Goal: Transaction & Acquisition: Purchase product/service

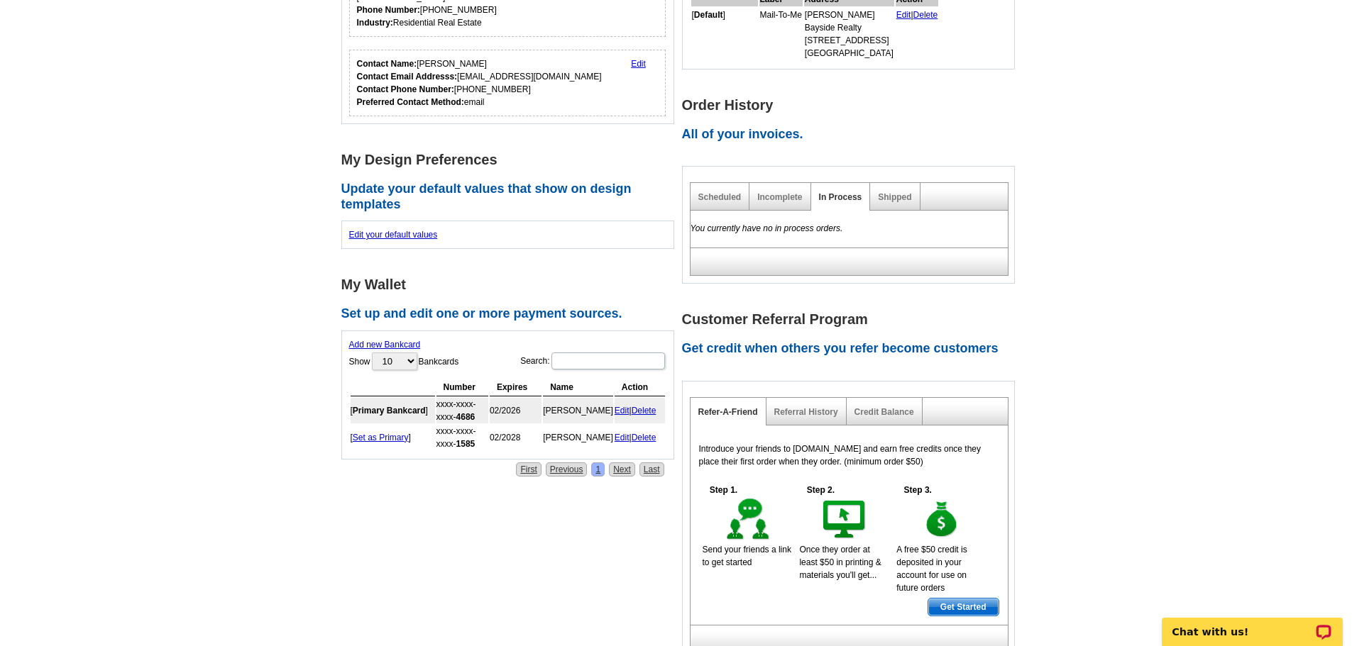
scroll to position [435, 0]
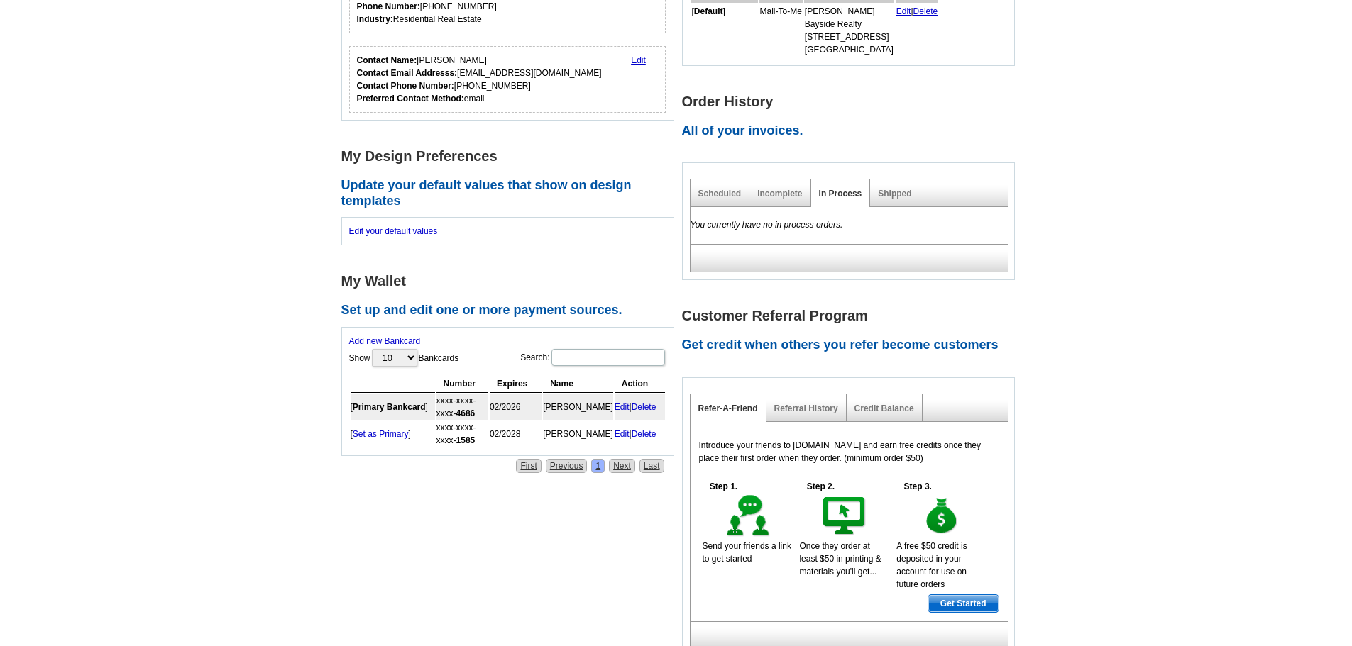
click at [519, 334] on div "Add new Bankcard Show 10 25 50 100 Bankcards Search: Processing... Number Expir…" at bounding box center [507, 391] width 333 height 129
click at [400, 342] on link "Add new Bankcard" at bounding box center [385, 341] width 72 height 10
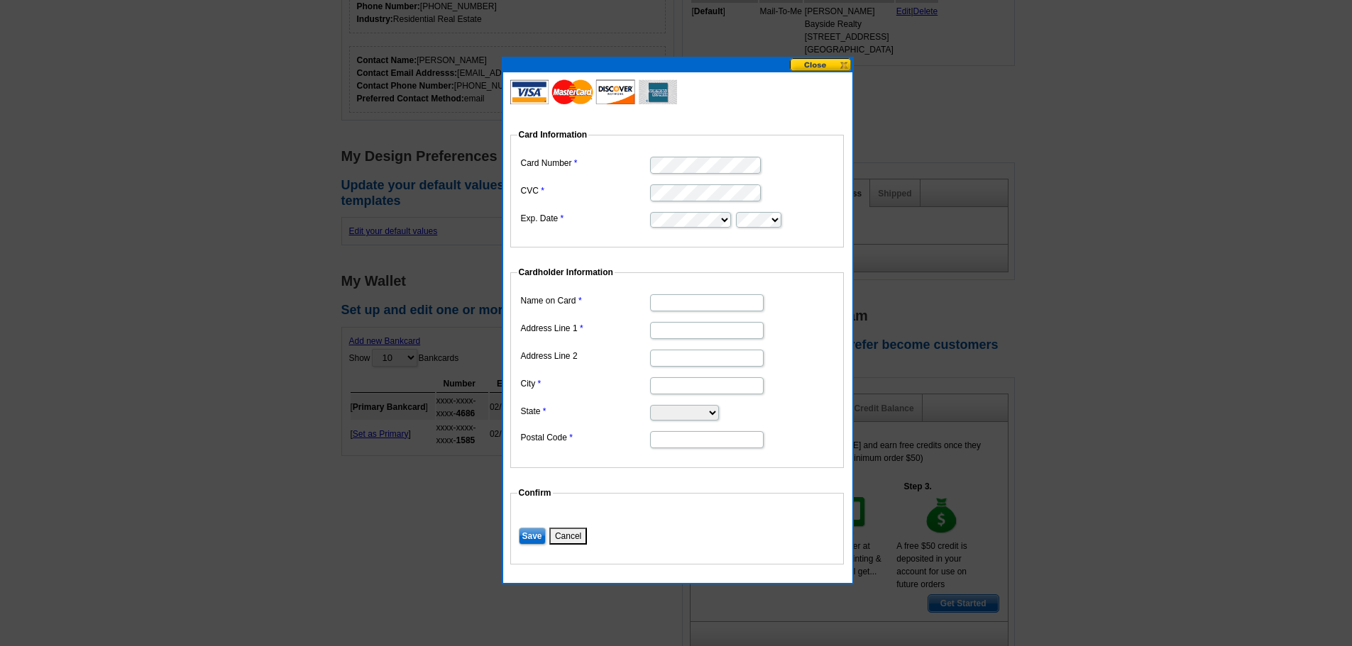
type input "Sherry Korbel"
click at [685, 336] on input "Address Line 1" at bounding box center [707, 330] width 114 height 17
type input "155 Sherwood Lane"
type input "Crescent City, CA"
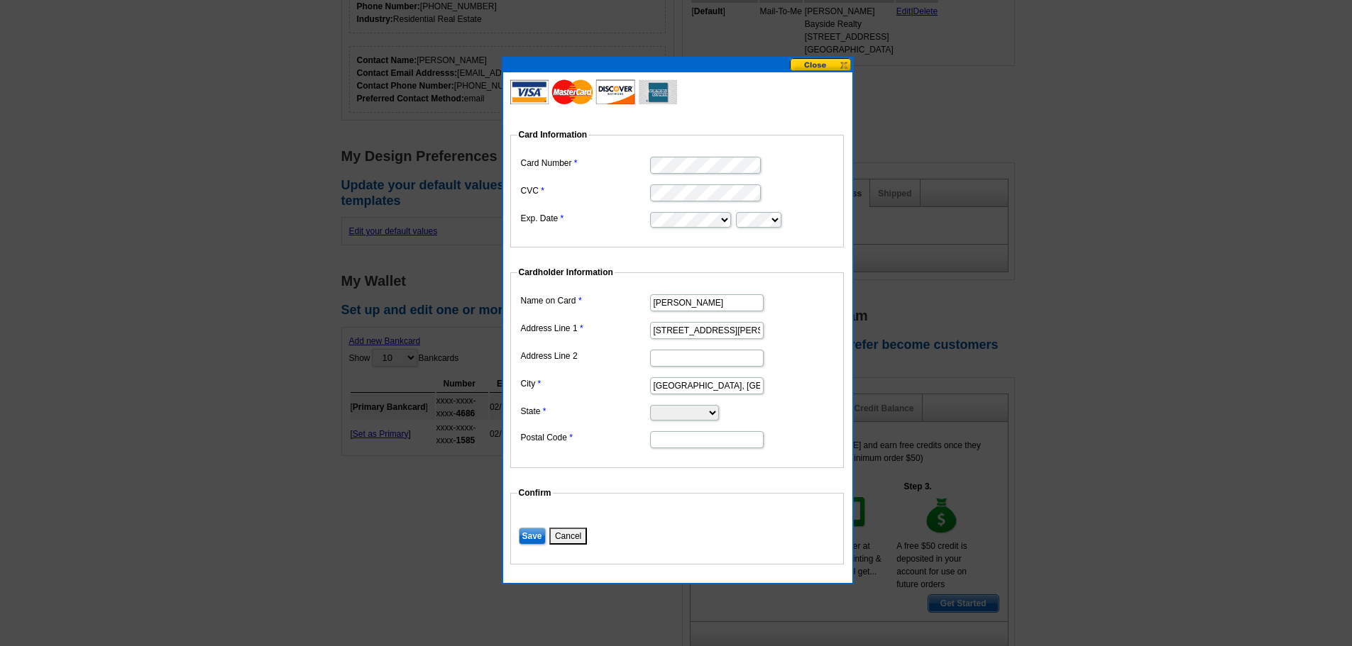
select select "CA"
type input "95531"
click at [530, 536] on input "Save" at bounding box center [532, 536] width 27 height 17
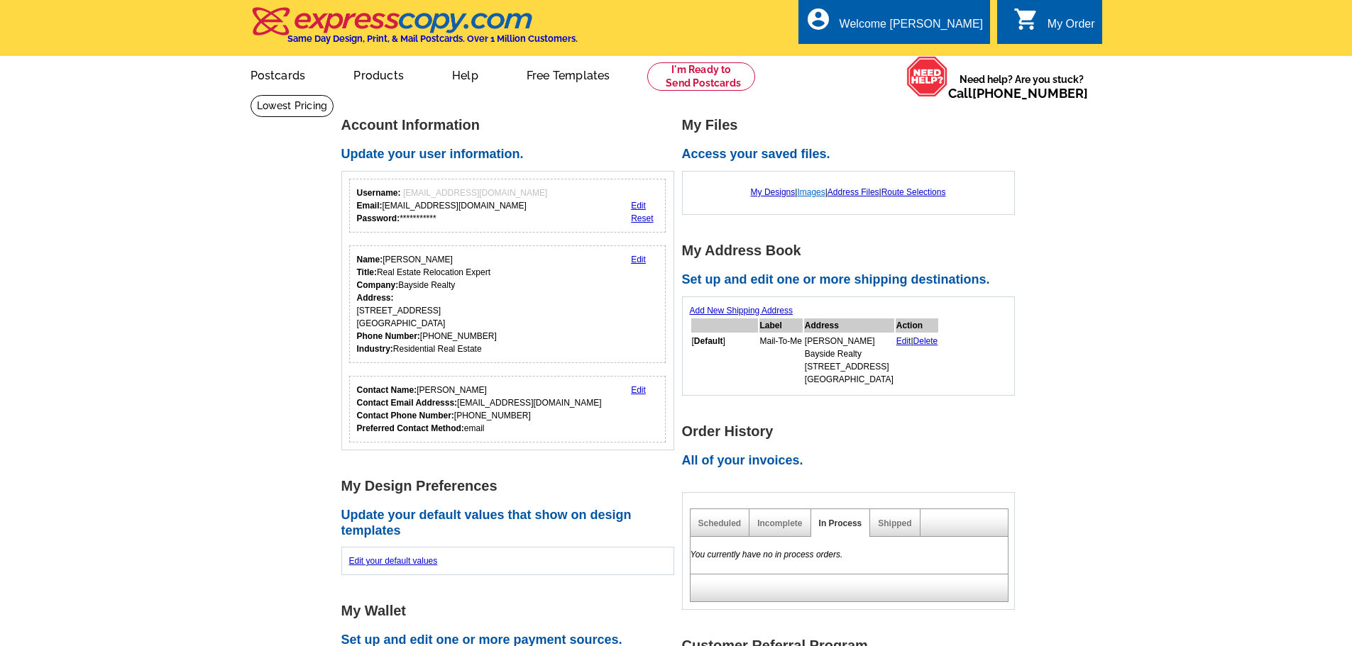
click at [811, 193] on link "Images" at bounding box center [811, 192] width 28 height 10
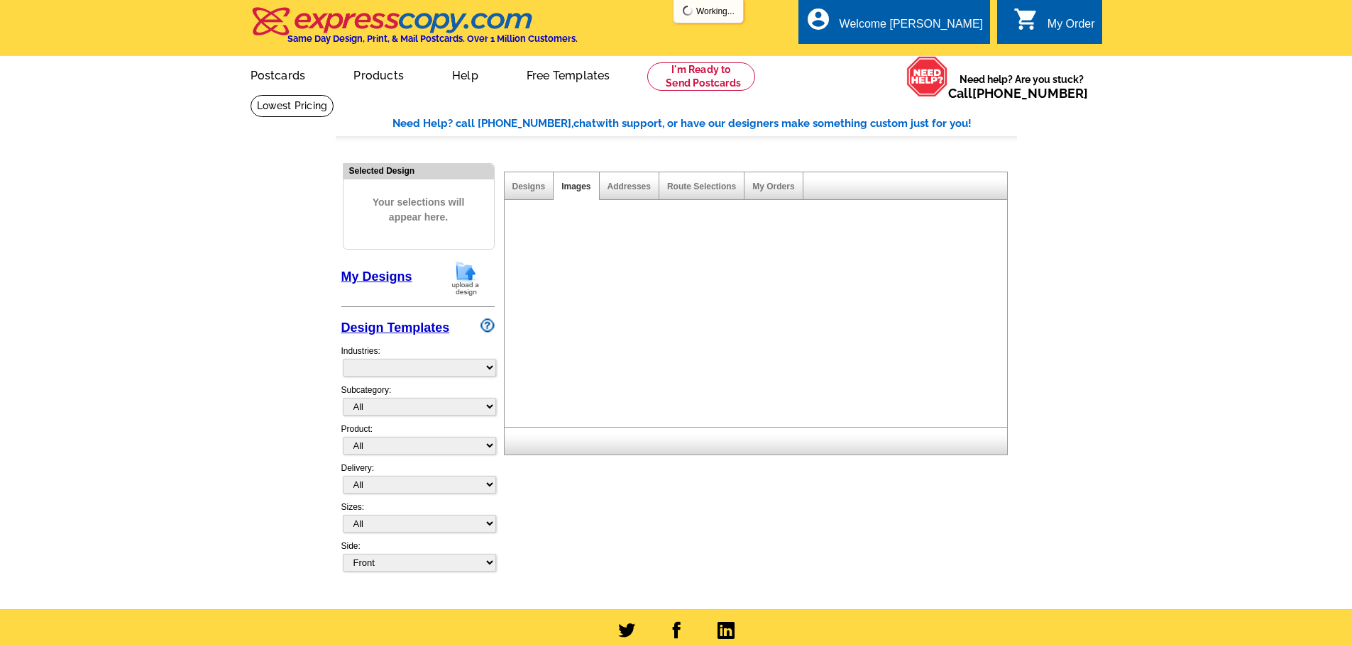
select select "785"
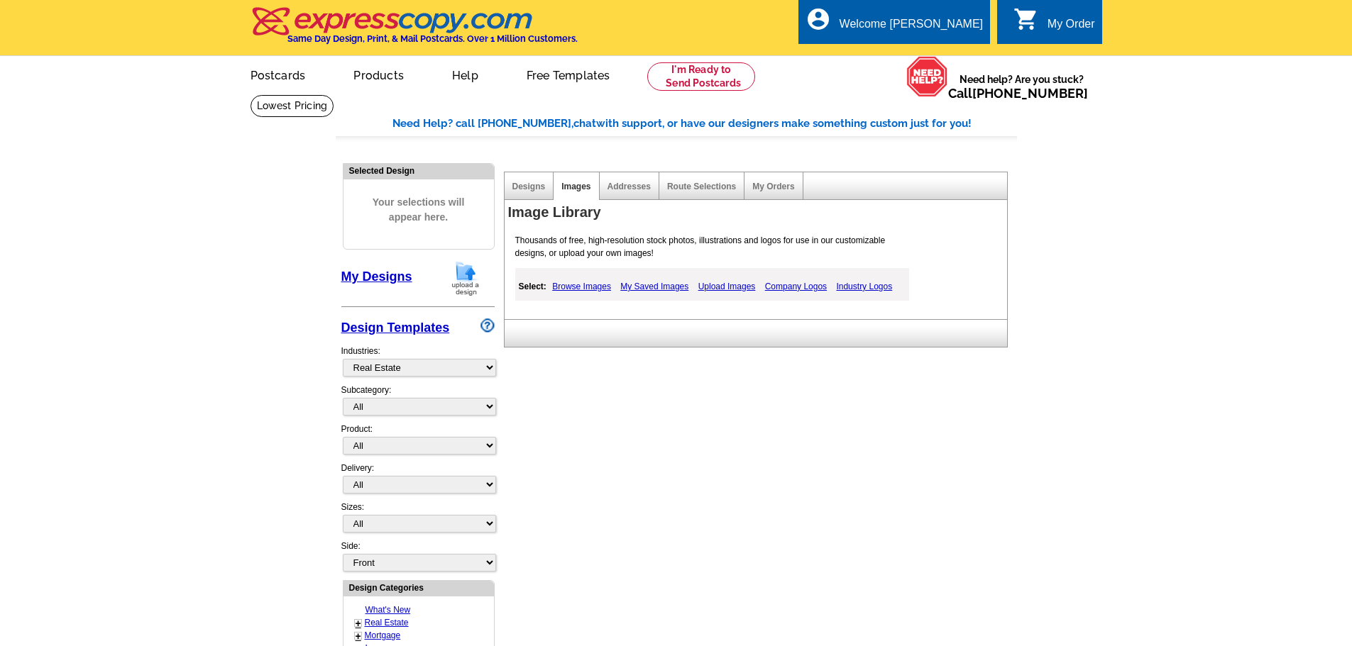
click at [573, 286] on link "Browse Images" at bounding box center [582, 286] width 66 height 17
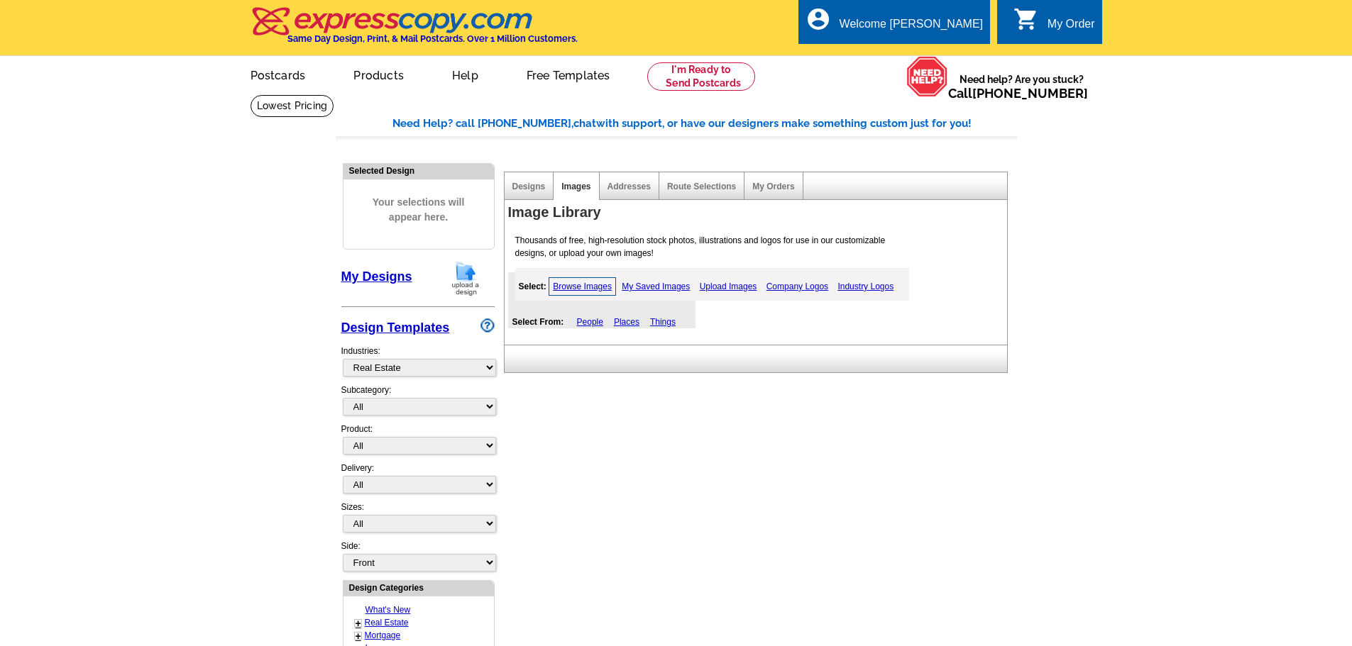
click at [668, 284] on link "My Saved Images" at bounding box center [655, 286] width 75 height 17
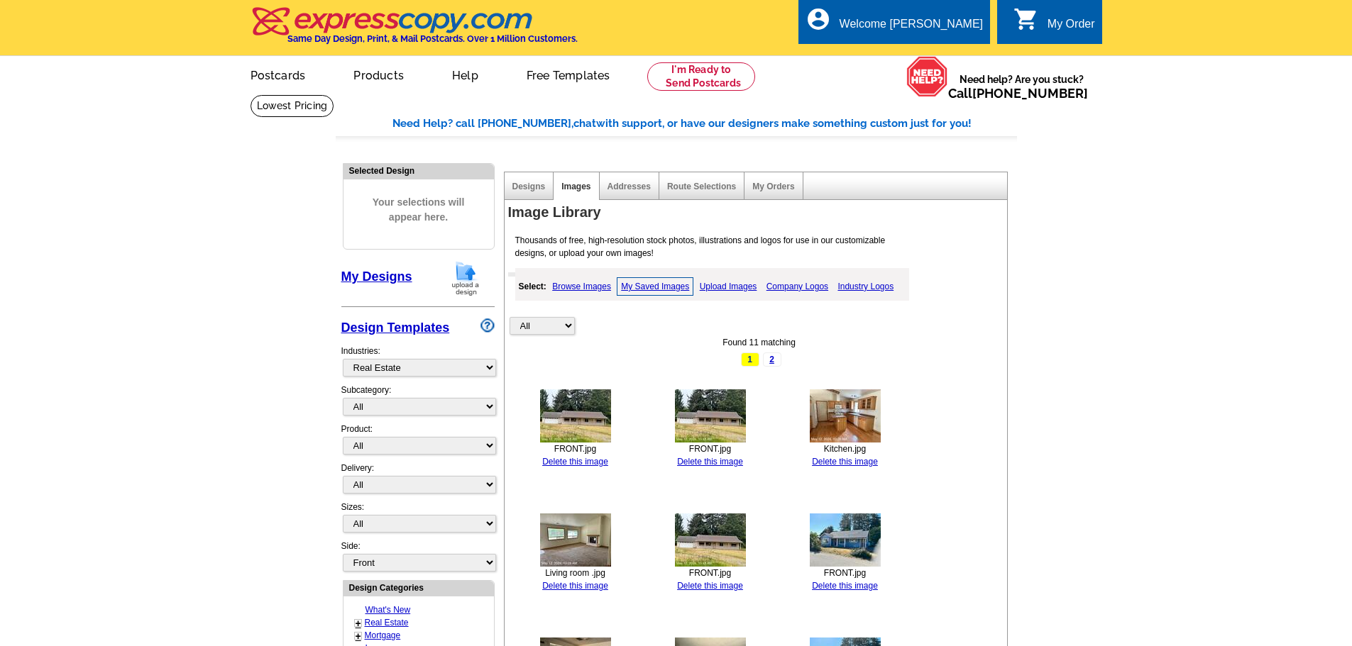
click at [744, 290] on link "Upload Images" at bounding box center [728, 286] width 65 height 17
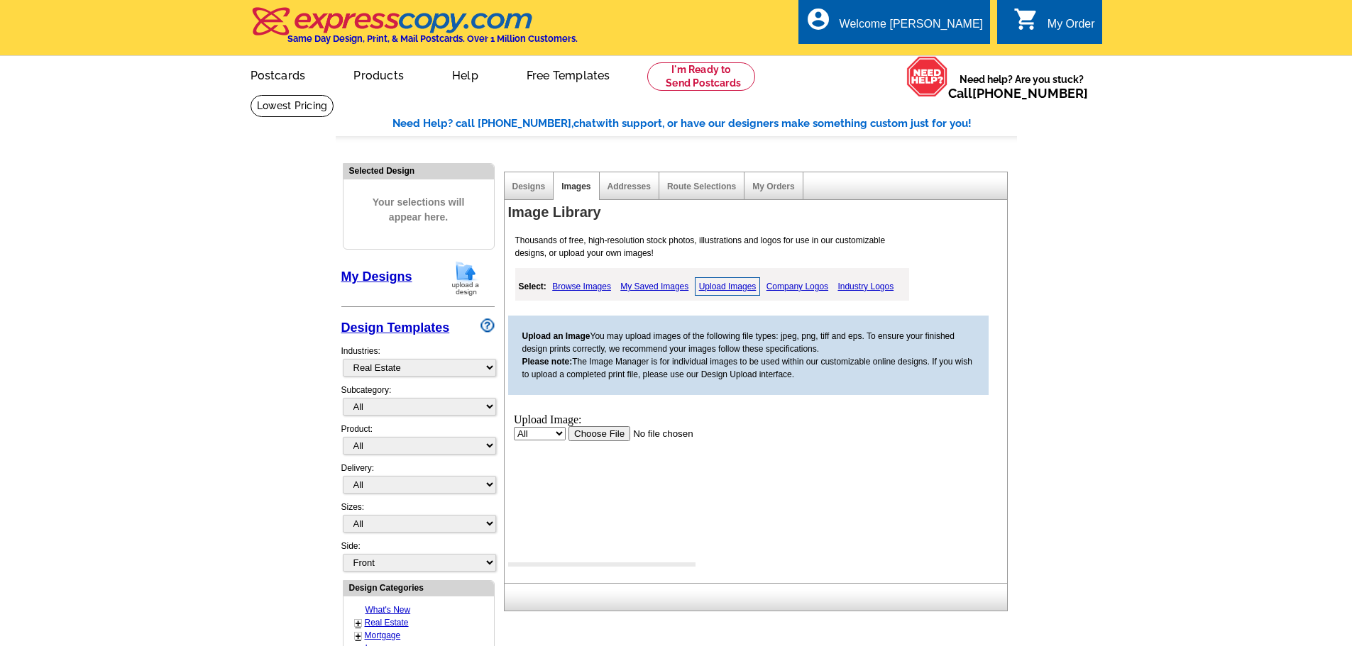
click at [610, 429] on input "file" at bounding box center [658, 433] width 180 height 15
click at [741, 289] on link "Upload Images" at bounding box center [728, 286] width 66 height 18
click at [607, 431] on input "file" at bounding box center [658, 433] width 180 height 15
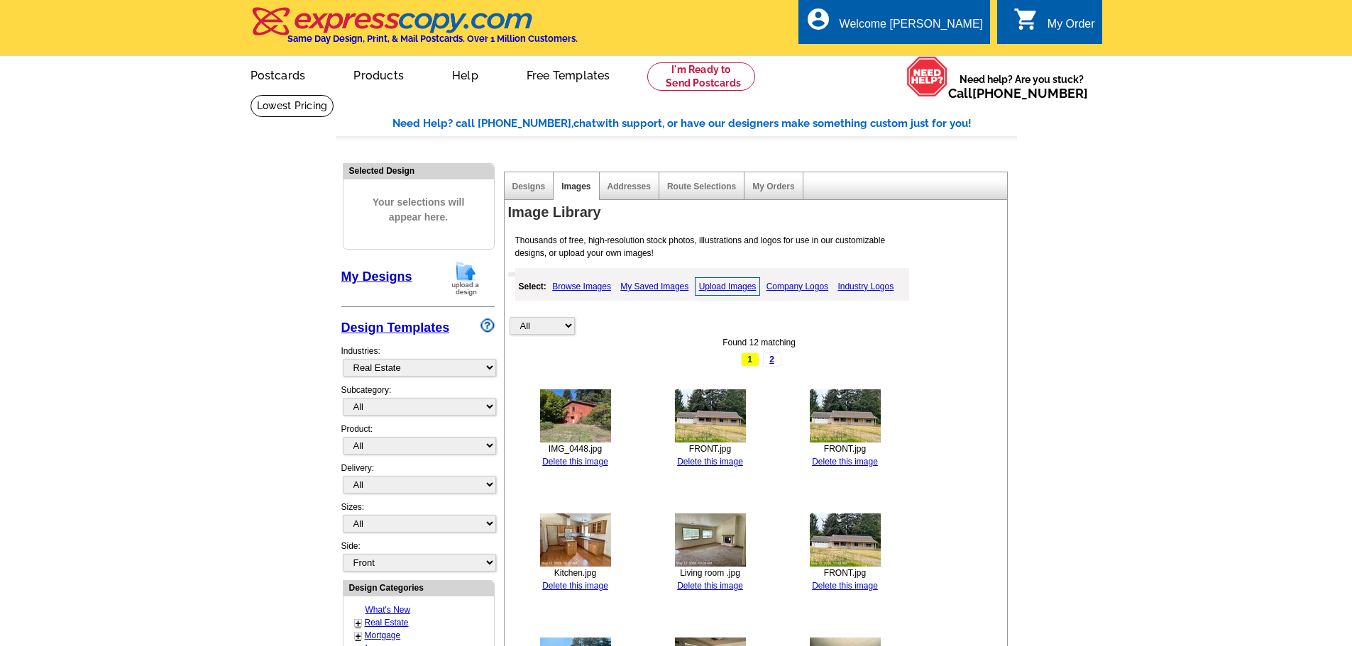
click at [720, 288] on link "Upload Images" at bounding box center [728, 286] width 66 height 18
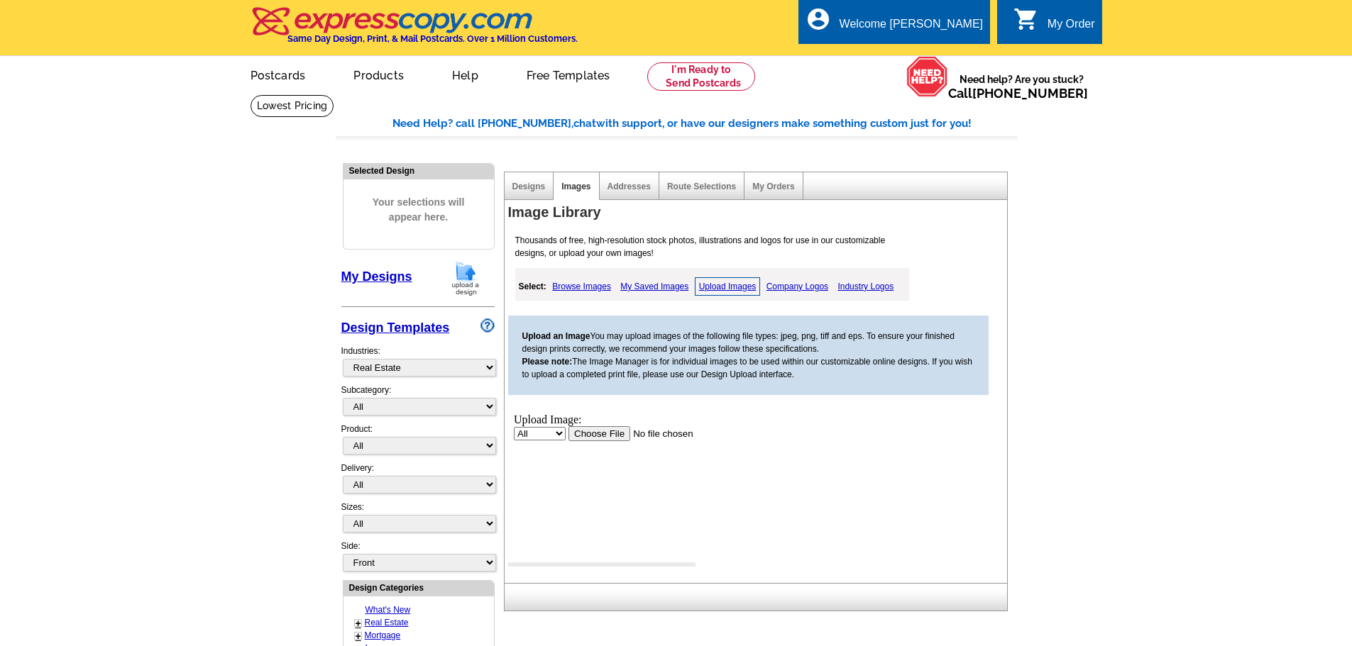
click at [593, 427] on input "file" at bounding box center [658, 433] width 180 height 15
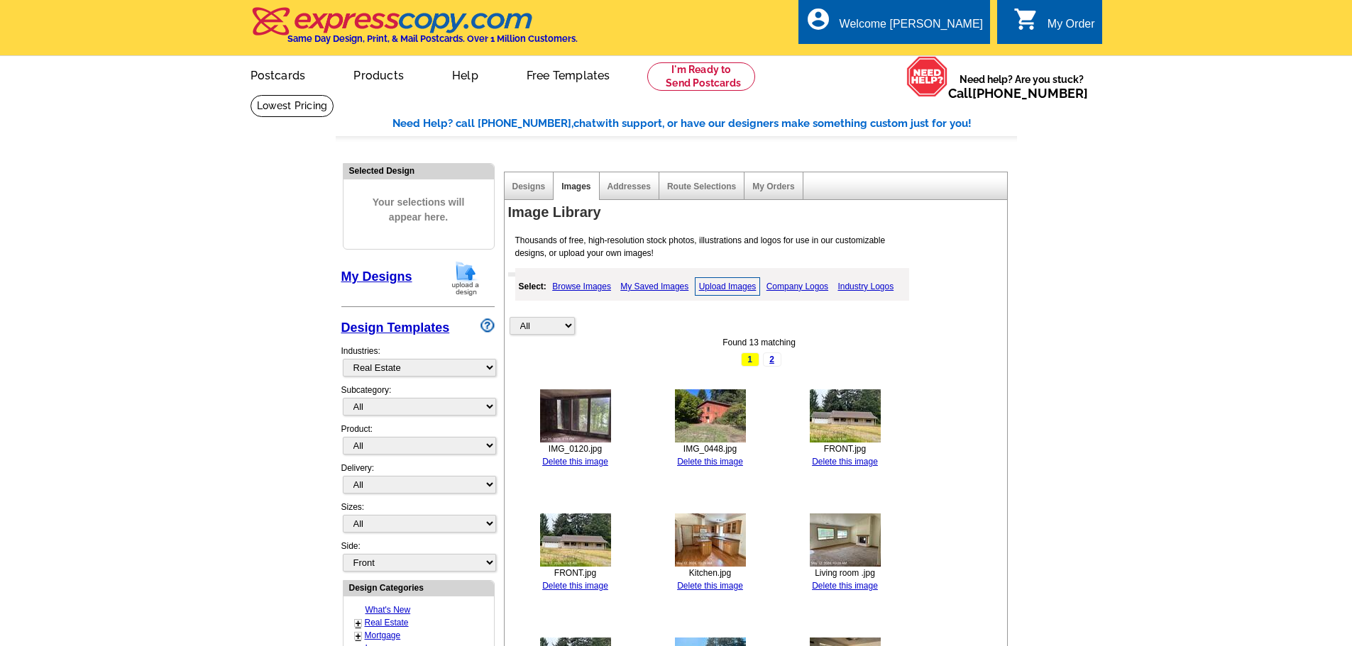
click at [732, 289] on link "Upload Images" at bounding box center [728, 286] width 66 height 18
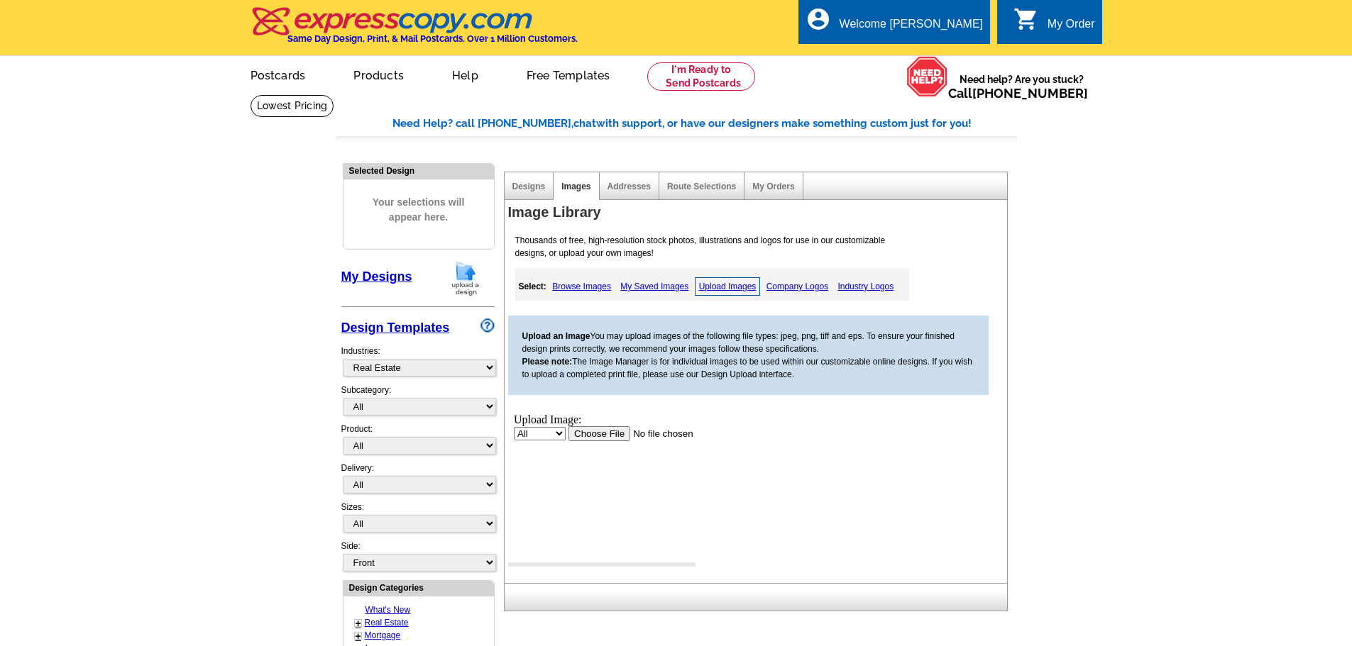
click at [596, 428] on input "file" at bounding box center [658, 433] width 180 height 15
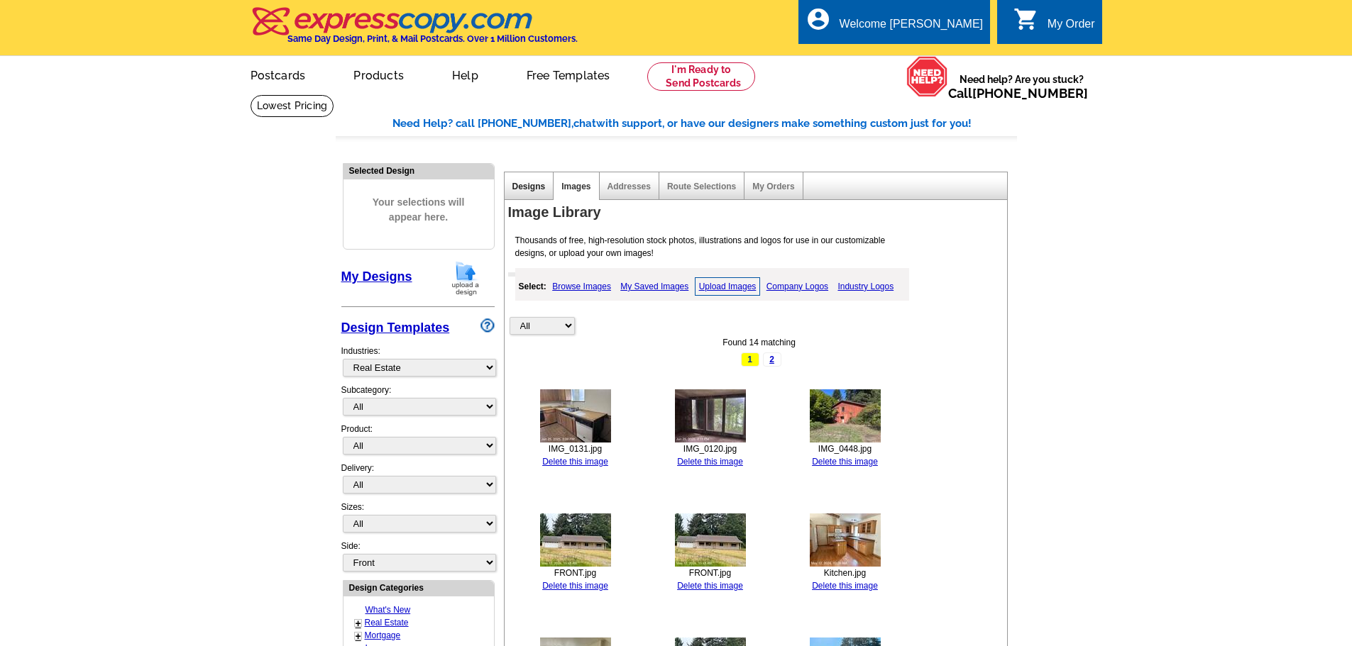
click at [529, 186] on link "Designs" at bounding box center [528, 187] width 33 height 10
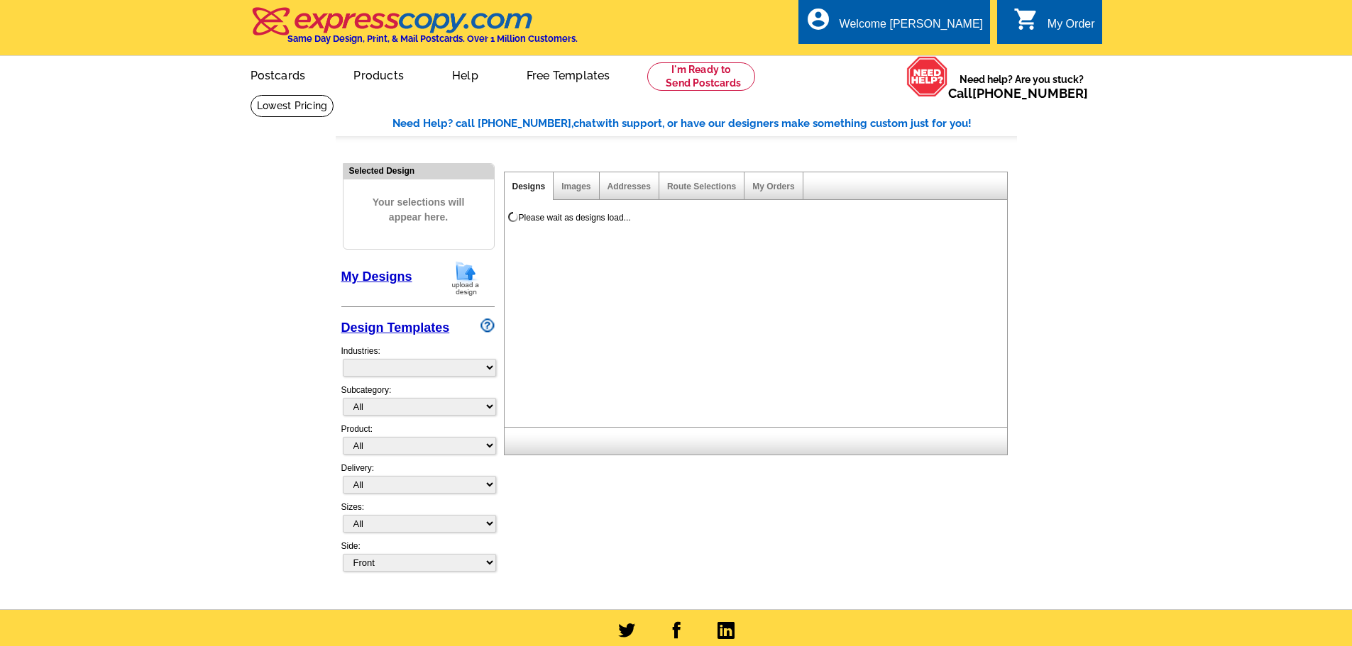
select select "785"
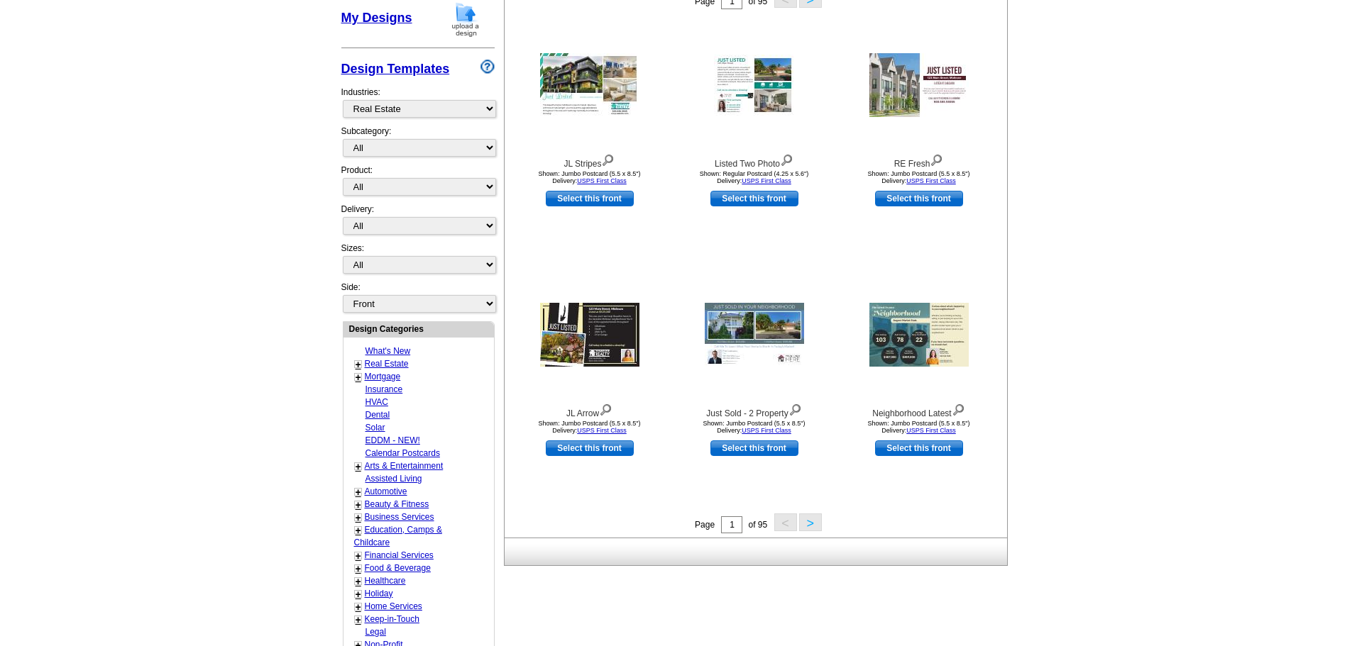
scroll to position [261, 0]
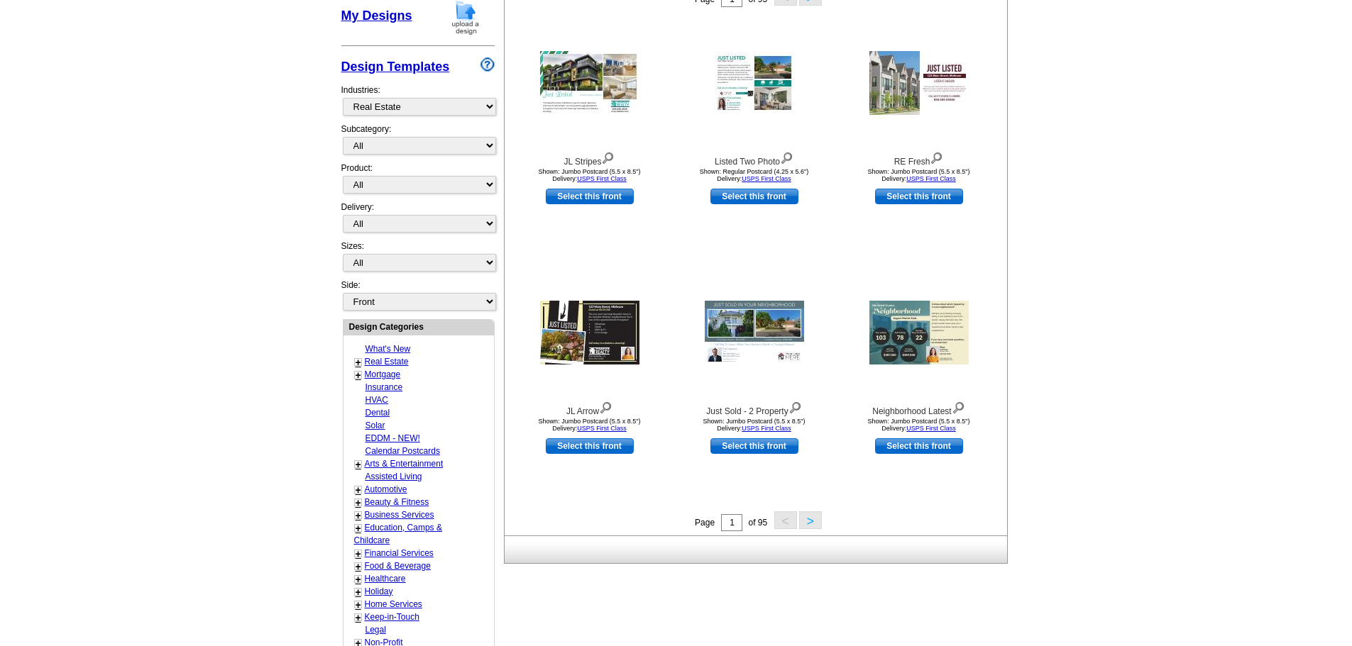
click at [807, 522] on button ">" at bounding box center [810, 521] width 23 height 18
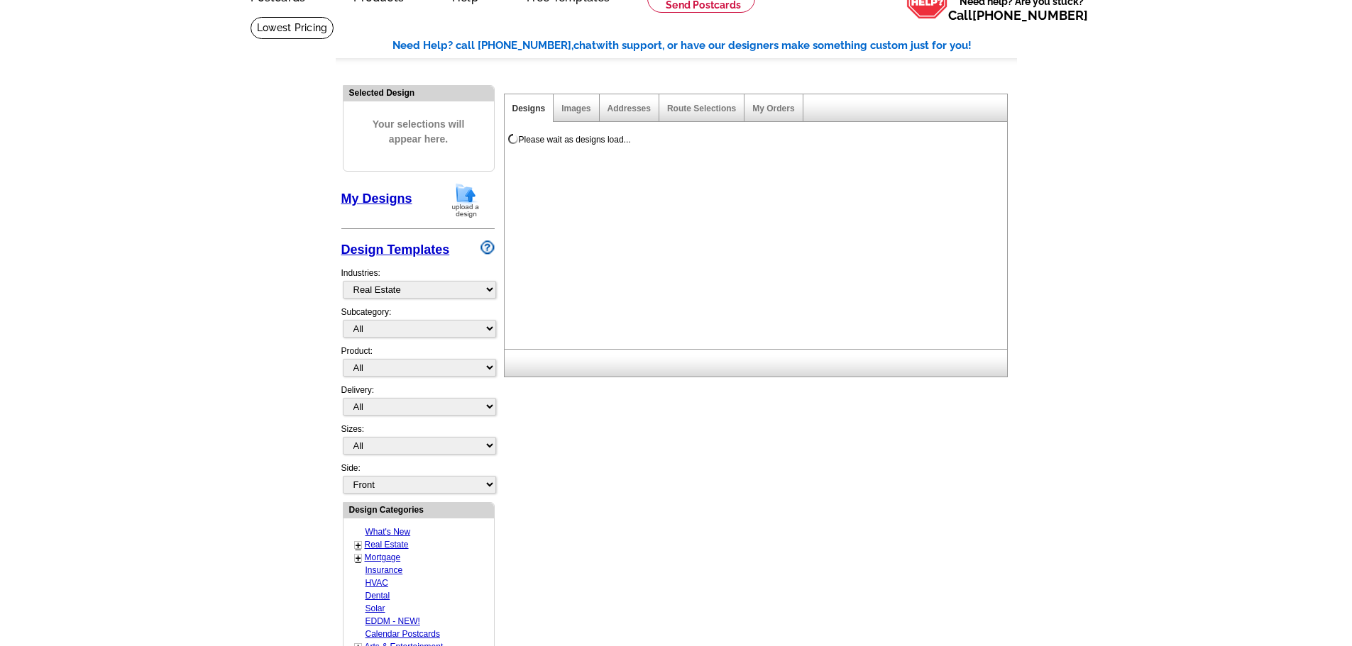
scroll to position [0, 0]
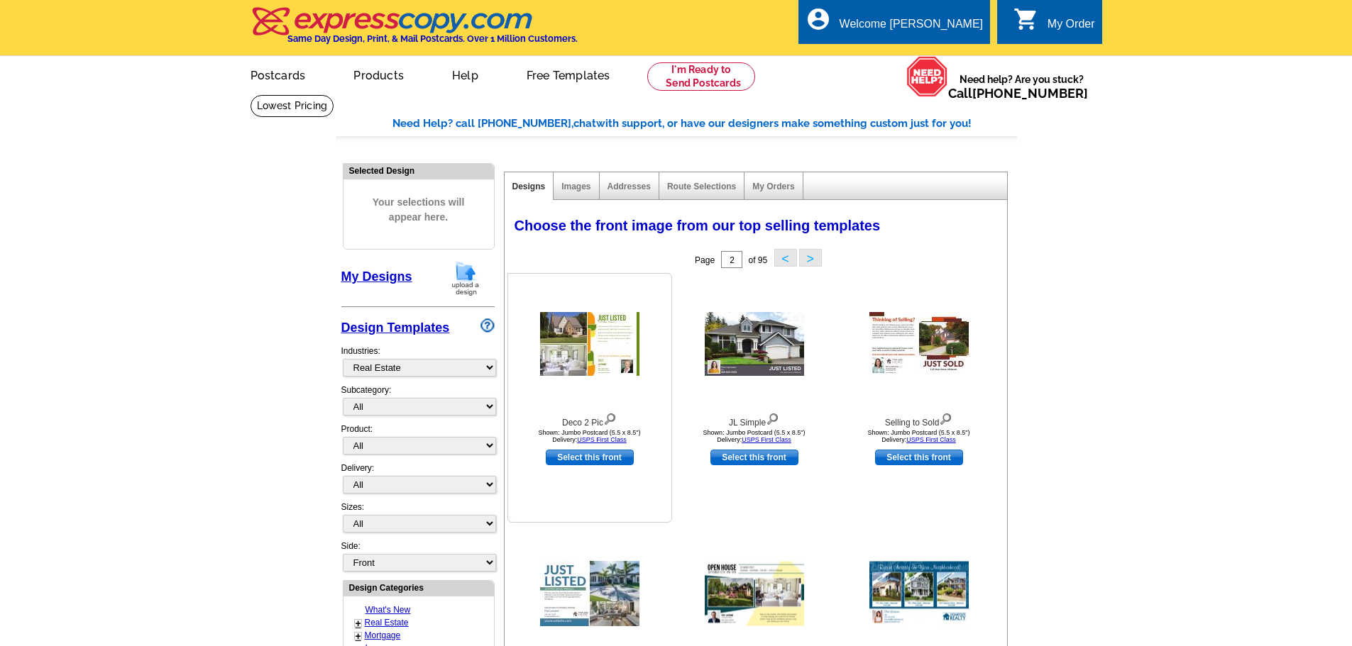
click at [585, 336] on img at bounding box center [589, 344] width 99 height 64
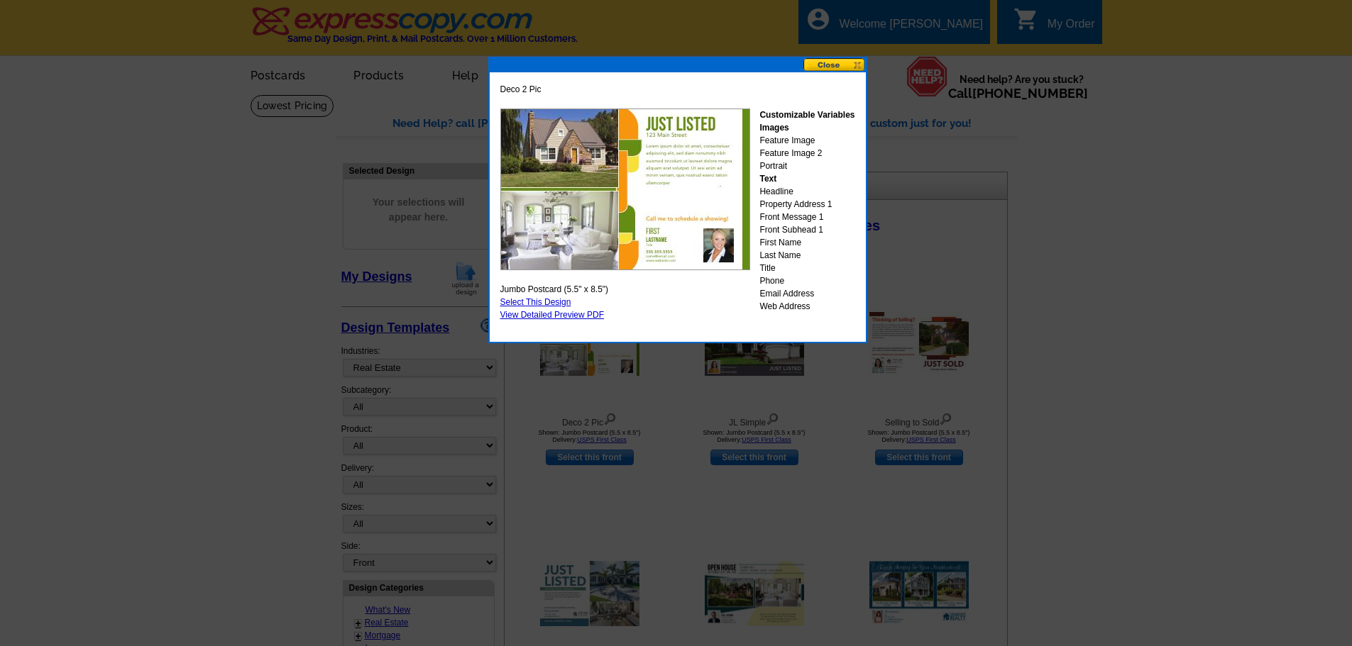
click at [560, 299] on link "Select This Design" at bounding box center [535, 302] width 71 height 10
select select "2"
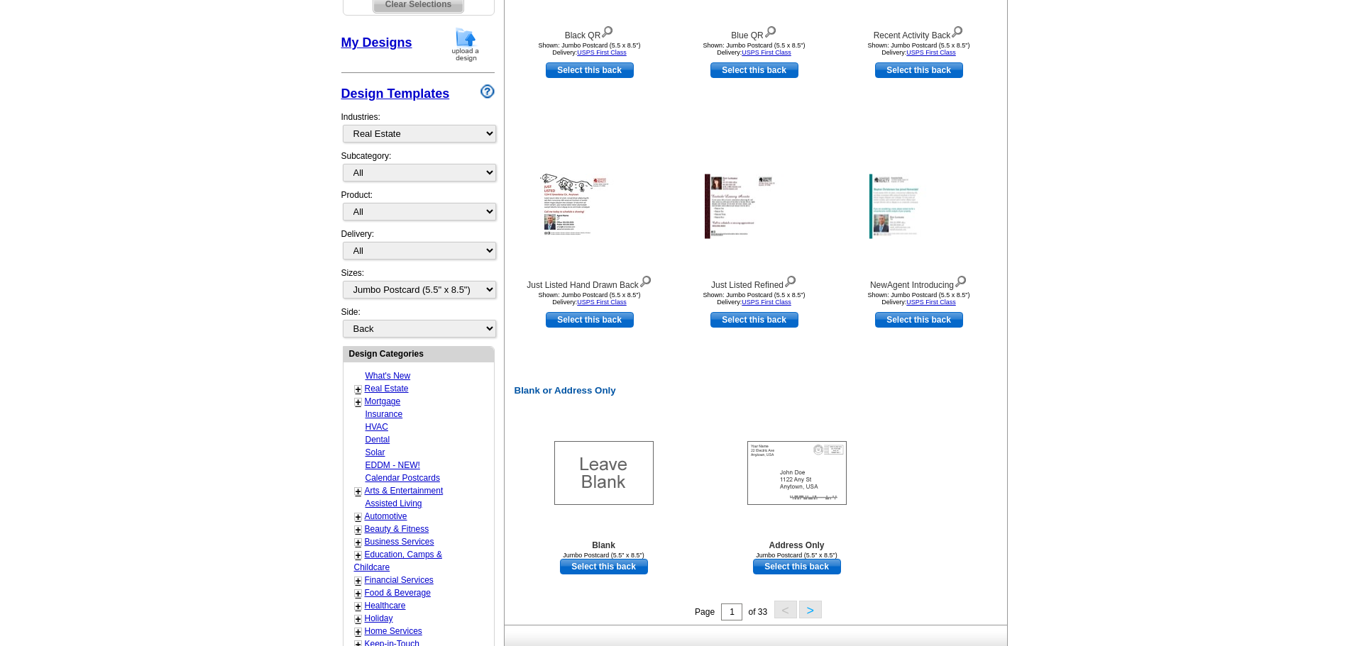
scroll to position [393, 0]
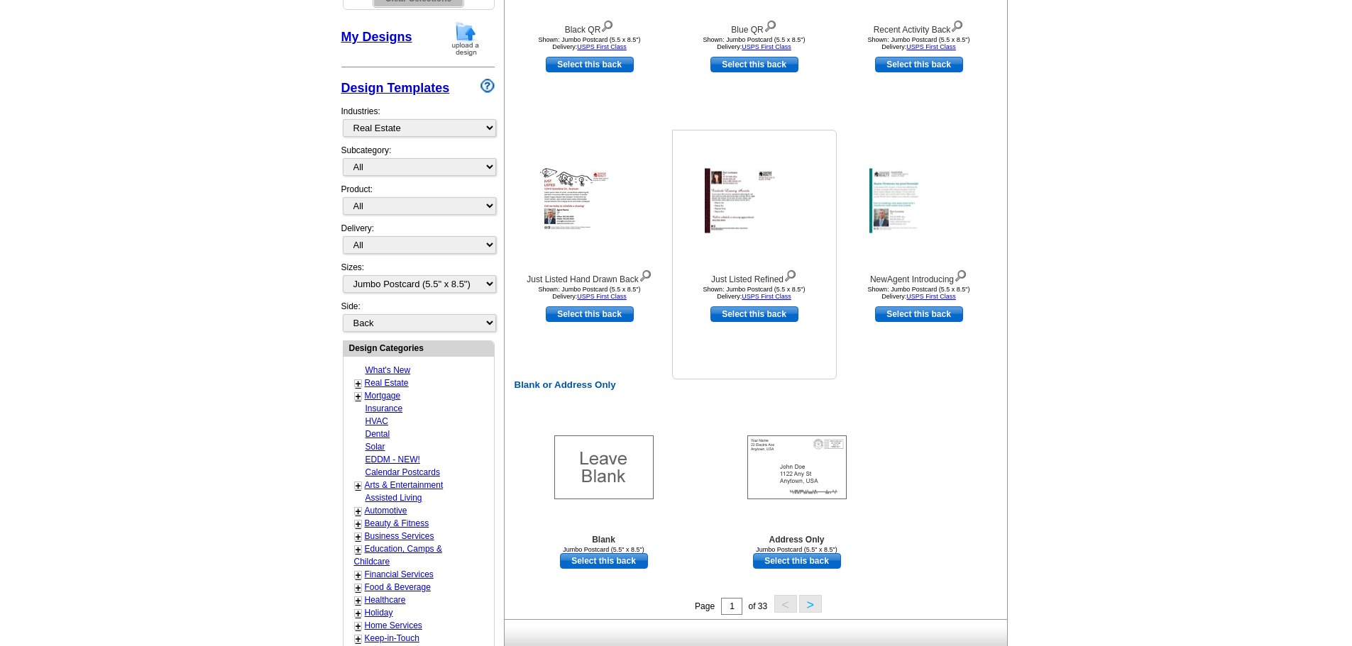
click at [751, 311] on link "Select this back" at bounding box center [754, 315] width 88 height 16
select select "front"
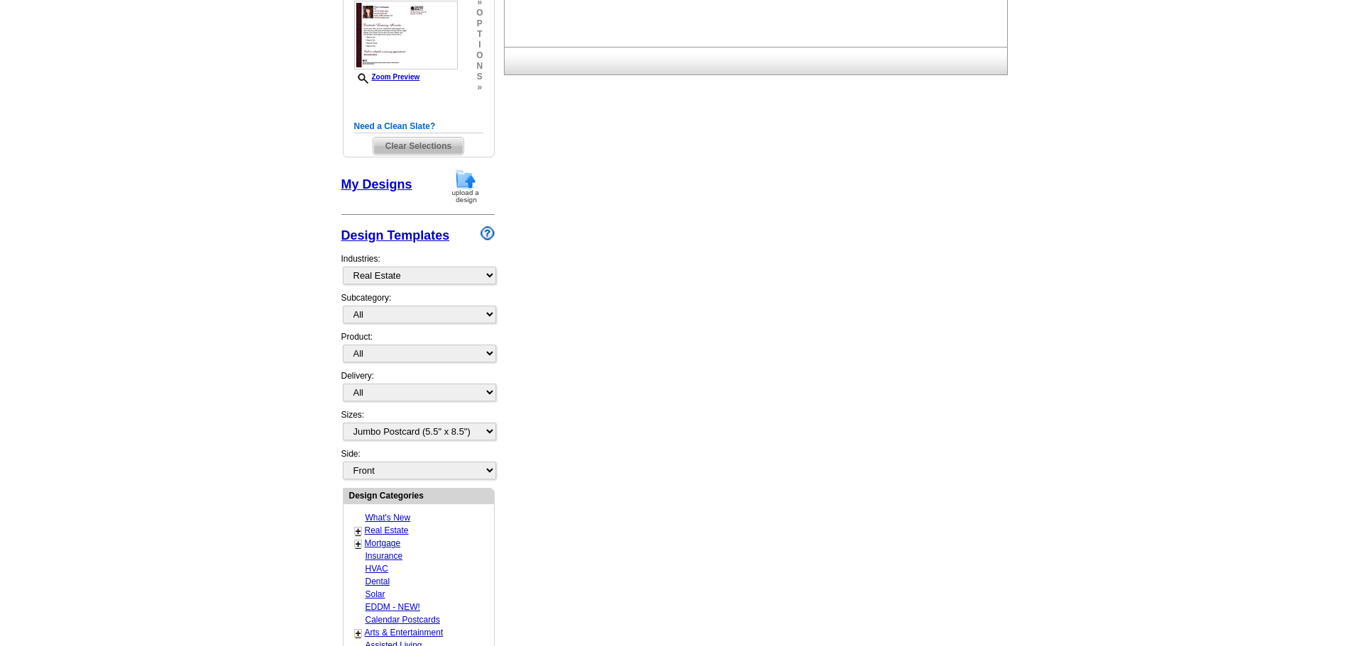
scroll to position [0, 0]
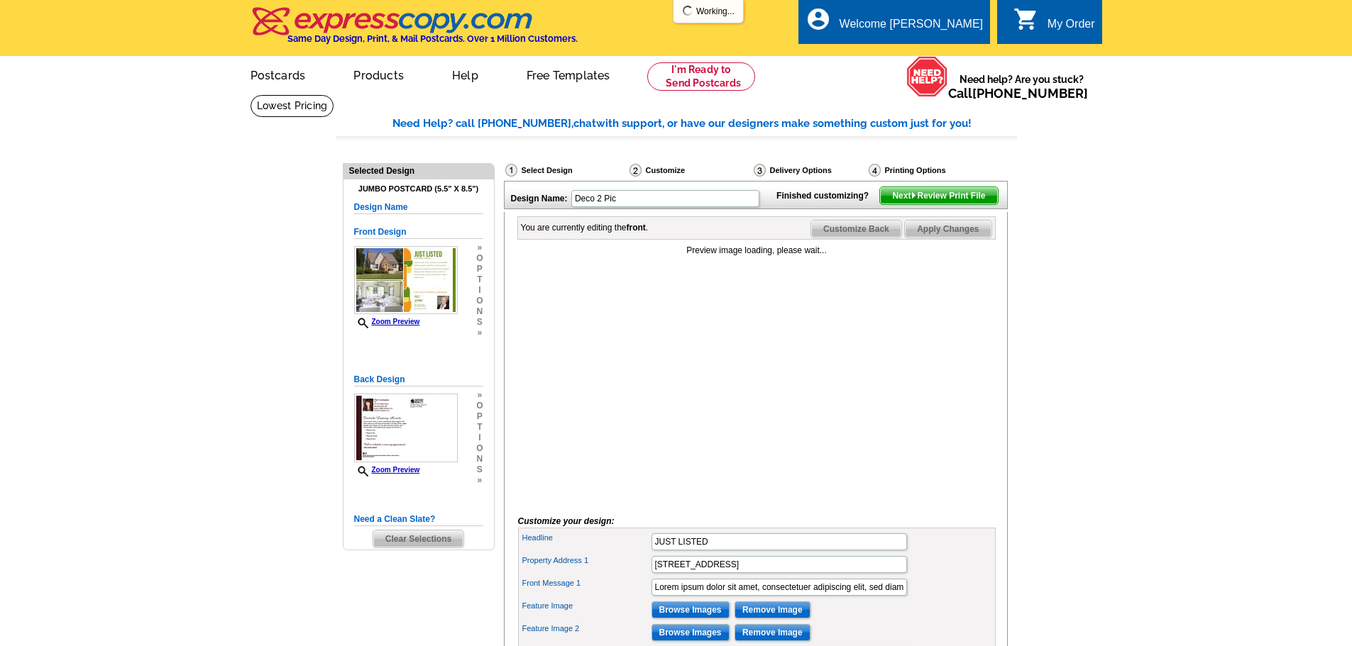
click at [1351, 123] on html "Welcome back [PERSON_NAME] My Account Logout local_phone Same Day Design, Print…" at bounding box center [676, 627] width 1352 height 1255
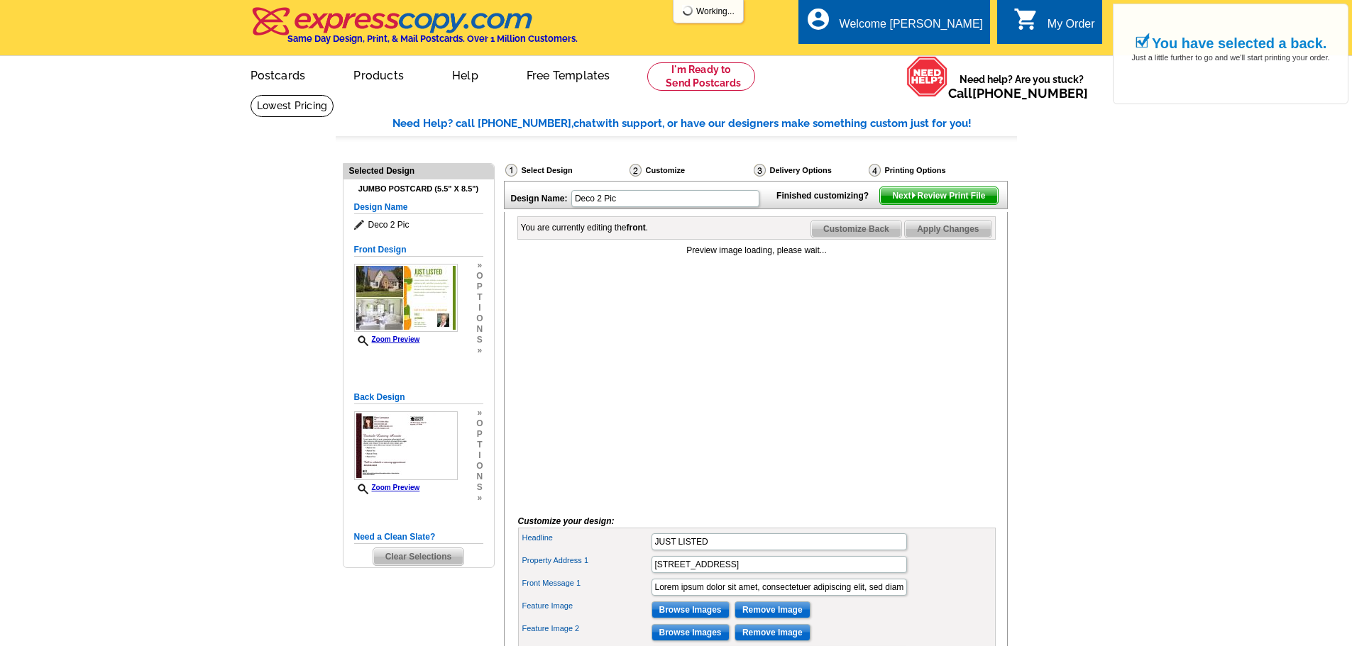
click at [1072, 185] on main "Need Help? call [PHONE_NUMBER], chat with support, or have our designers make s…" at bounding box center [676, 522] width 1352 height 857
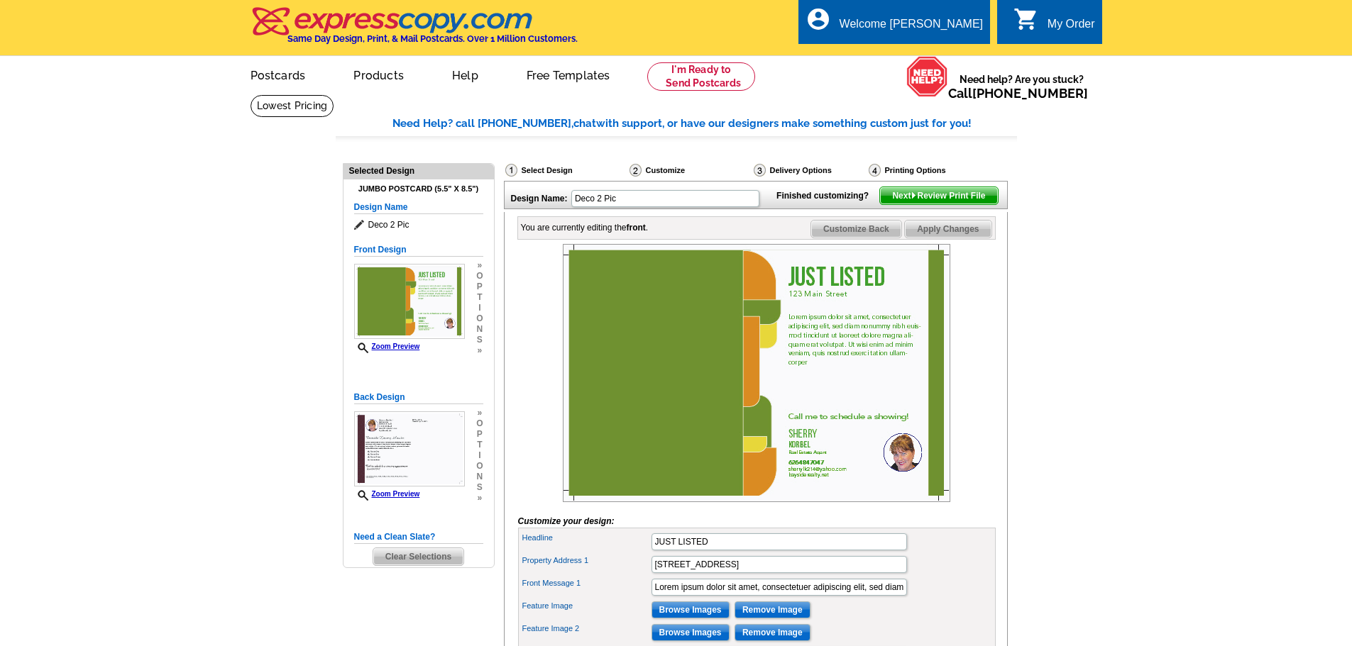
click at [836, 319] on img at bounding box center [756, 373] width 387 height 258
click at [839, 312] on img at bounding box center [756, 373] width 387 height 258
click at [888, 238] on span "Customize Back" at bounding box center [856, 229] width 90 height 17
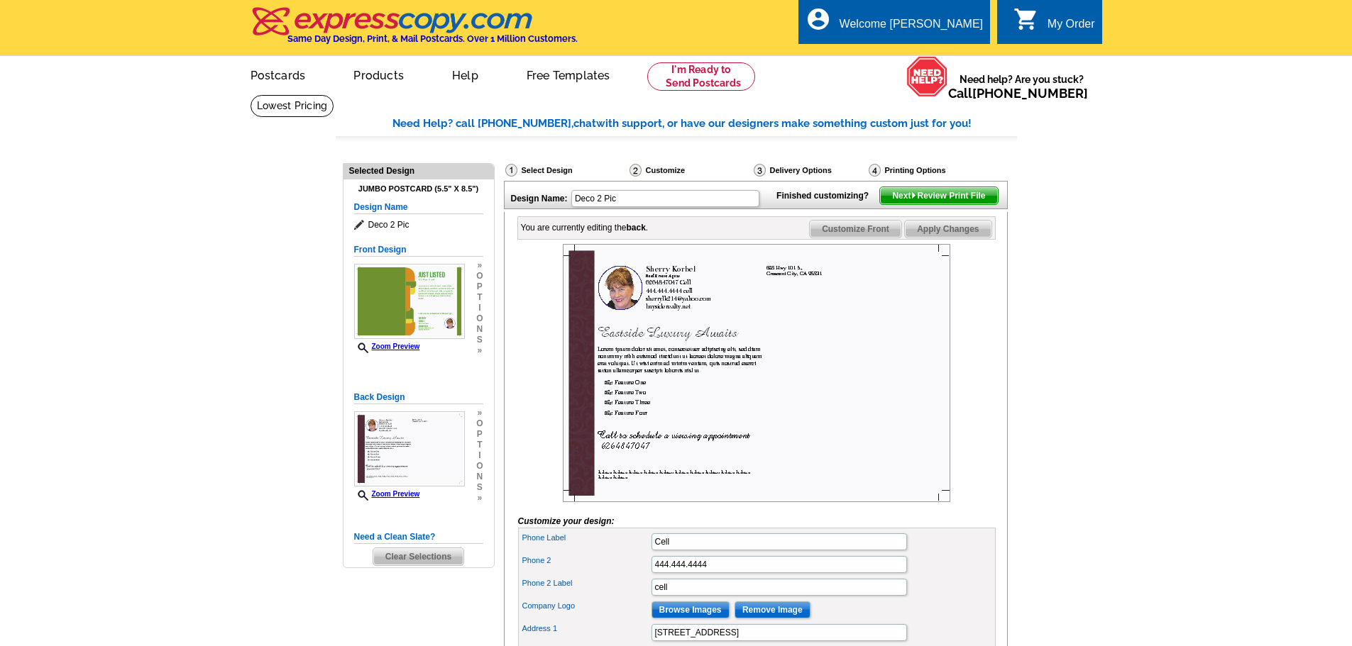
click at [680, 316] on img at bounding box center [756, 373] width 387 height 258
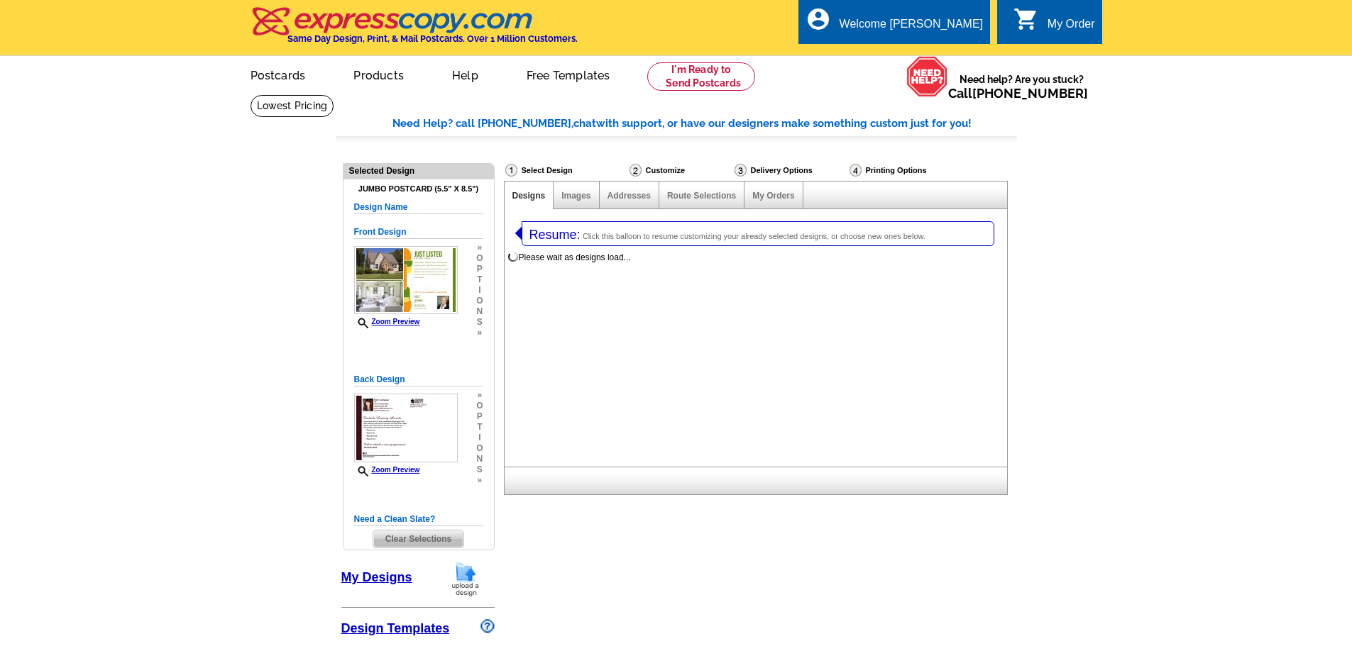
select select
select select "2"
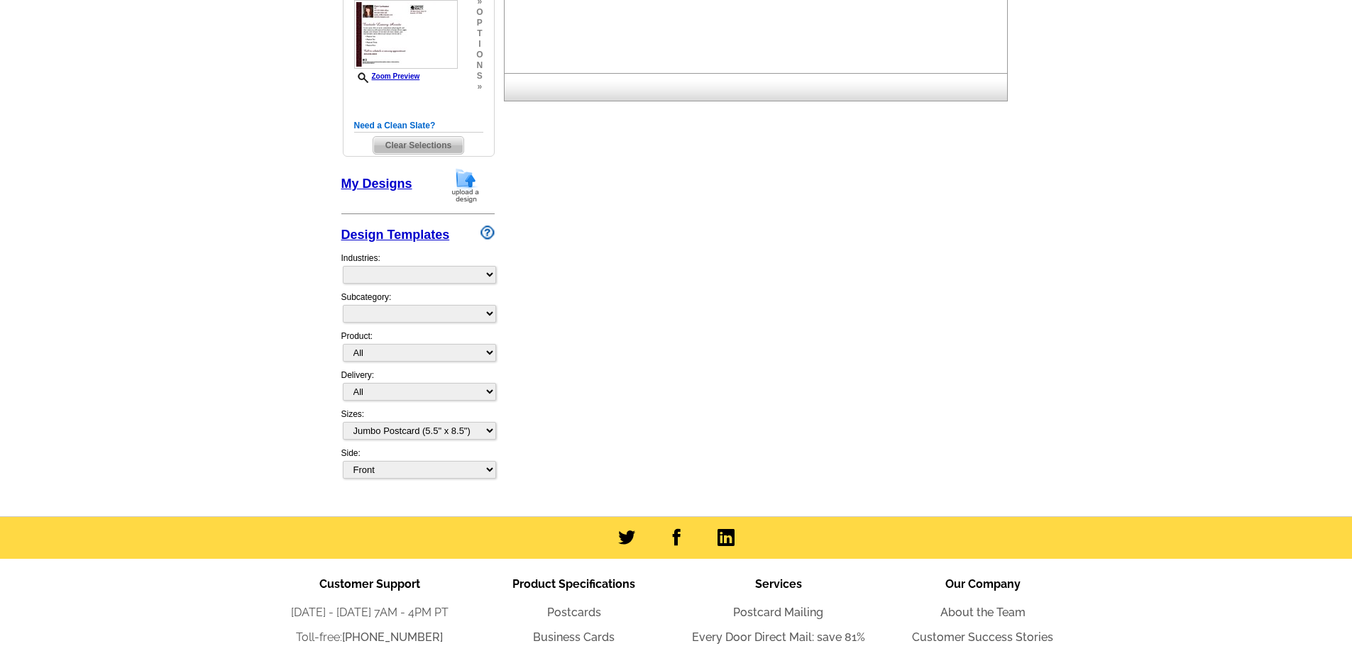
select select "785"
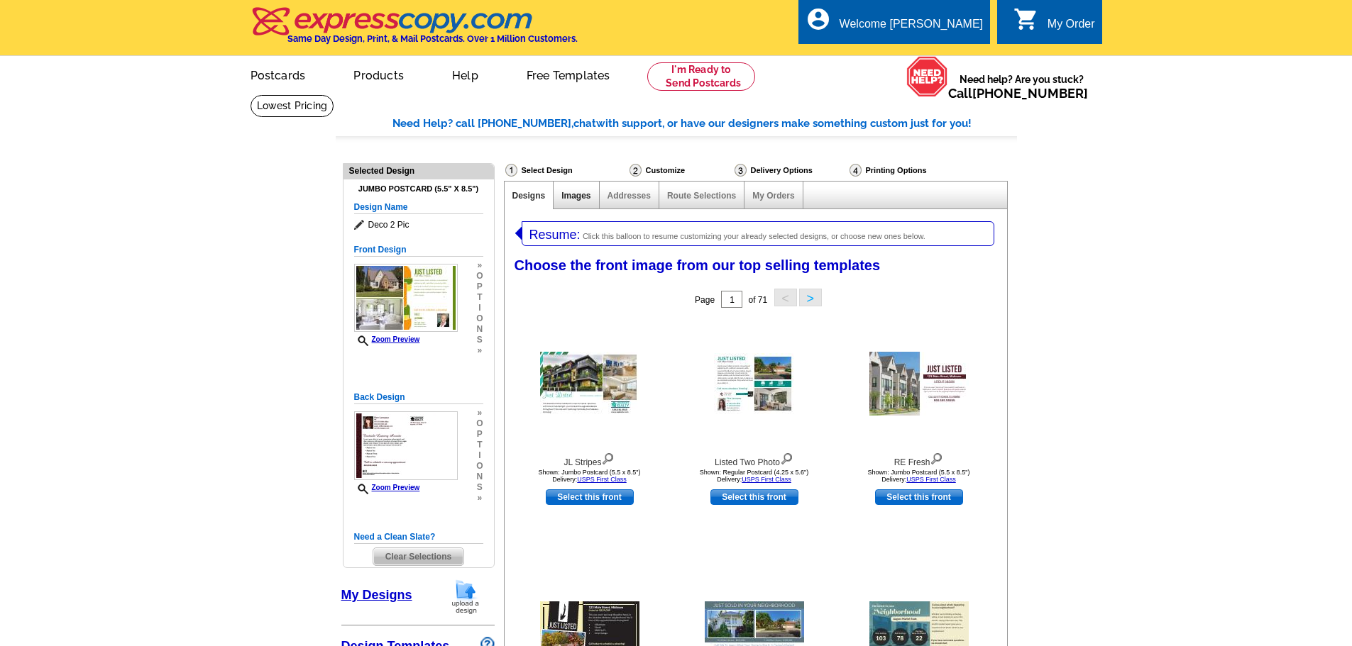
click at [576, 199] on link "Images" at bounding box center [575, 196] width 29 height 10
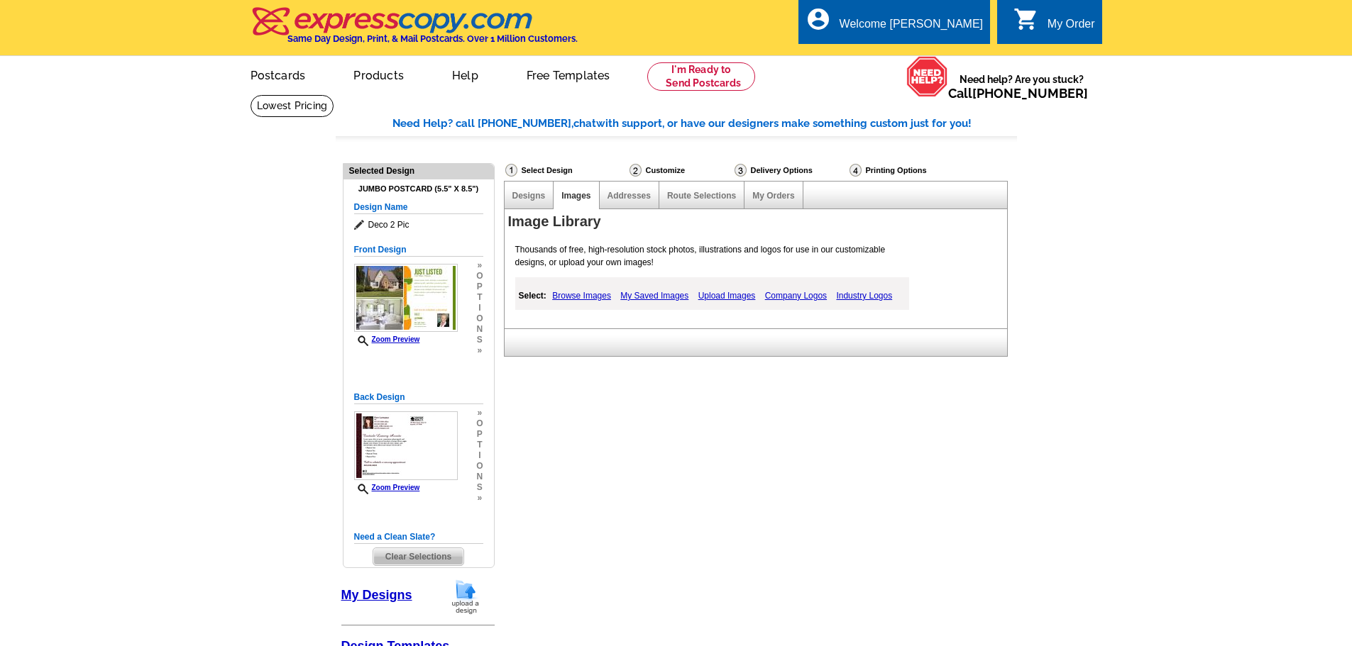
click at [592, 294] on link "Browse Images" at bounding box center [582, 295] width 66 height 17
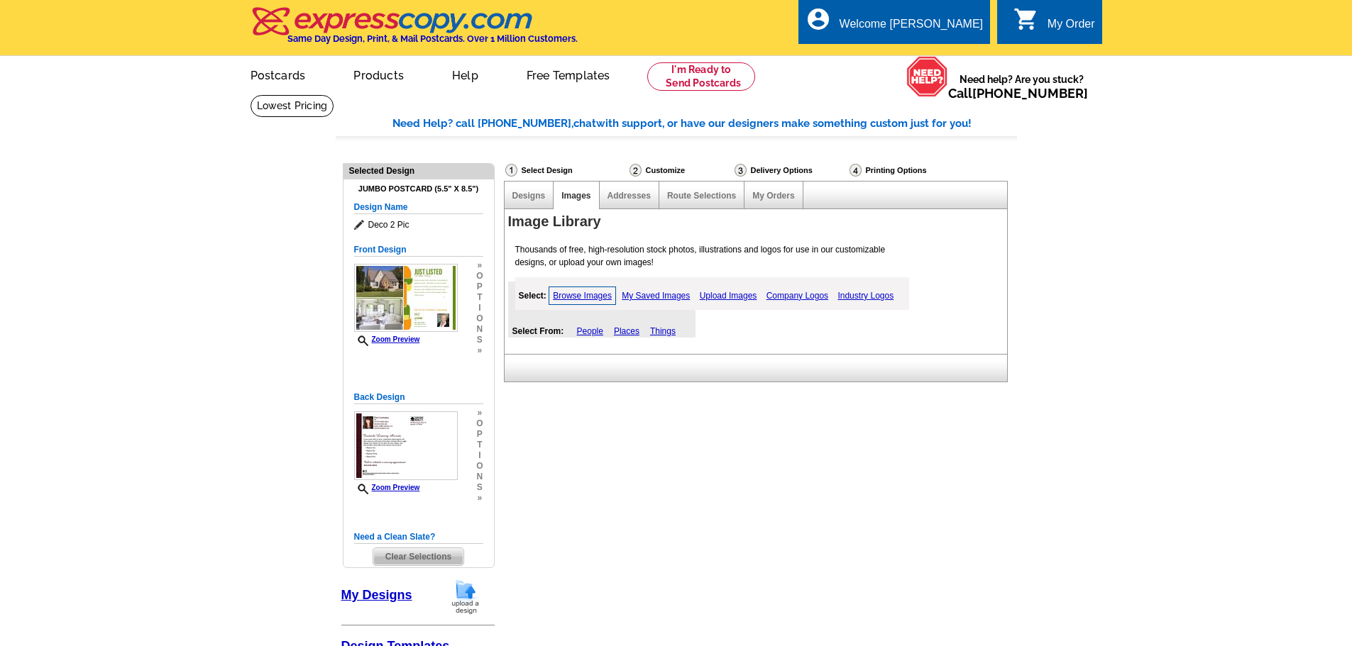
click at [592, 297] on link "Browse Images" at bounding box center [582, 296] width 67 height 18
click at [649, 295] on link "My Saved Images" at bounding box center [655, 295] width 75 height 17
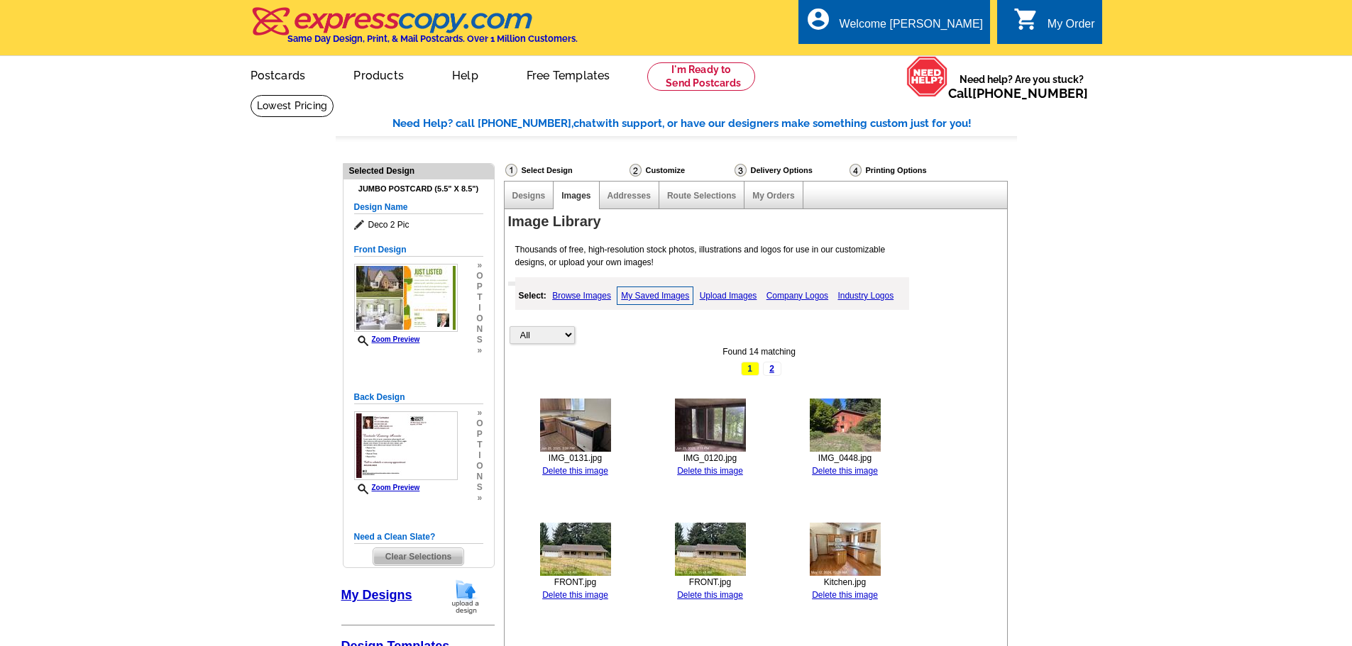
click at [743, 293] on link "Upload Images" at bounding box center [728, 295] width 65 height 17
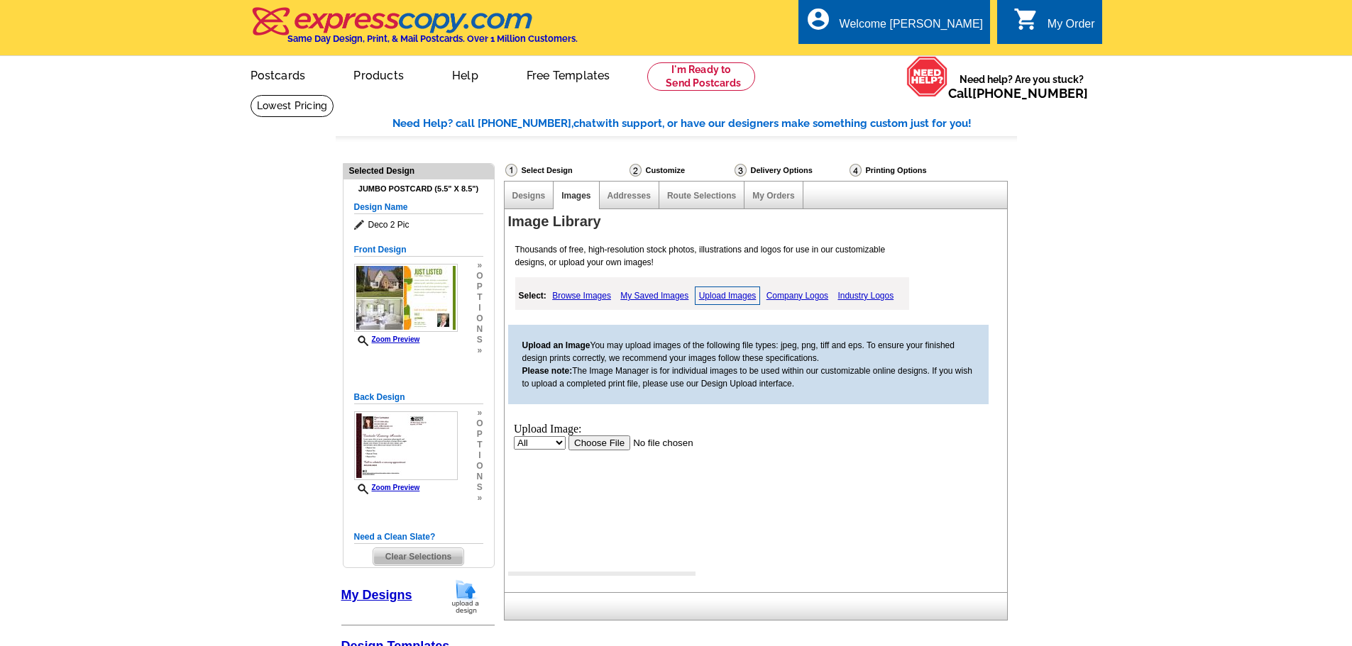
click at [598, 436] on input "file" at bounding box center [658, 442] width 180 height 15
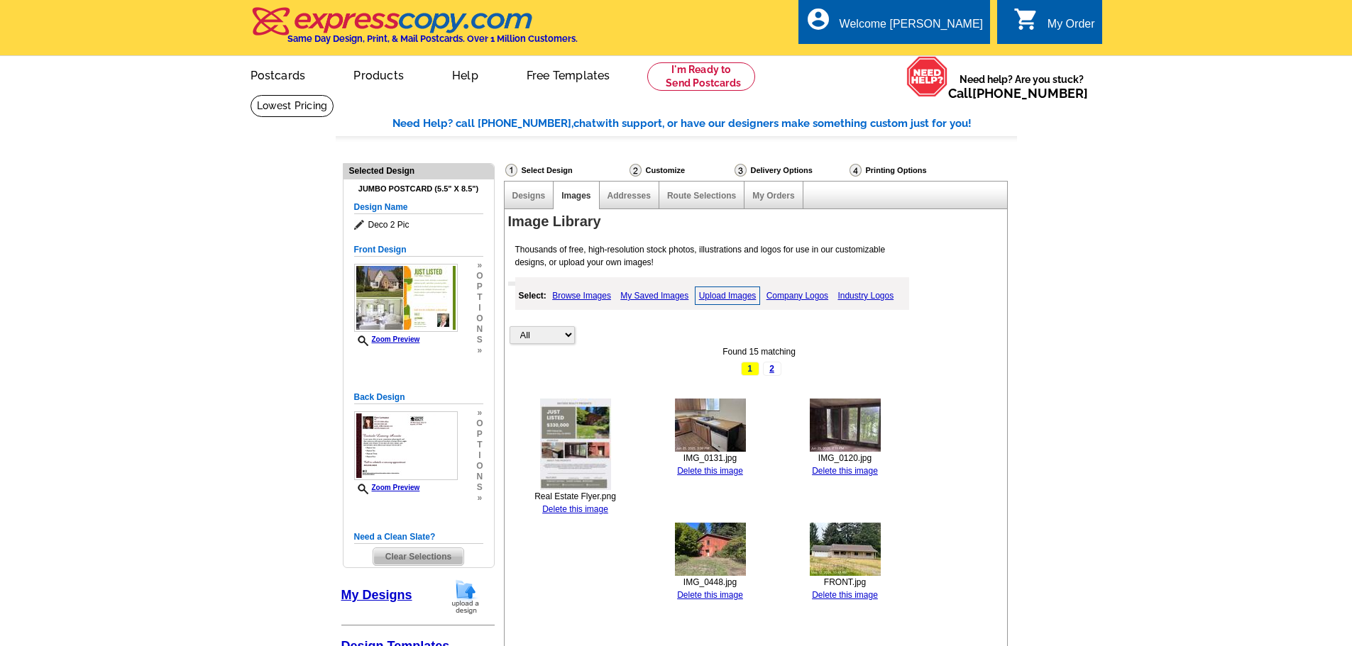
click at [561, 436] on img at bounding box center [575, 445] width 71 height 92
click at [776, 192] on link "My Orders" at bounding box center [773, 196] width 42 height 10
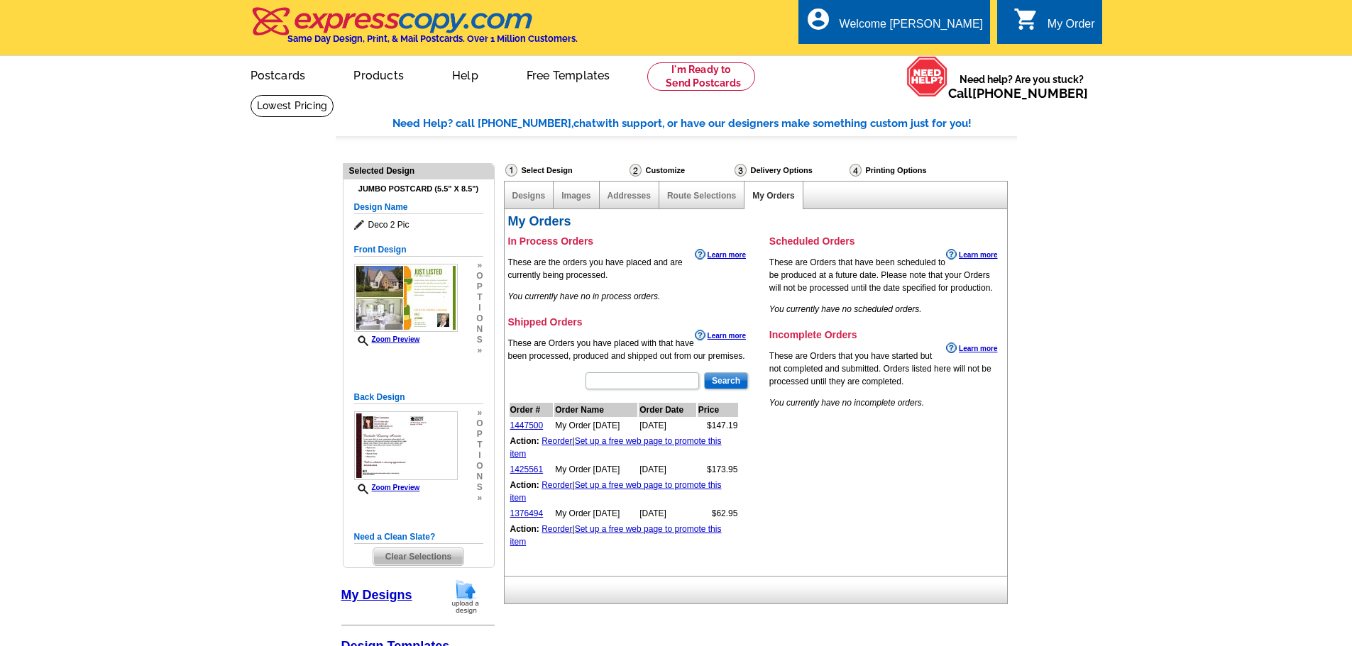
click at [546, 167] on div "Select Design" at bounding box center [566, 172] width 124 height 18
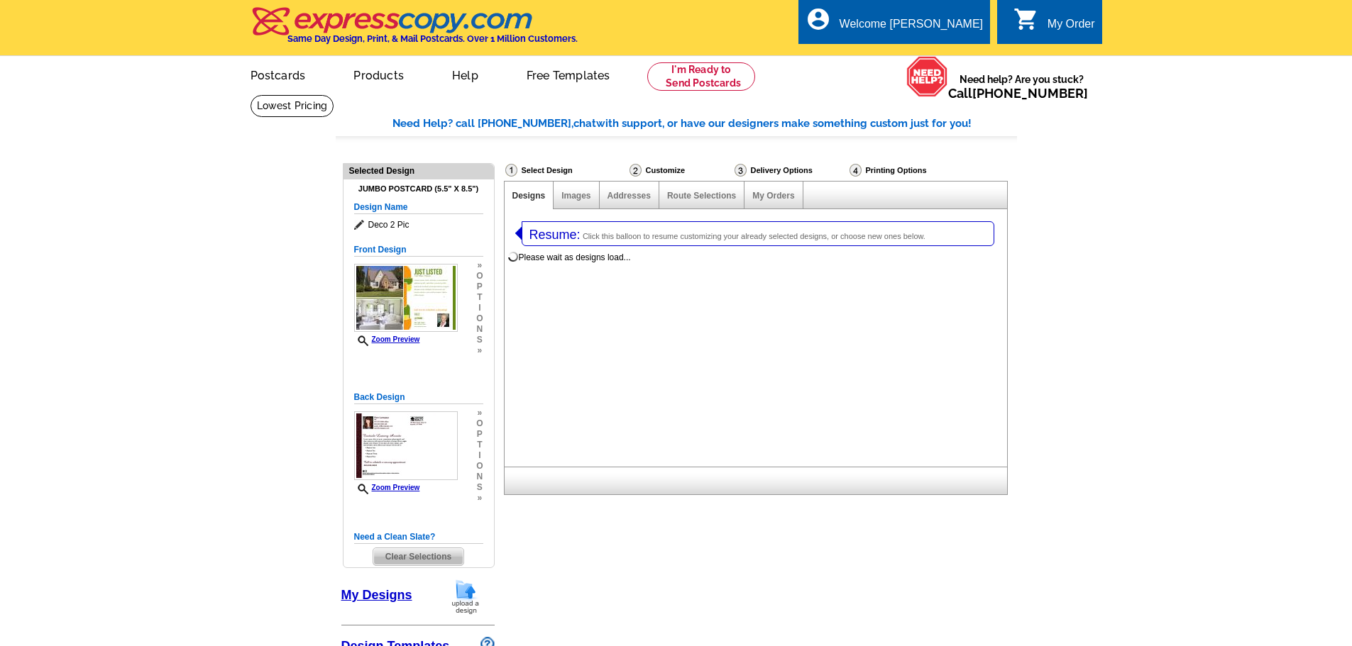
select select "1"
select select "2"
select select "785"
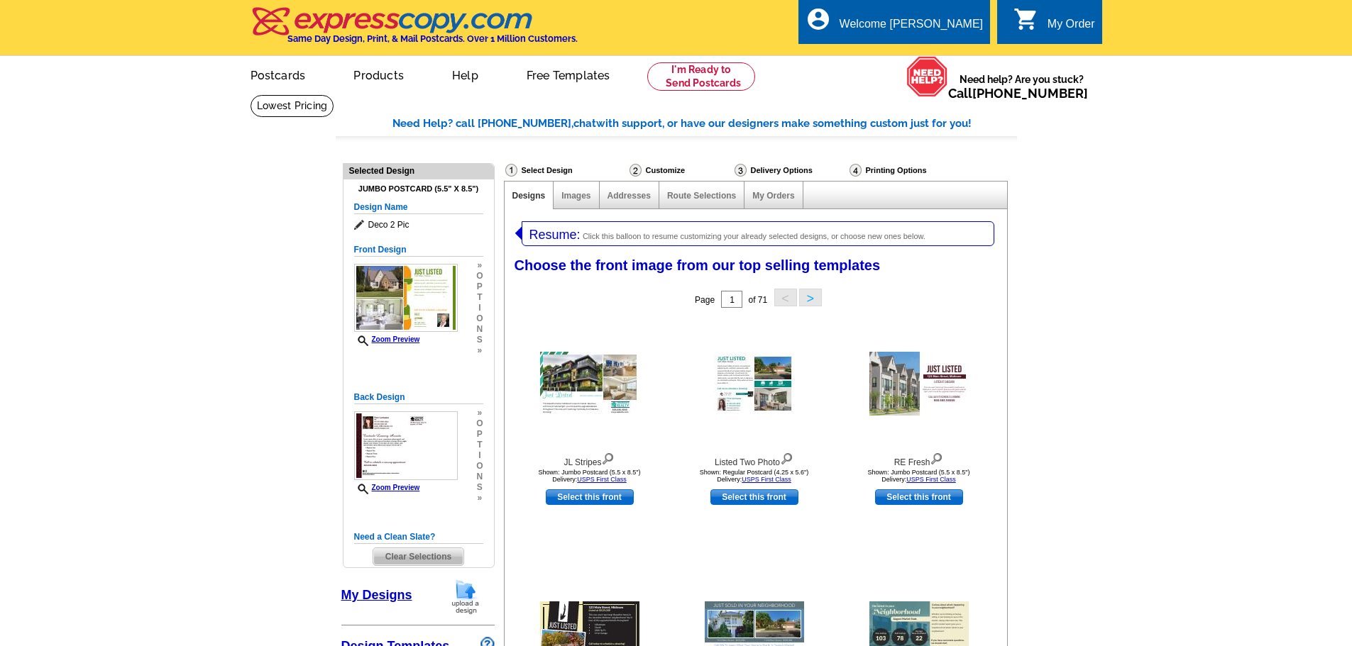
click at [396, 598] on link "My Designs" at bounding box center [376, 595] width 71 height 14
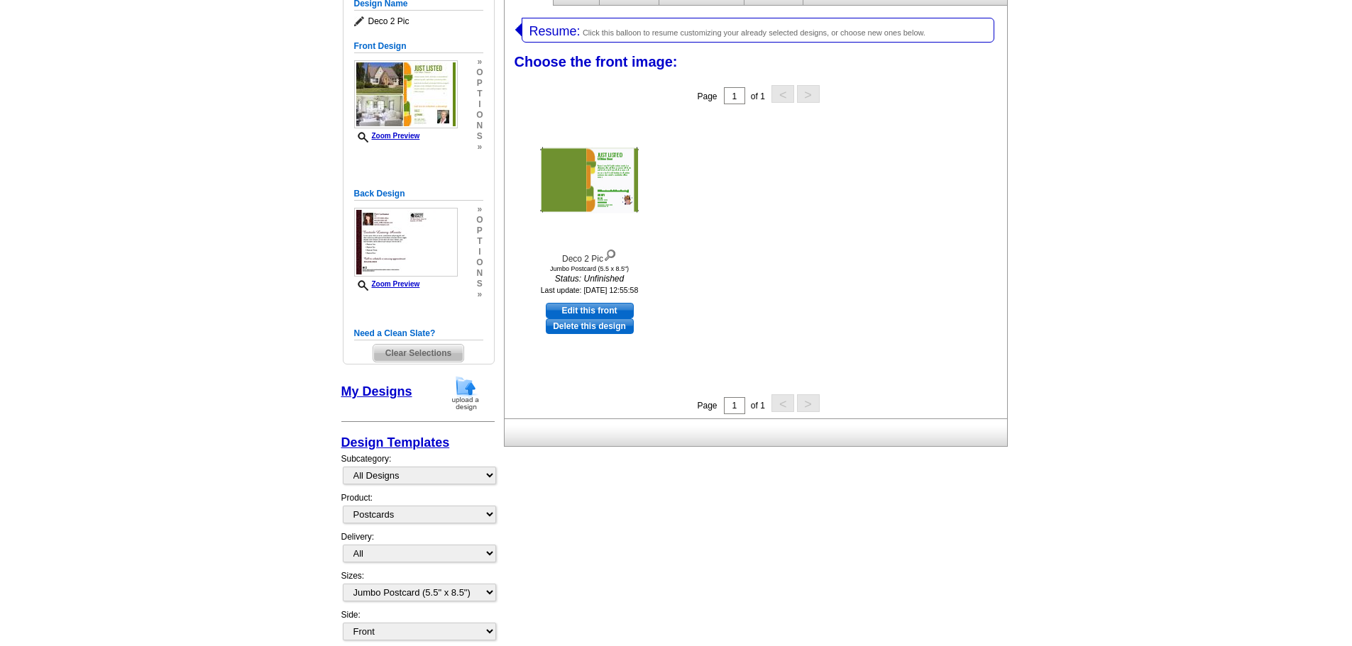
scroll to position [205, 0]
click at [488, 472] on select "All Designs Finished Designs Unfinished Designs" at bounding box center [419, 474] width 153 height 18
select select "finished"
click at [343, 466] on select "All Designs Finished Designs Unfinished Designs" at bounding box center [419, 474] width 153 height 18
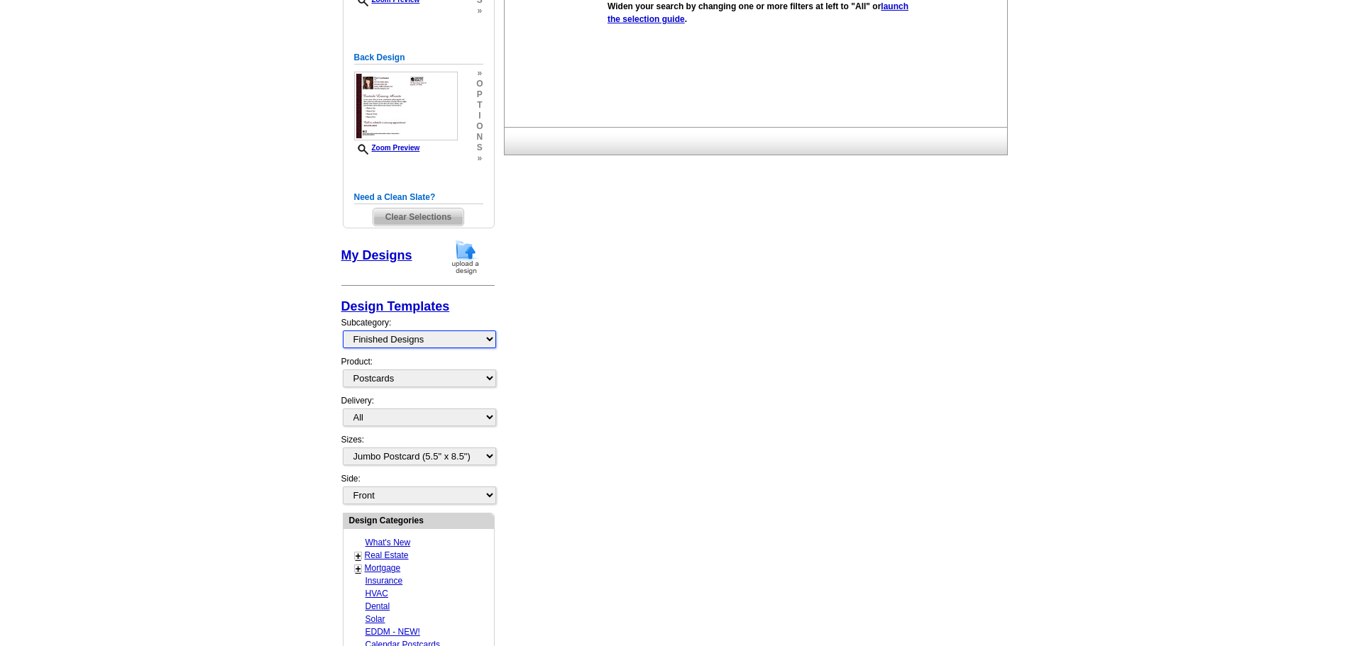
scroll to position [349, 0]
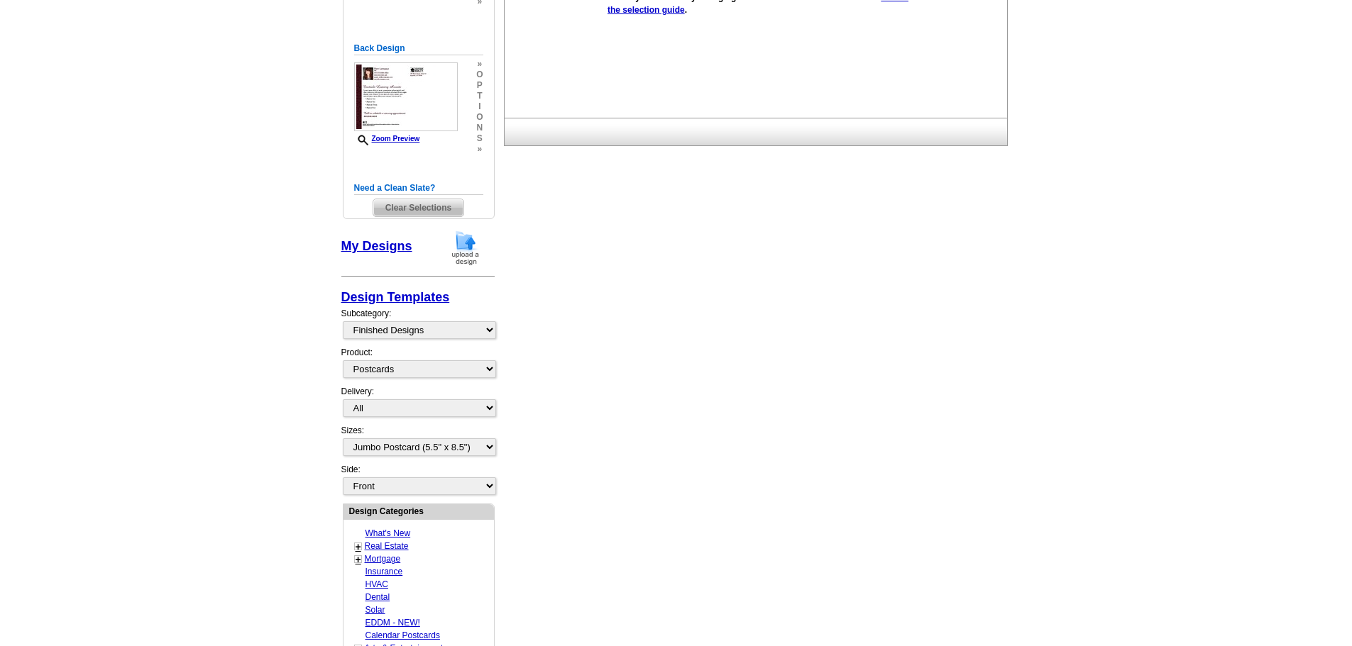
click at [428, 205] on span "Clear Selections" at bounding box center [418, 207] width 90 height 17
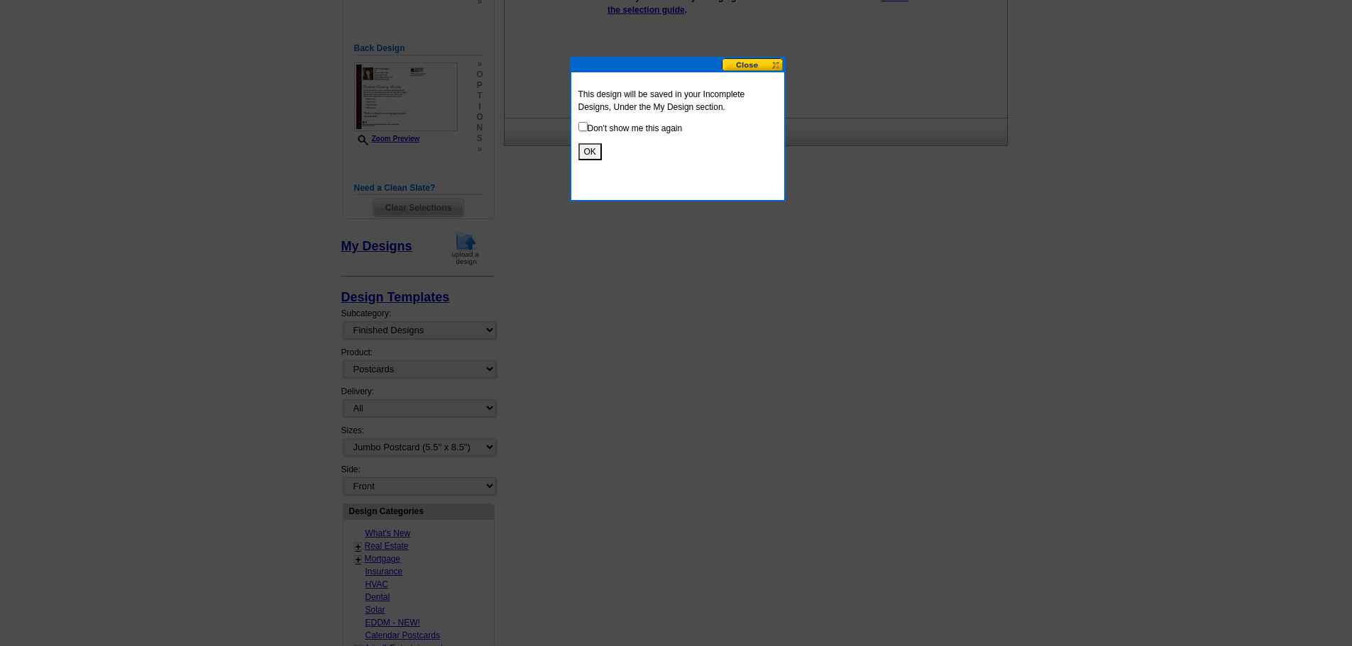
click at [593, 150] on button "OK" at bounding box center [589, 151] width 23 height 17
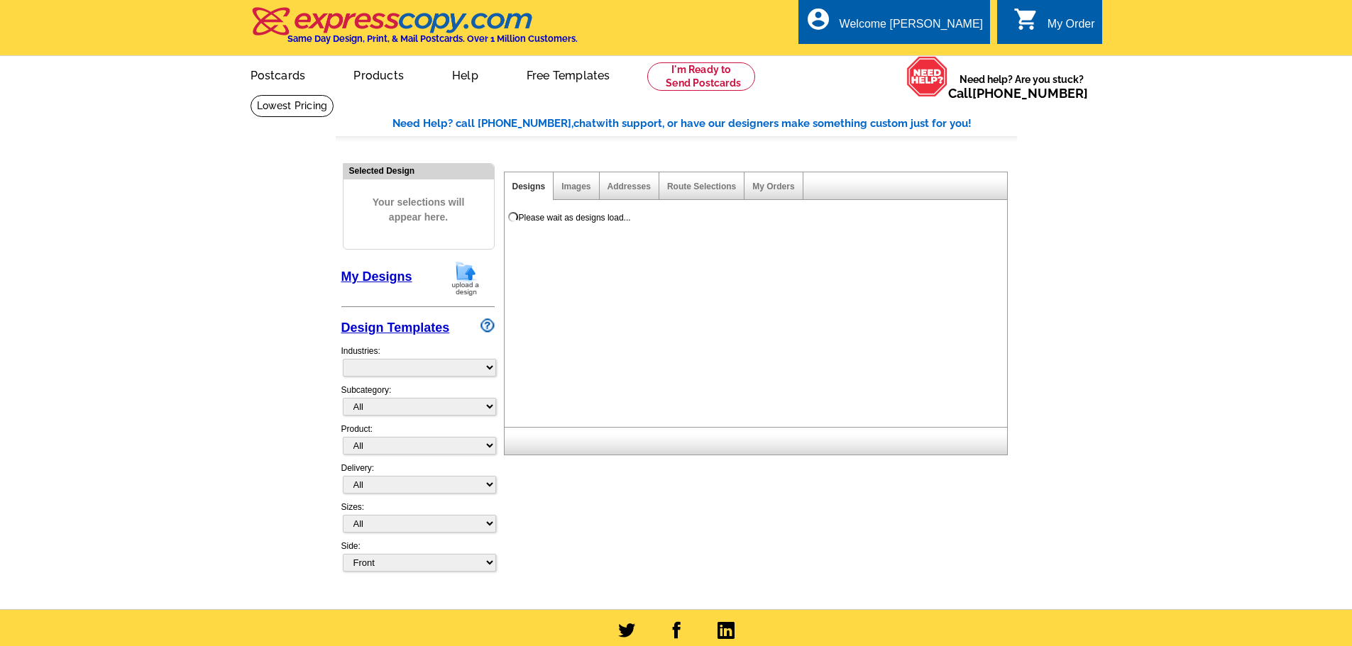
select select "785"
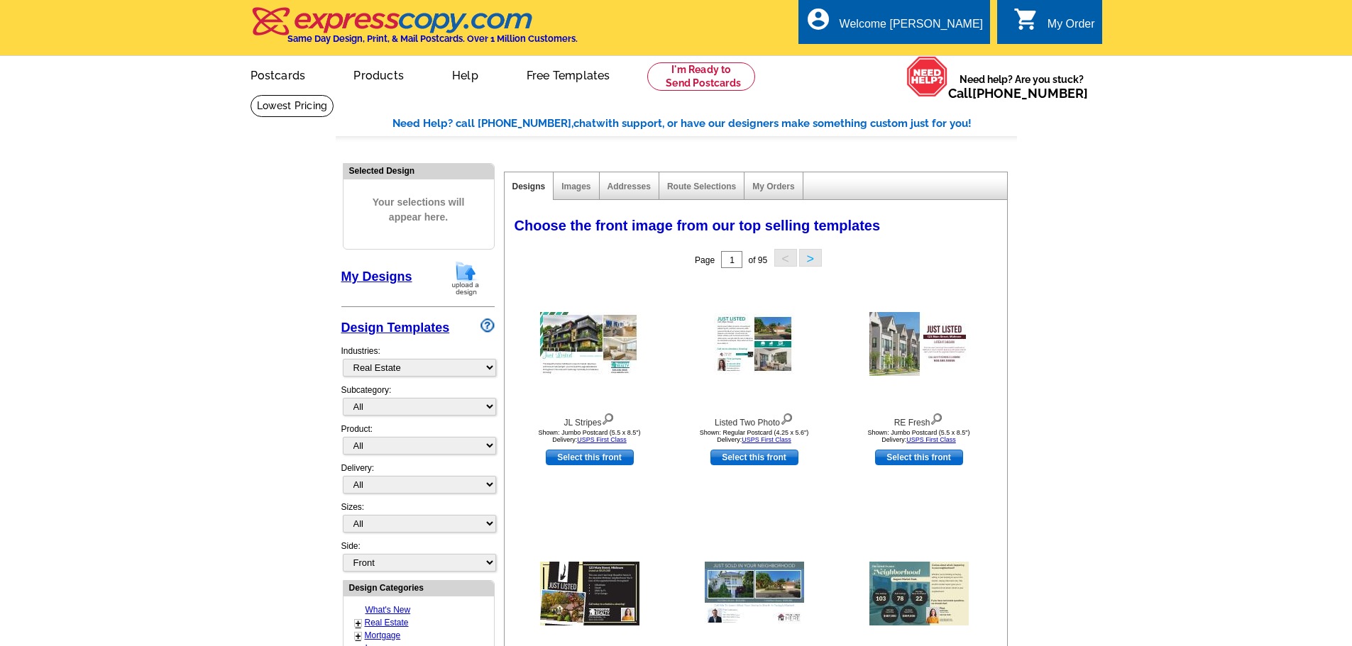
click at [370, 275] on link "My Designs" at bounding box center [376, 277] width 71 height 14
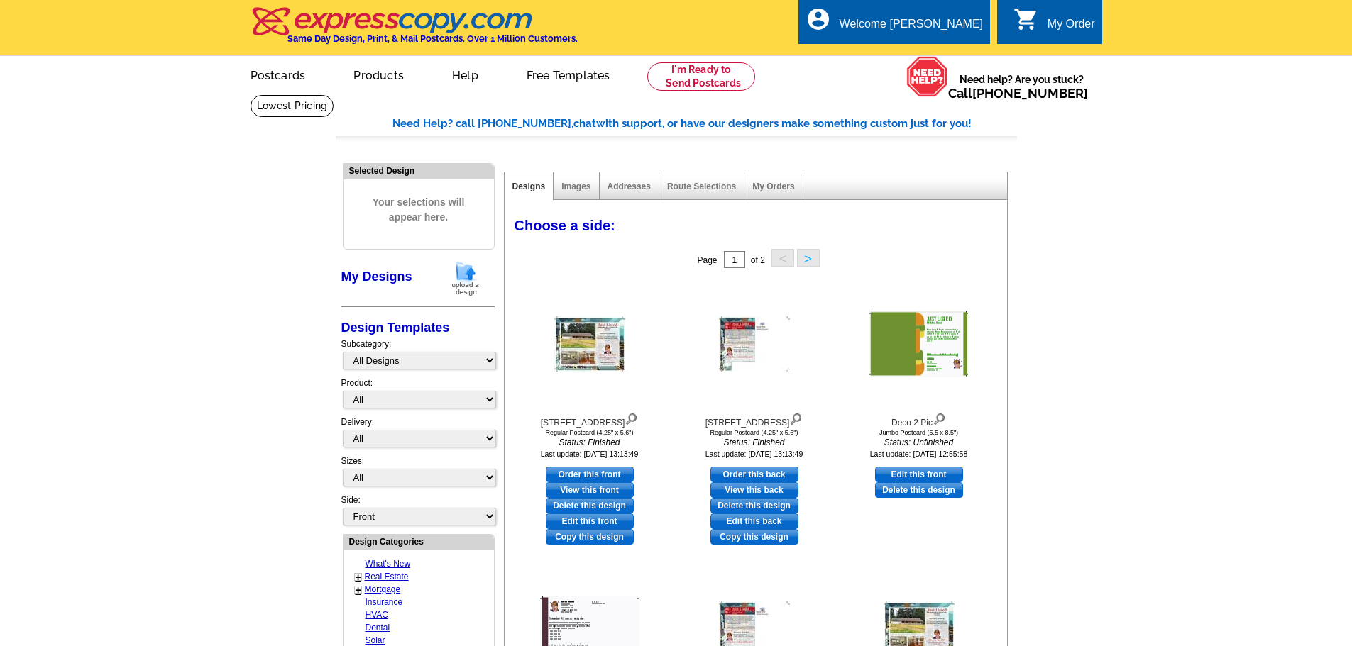
drag, startPoint x: 1095, startPoint y: 193, endPoint x: 1072, endPoint y: 189, distance: 23.1
click at [1072, 189] on main "Need Help? call [PHONE_NUMBER], chat with support, or have our designers make s…" at bounding box center [676, 598] width 1352 height 1009
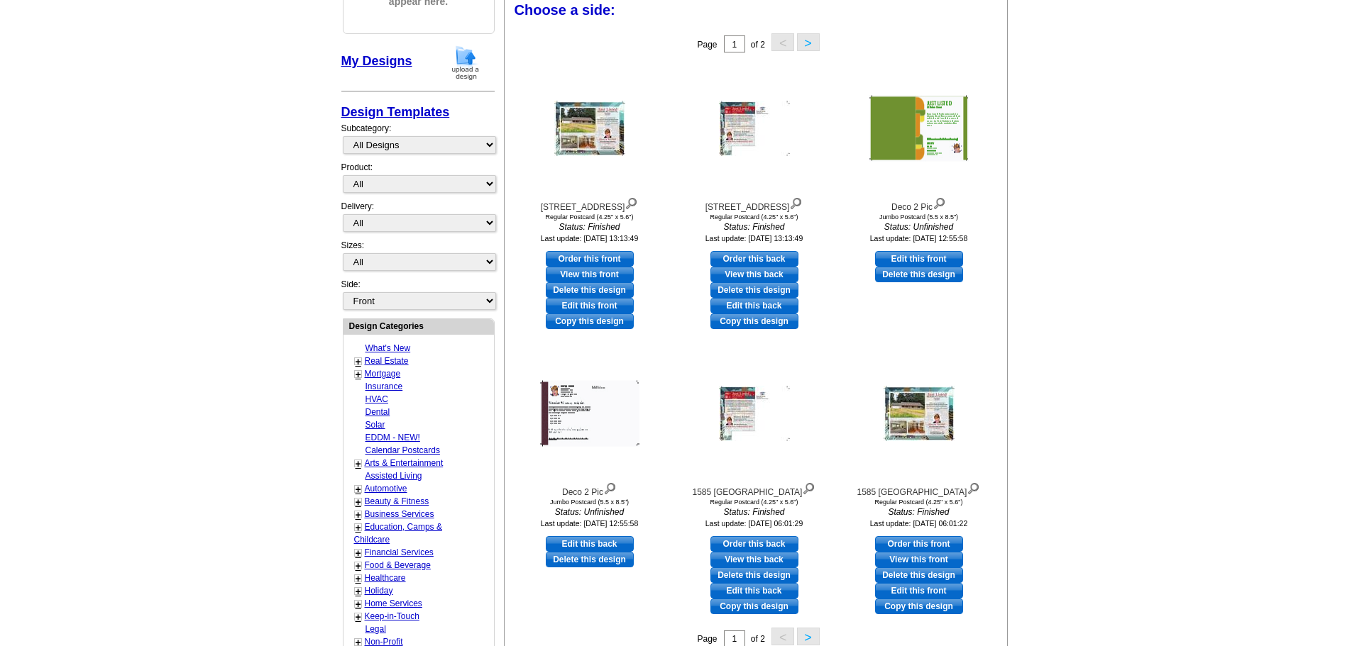
scroll to position [217, 0]
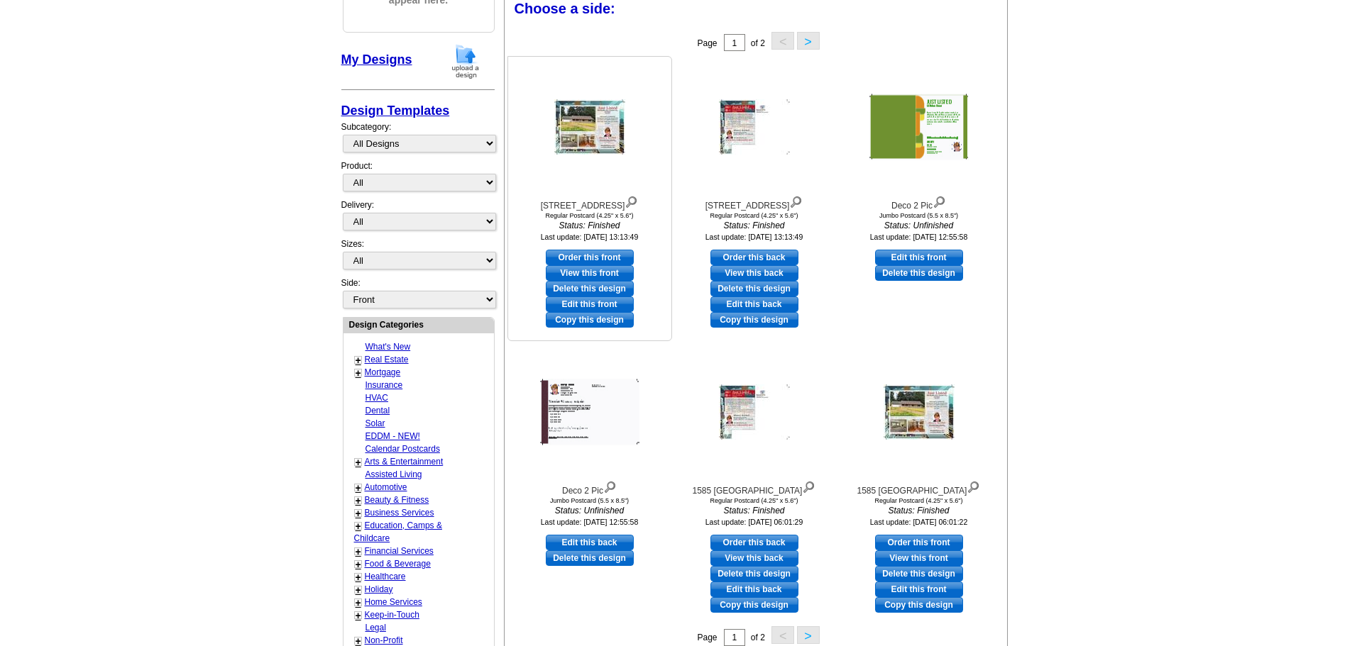
click at [594, 304] on link "Edit this front" at bounding box center [590, 305] width 88 height 16
select select "1"
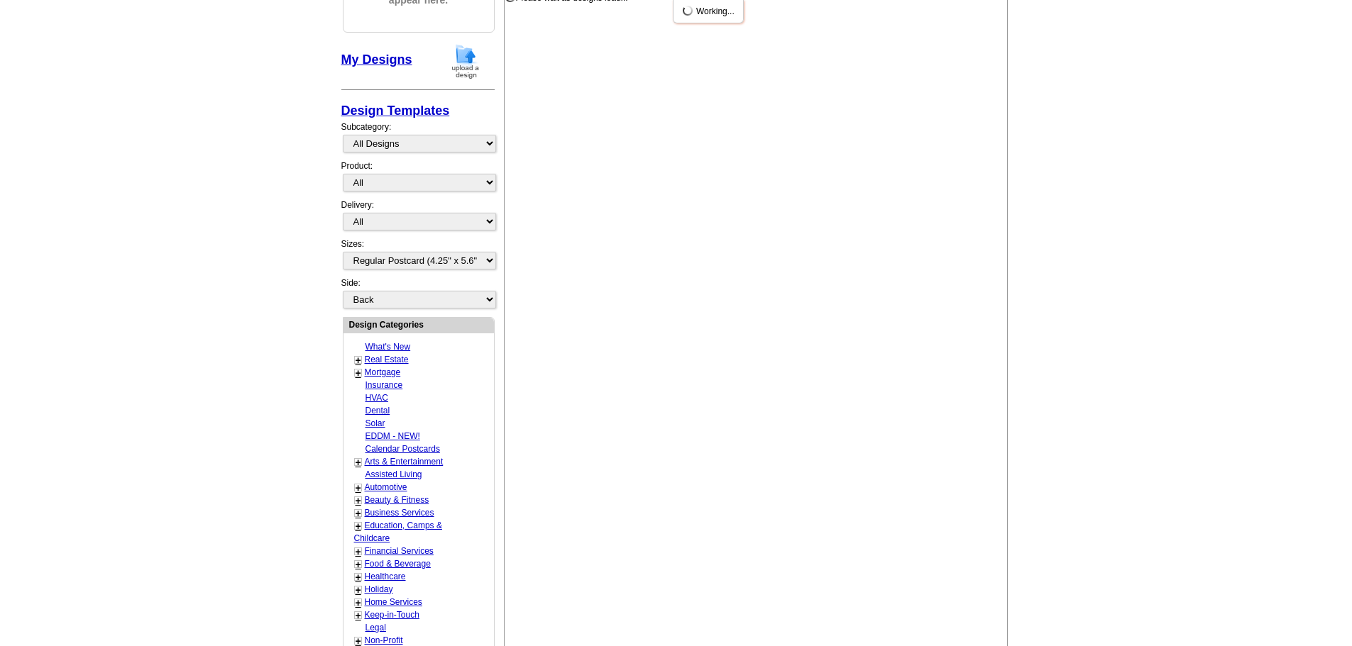
scroll to position [0, 0]
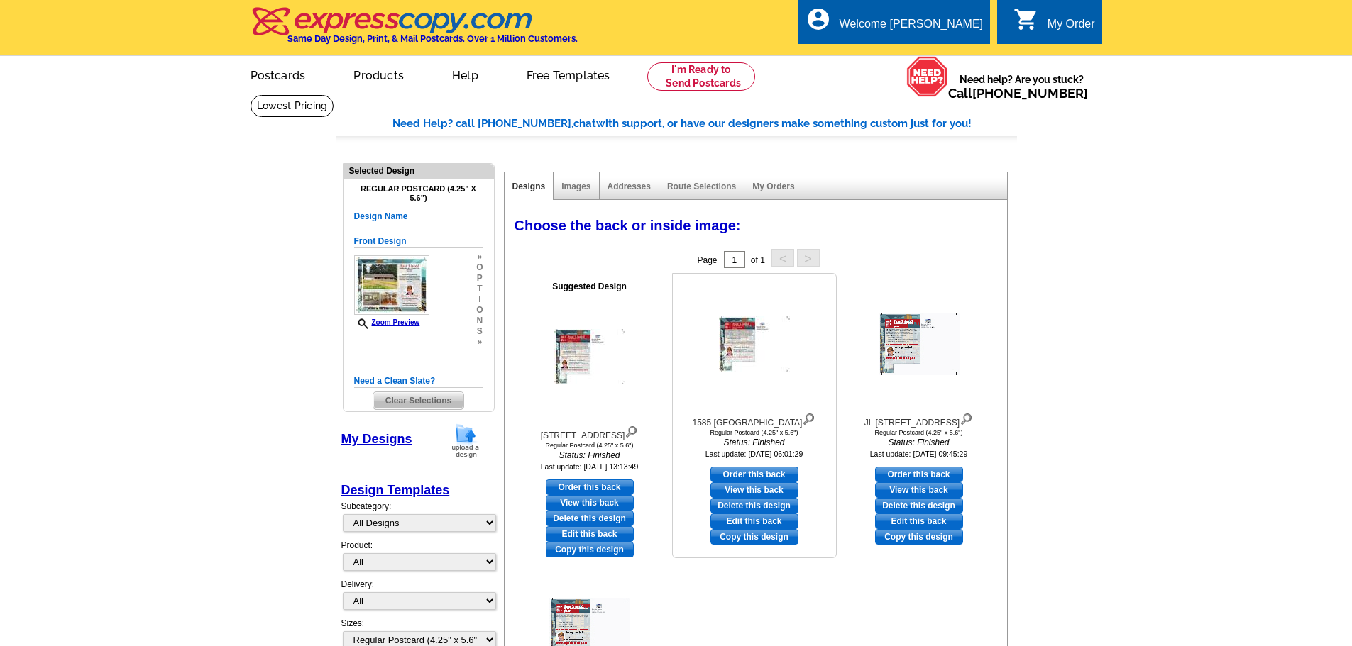
click at [770, 518] on link "Edit this back" at bounding box center [754, 522] width 88 height 16
select select "front"
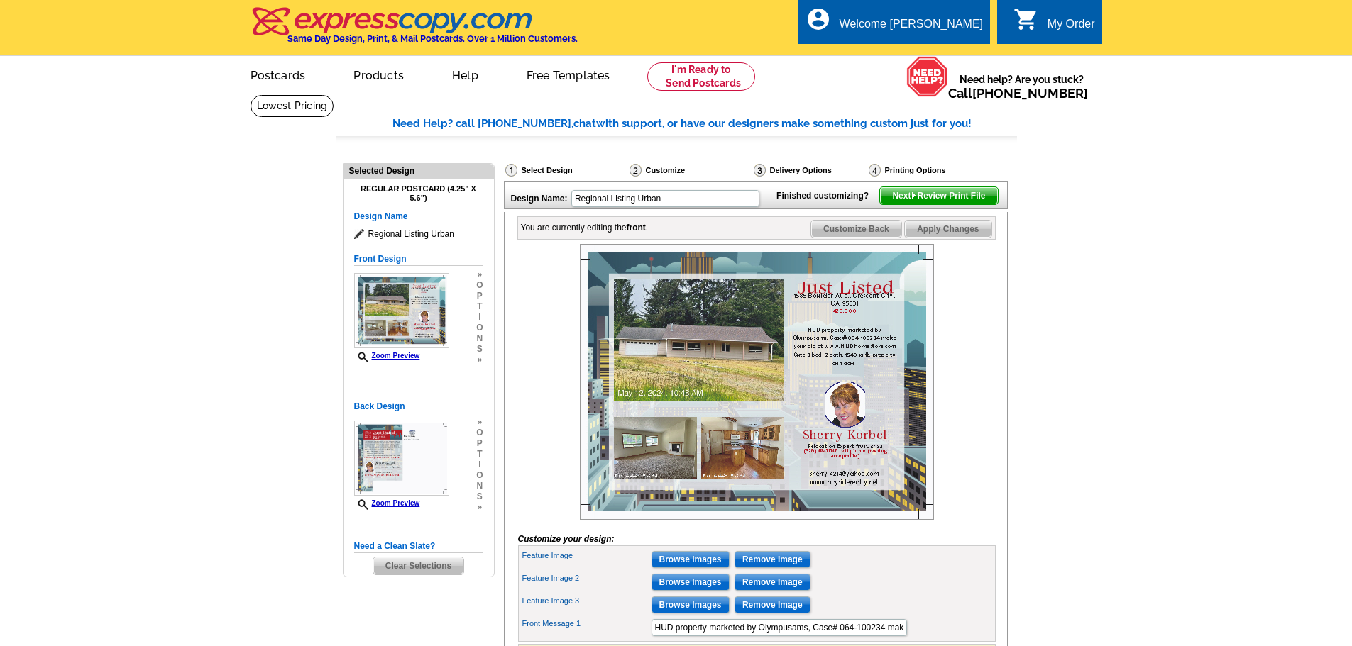
click at [717, 379] on img at bounding box center [757, 382] width 354 height 276
click at [683, 377] on img at bounding box center [757, 382] width 354 height 276
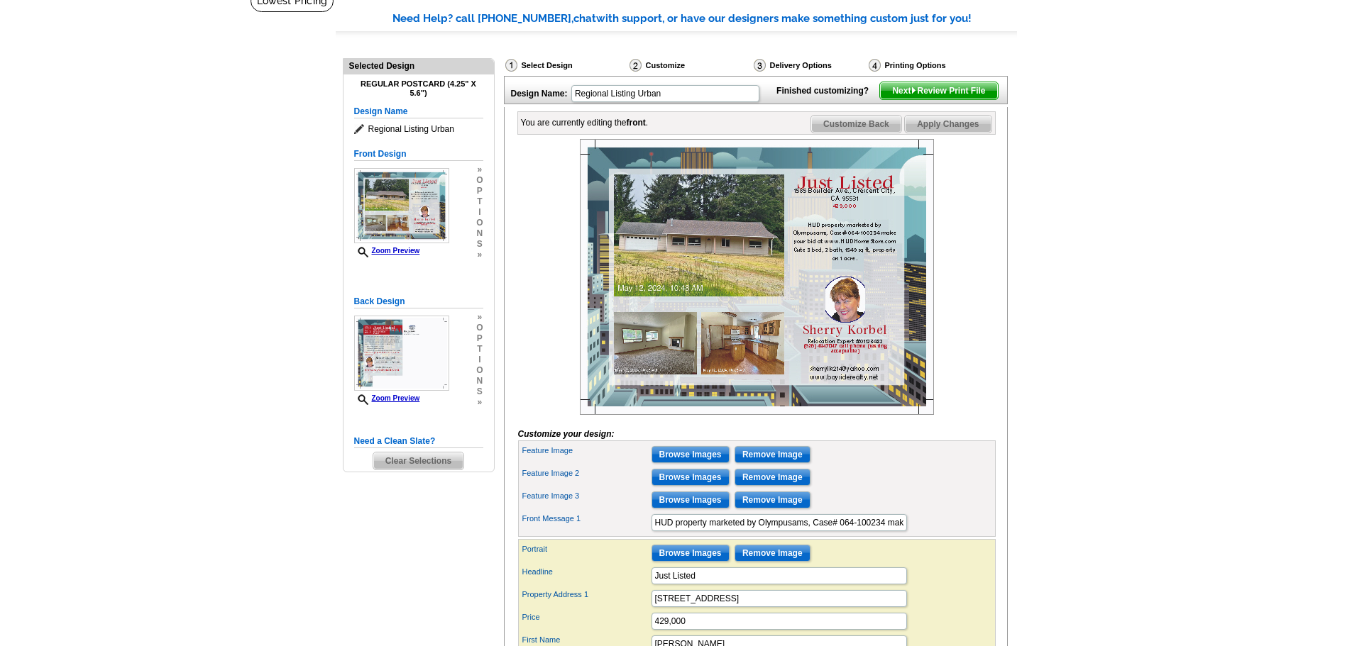
scroll to position [109, 0]
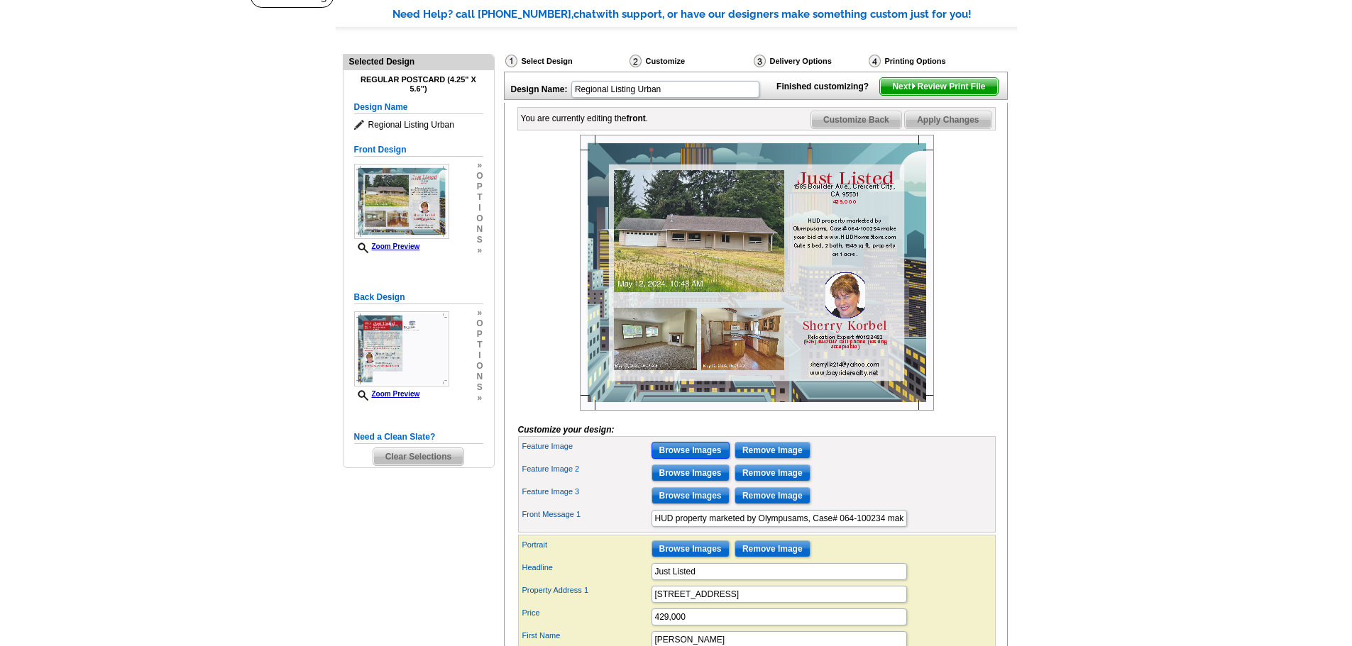
click at [695, 459] on input "Browse Images" at bounding box center [690, 450] width 78 height 17
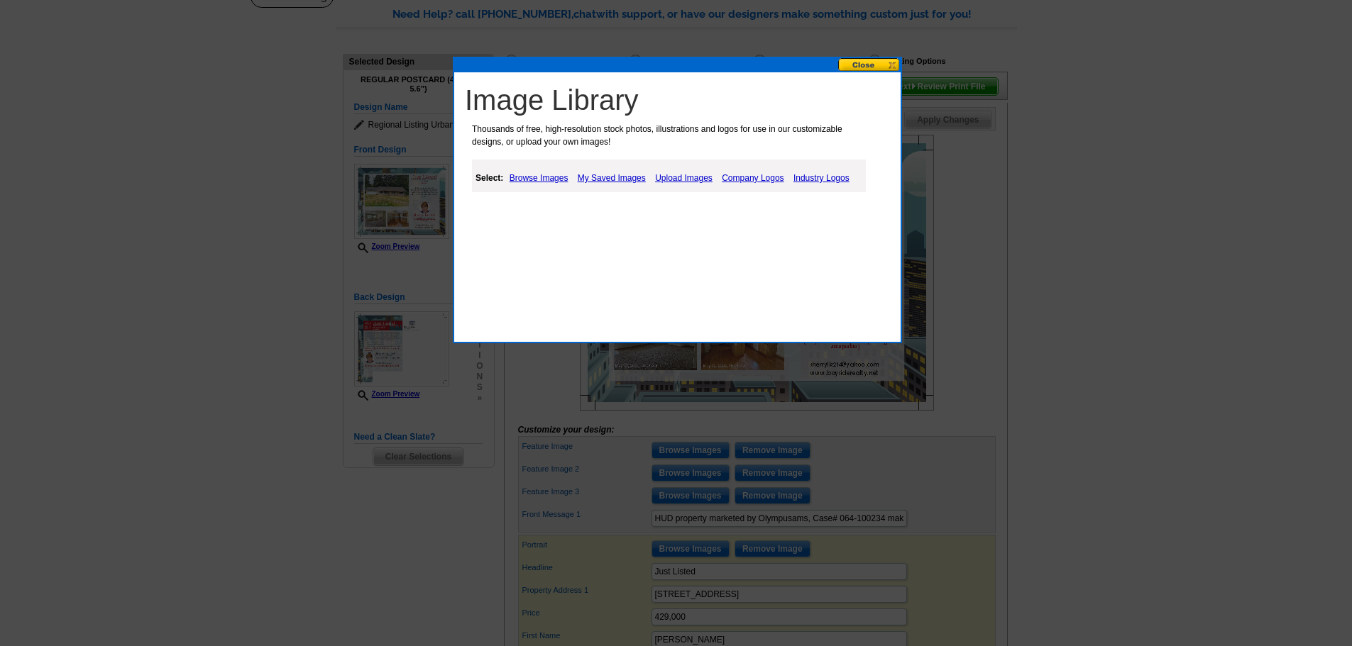
click at [546, 175] on link "Browse Images" at bounding box center [539, 178] width 66 height 17
click at [550, 211] on link "People" at bounding box center [547, 214] width 26 height 10
click at [586, 214] on link "Places" at bounding box center [584, 214] width 26 height 10
click at [585, 209] on link "Places" at bounding box center [584, 214] width 26 height 10
click at [618, 210] on link "Things" at bounding box center [620, 214] width 26 height 10
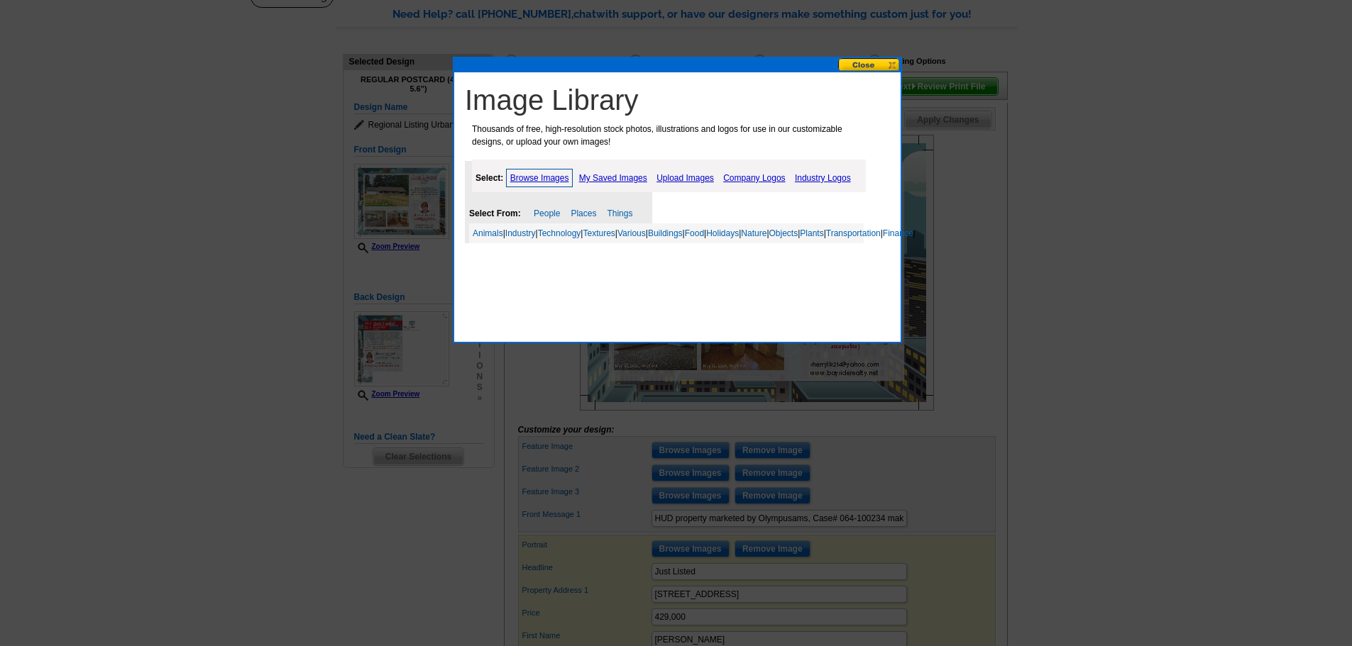
click at [611, 175] on link "My Saved Images" at bounding box center [612, 178] width 75 height 17
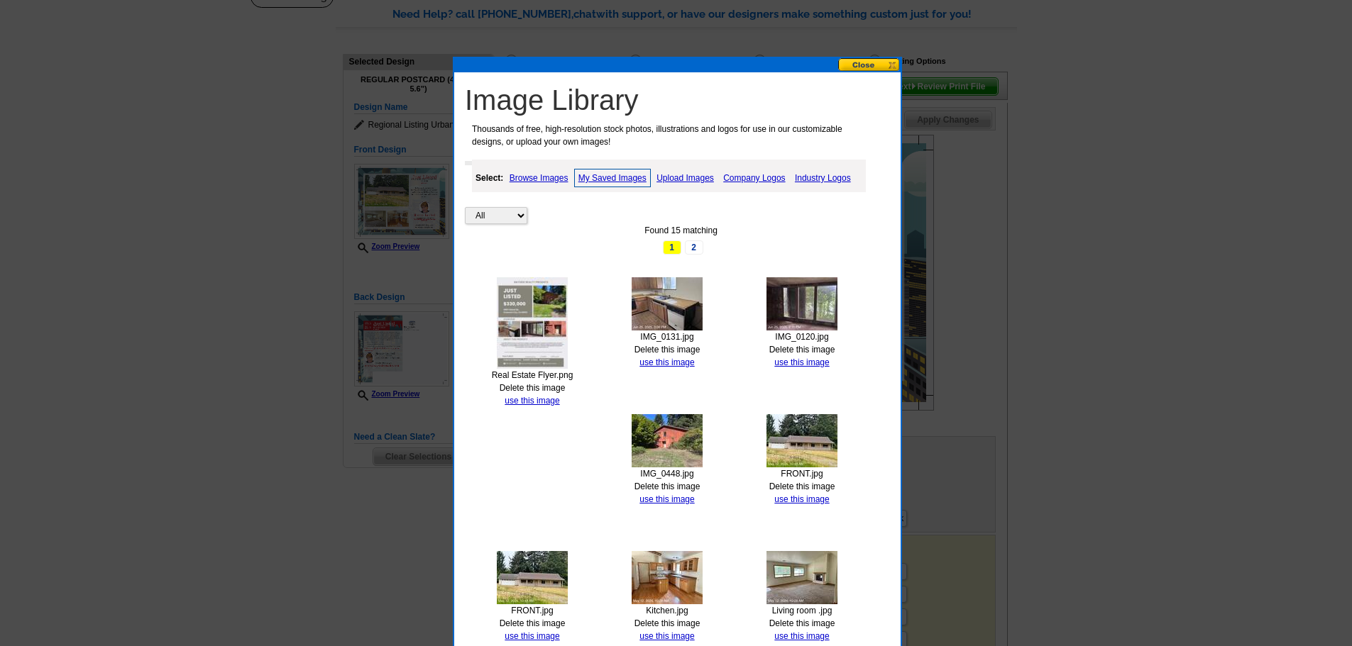
click at [672, 439] on img at bounding box center [667, 440] width 71 height 53
click at [663, 497] on link "use this image" at bounding box center [666, 500] width 55 height 10
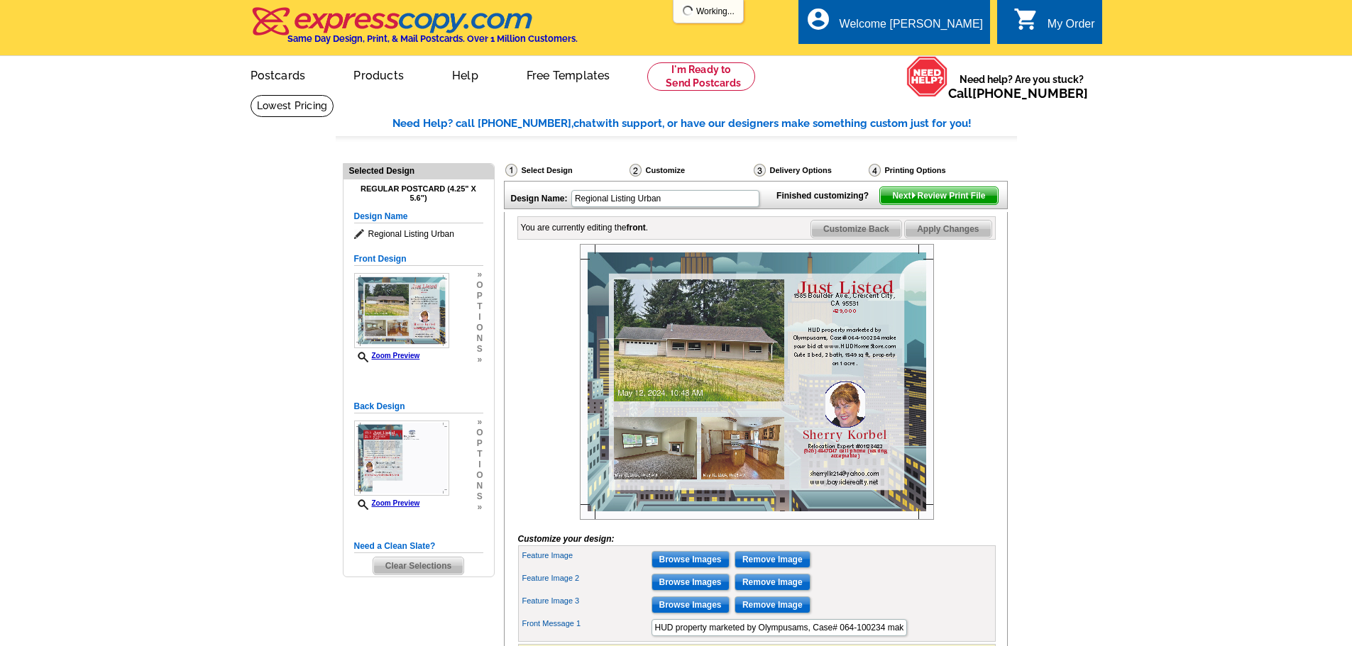
click at [708, 397] on img at bounding box center [757, 382] width 354 height 276
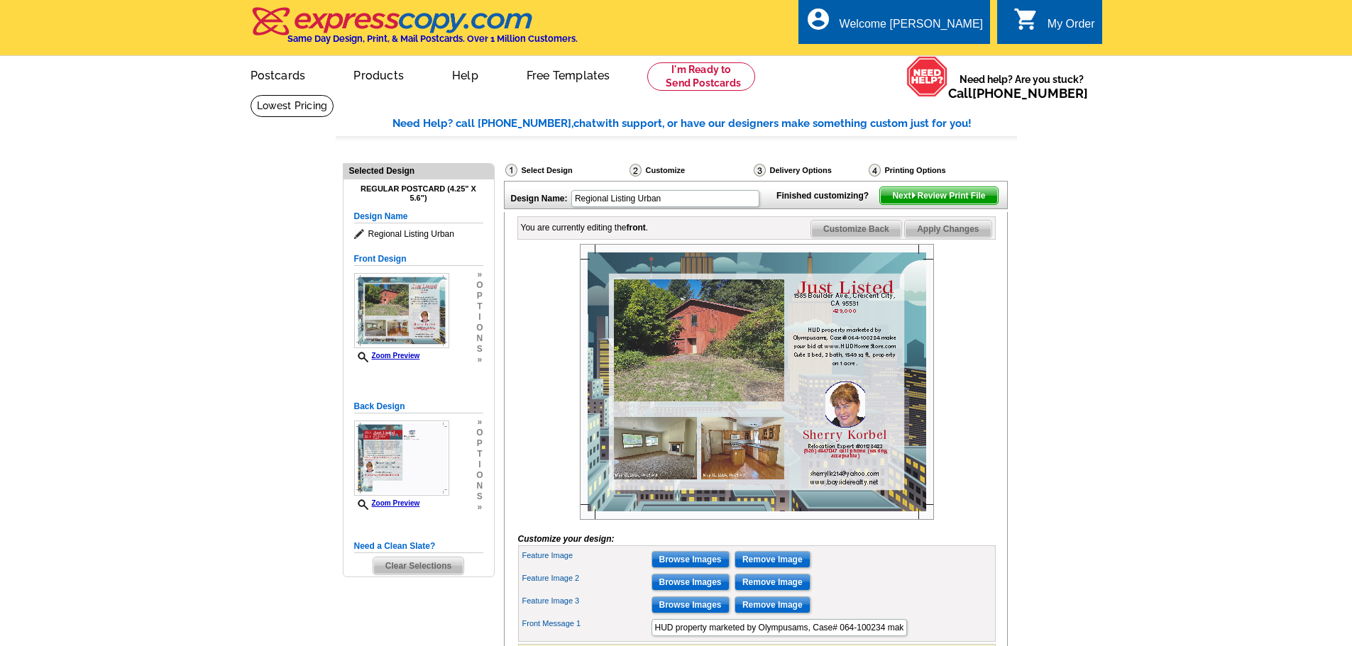
click at [849, 317] on img at bounding box center [757, 382] width 354 height 276
click at [879, 318] on img at bounding box center [757, 382] width 354 height 276
click at [837, 323] on img at bounding box center [757, 382] width 354 height 276
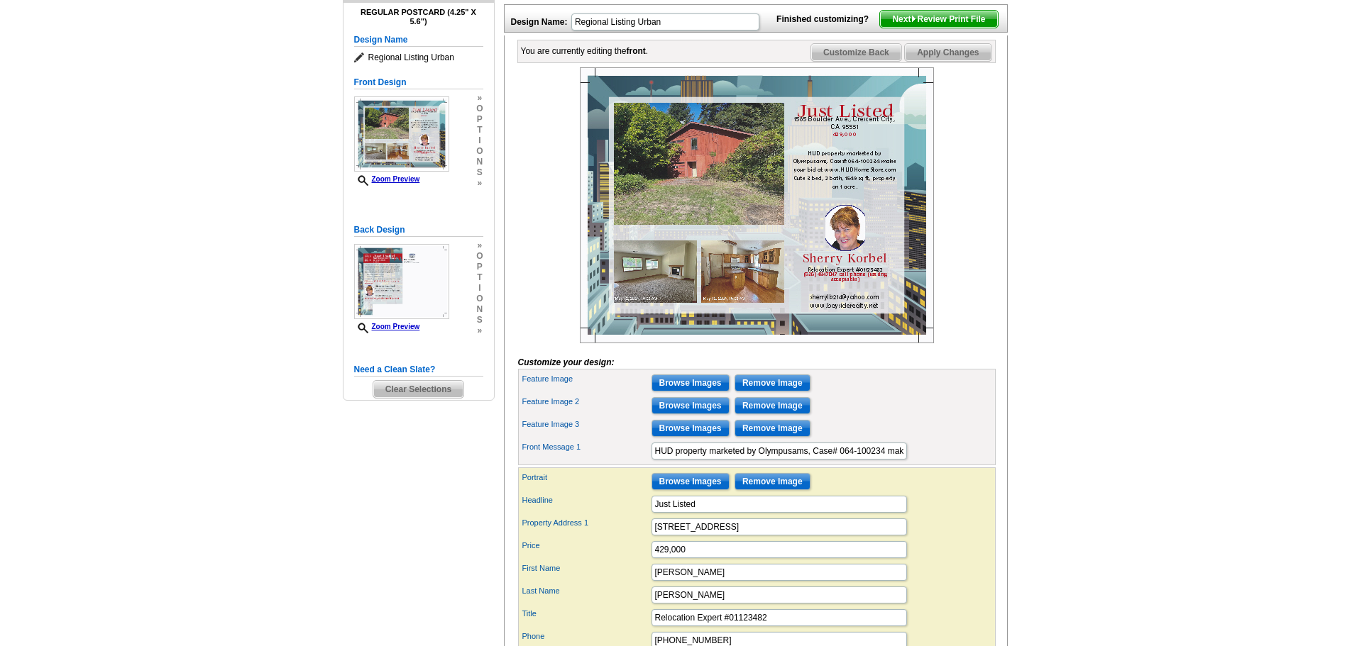
scroll to position [181, 0]
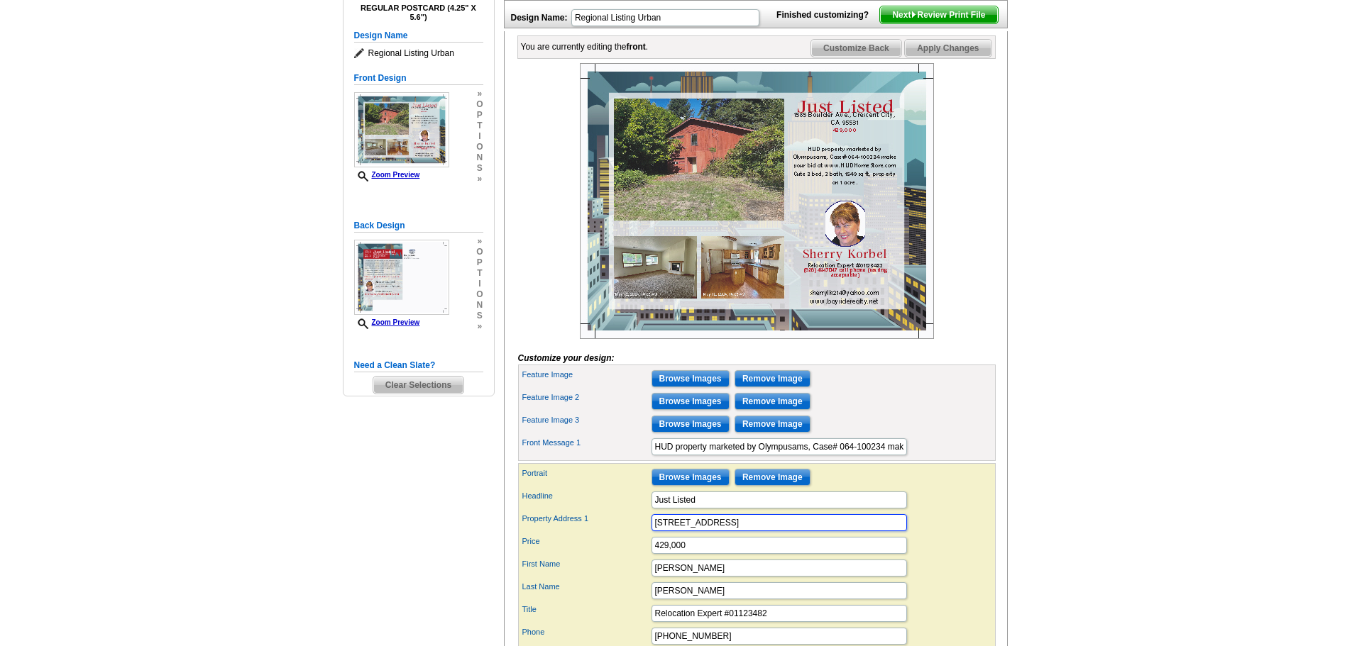
drag, startPoint x: 722, startPoint y: 549, endPoint x: 646, endPoint y: 551, distance: 75.9
click at [646, 534] on div "Property Address 1 1585 Boulder Ave., Crescent City, CA 95531" at bounding box center [757, 523] width 472 height 23
click at [856, 413] on div "Feature Image 2 Browse Images Remove Image" at bounding box center [757, 401] width 472 height 23
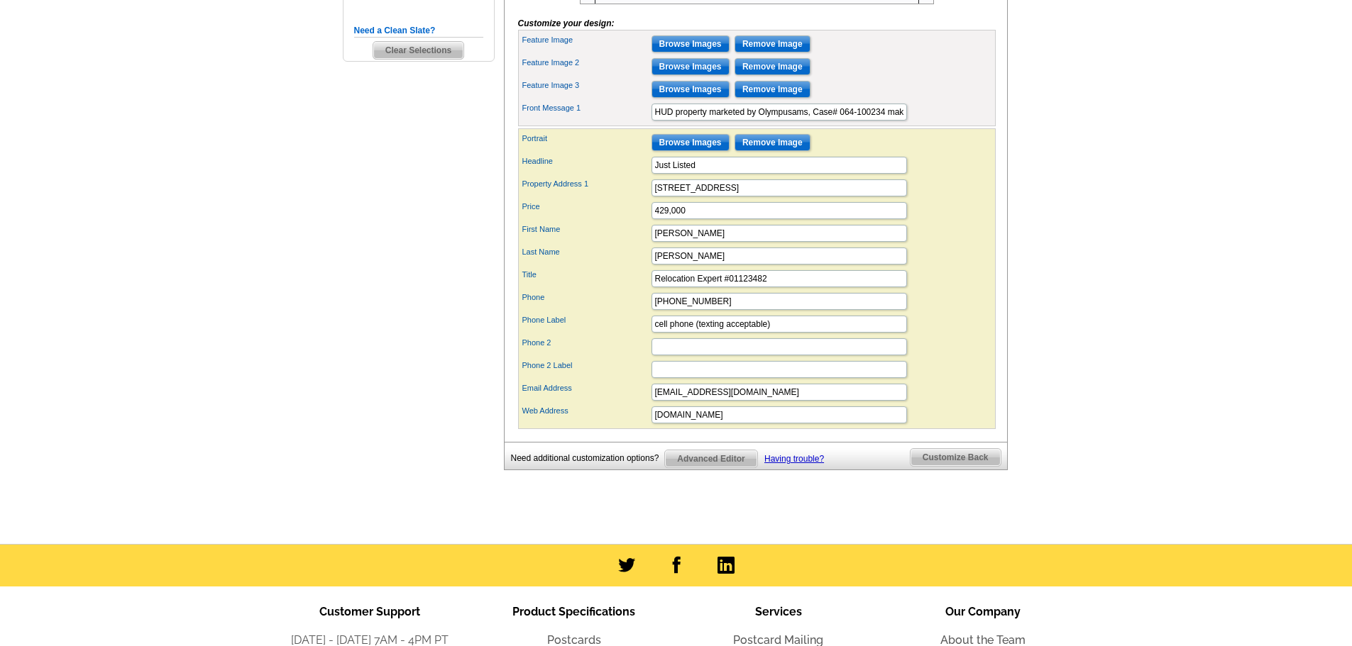
scroll to position [473, 0]
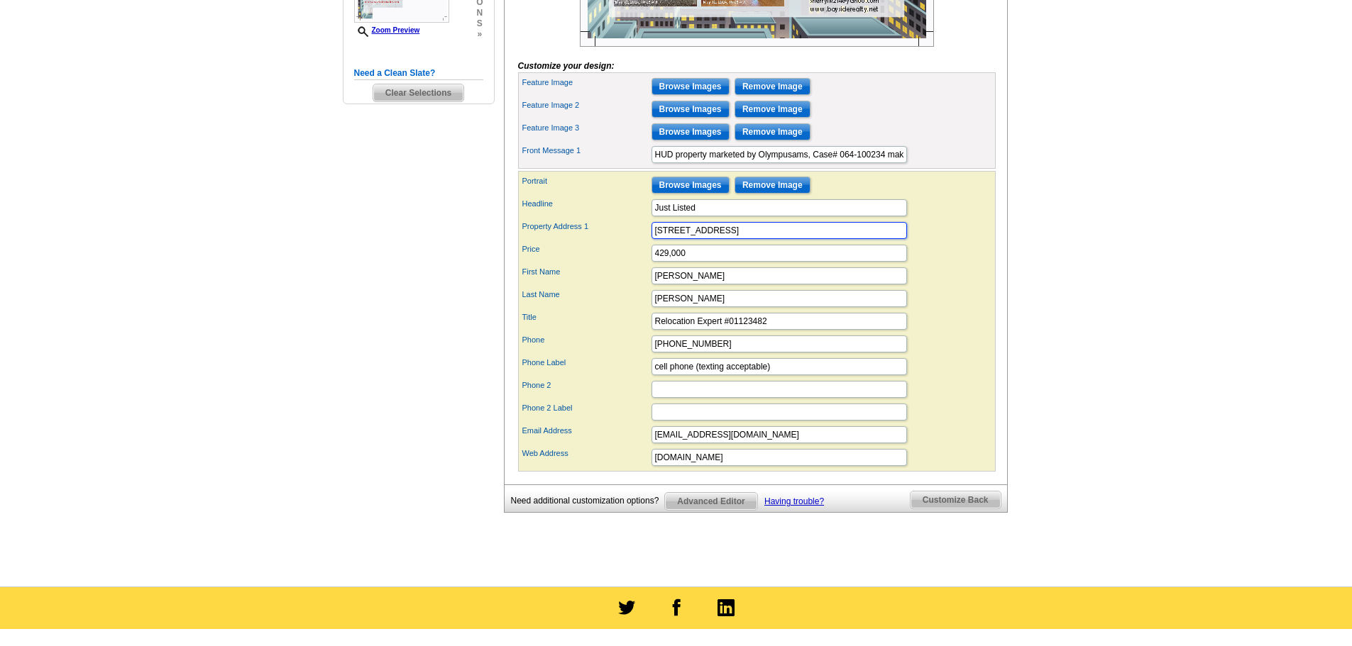
click at [704, 239] on input "5881 S Bank., Crescent City, CA 95531" at bounding box center [778, 230] width 255 height 17
type input "5881 S Bank Rd., Crescent City, CA 95531"
click at [665, 262] on input "429,000" at bounding box center [778, 253] width 255 height 17
click at [776, 262] on input "429,000" at bounding box center [778, 253] width 255 height 17
type input "4"
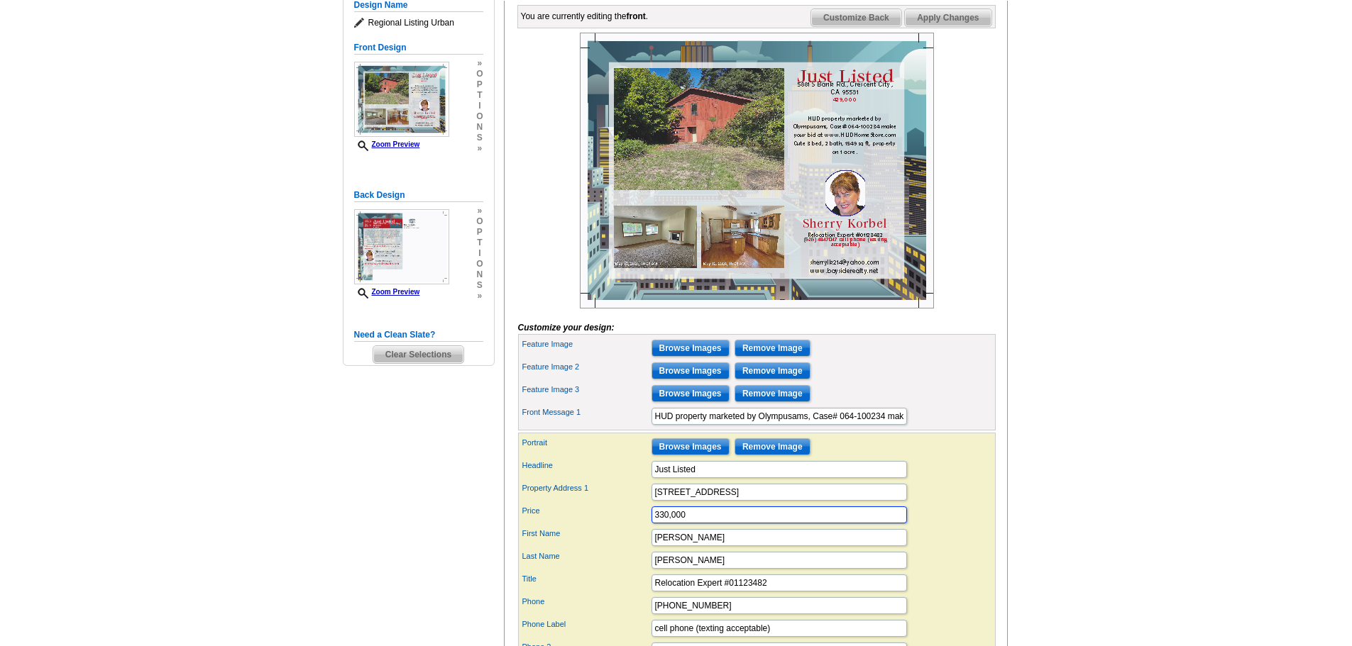
scroll to position [199, 0]
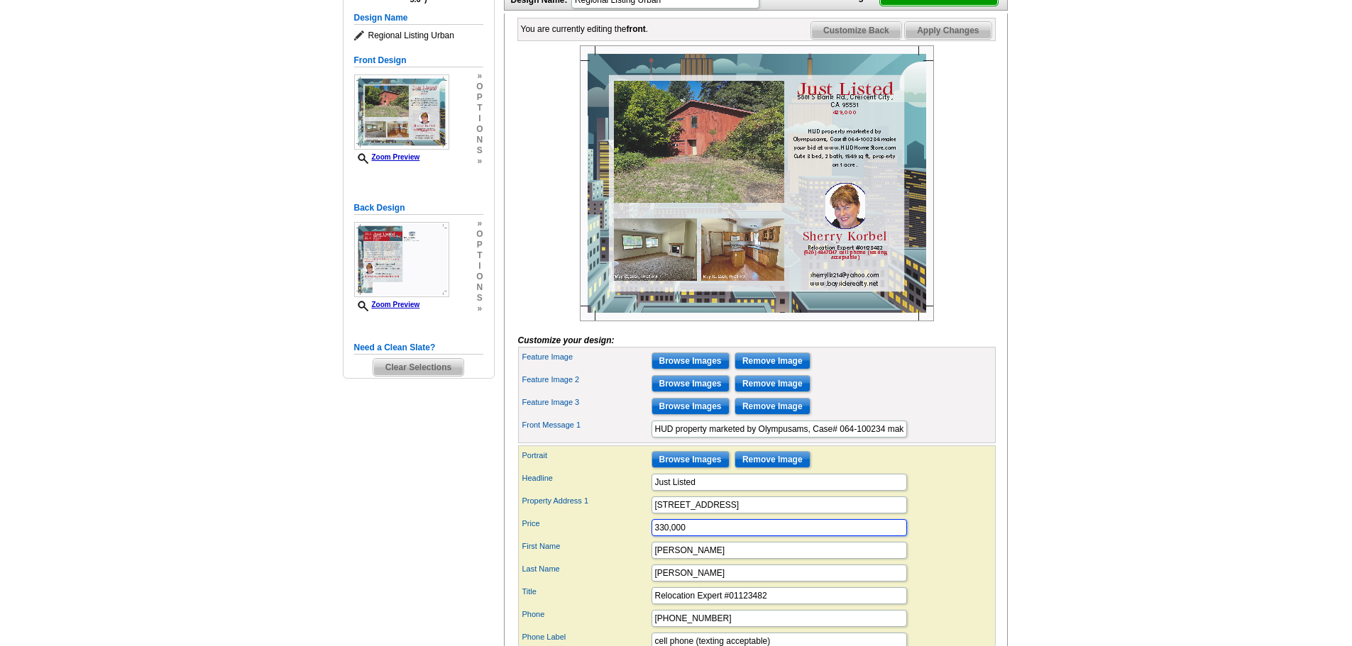
type input "330,000"
click at [850, 136] on img at bounding box center [757, 183] width 354 height 276
click at [683, 392] on input "Browse Images" at bounding box center [690, 383] width 78 height 17
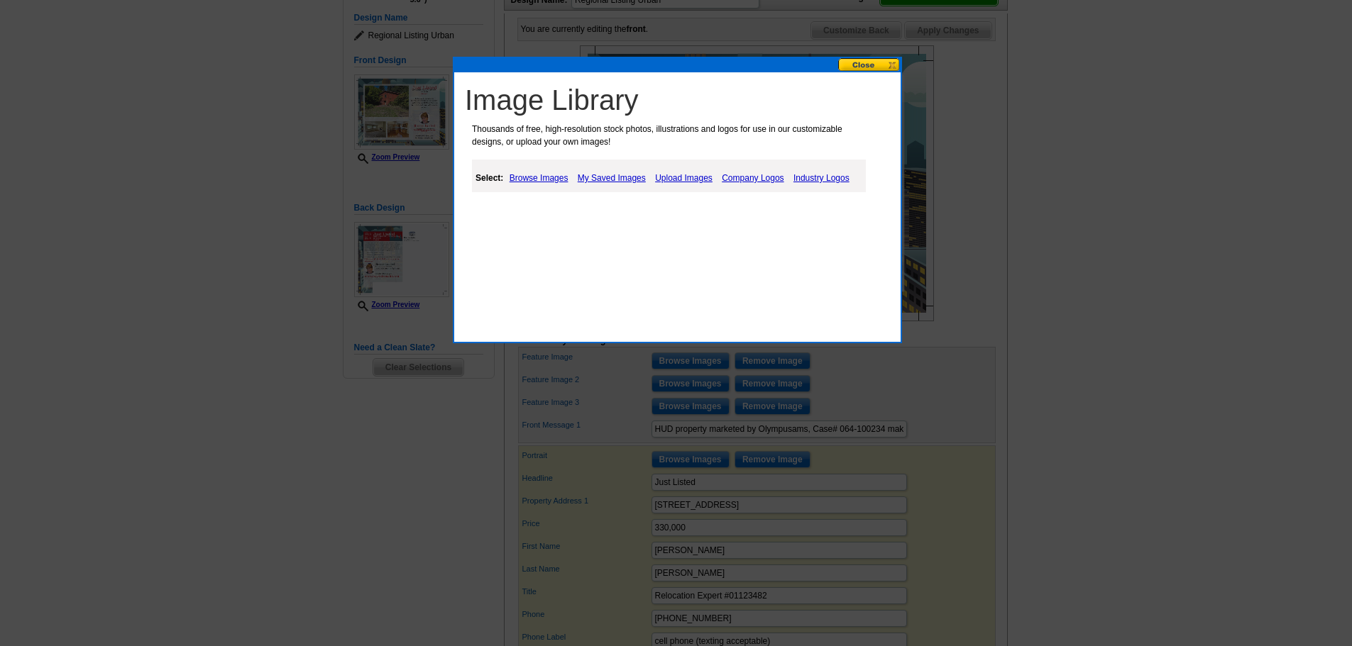
click at [614, 173] on link "My Saved Images" at bounding box center [611, 178] width 75 height 17
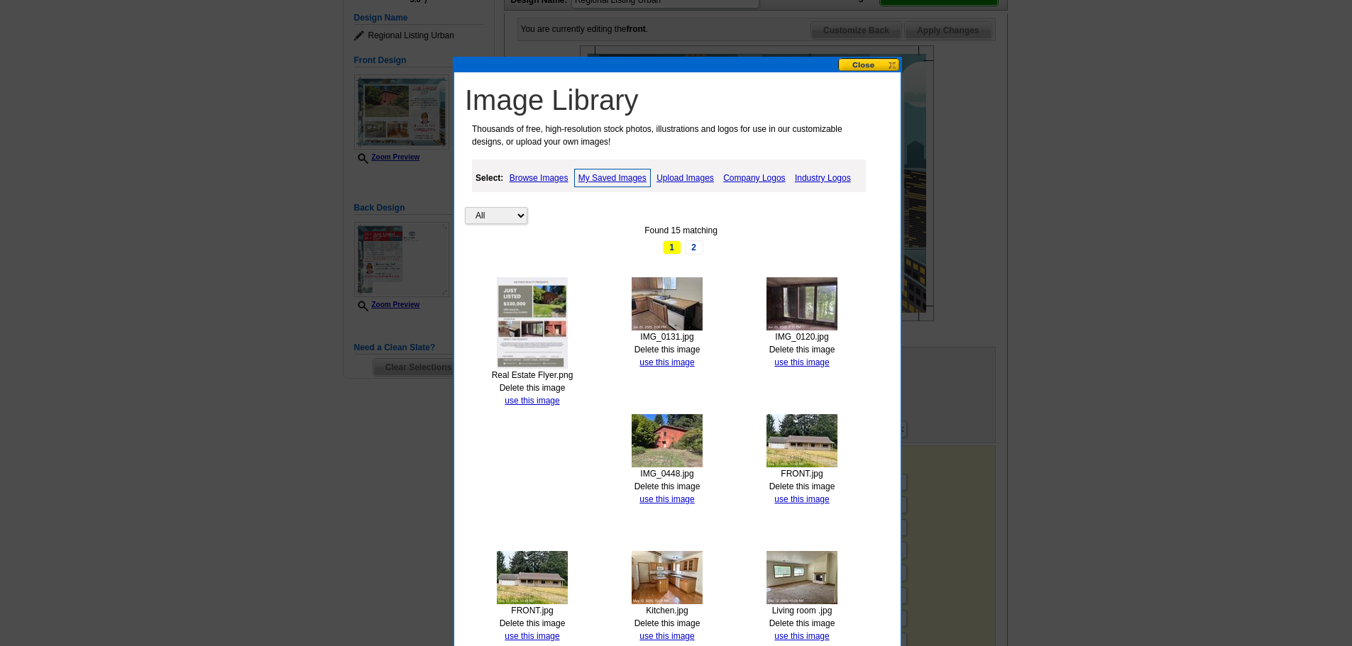
click at [690, 301] on img at bounding box center [667, 303] width 71 height 53
click at [661, 360] on link "use this image" at bounding box center [666, 363] width 55 height 10
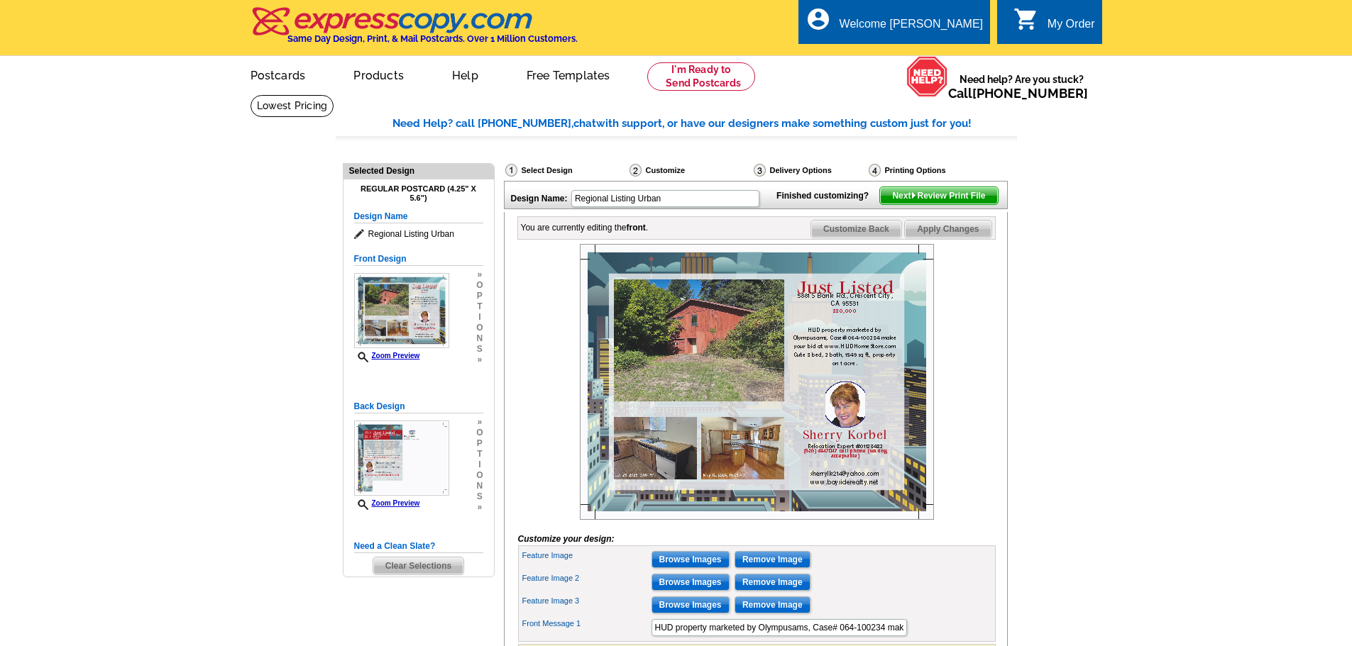
click at [749, 468] on img at bounding box center [757, 382] width 354 height 276
click at [698, 614] on input "Browse Images" at bounding box center [690, 605] width 78 height 17
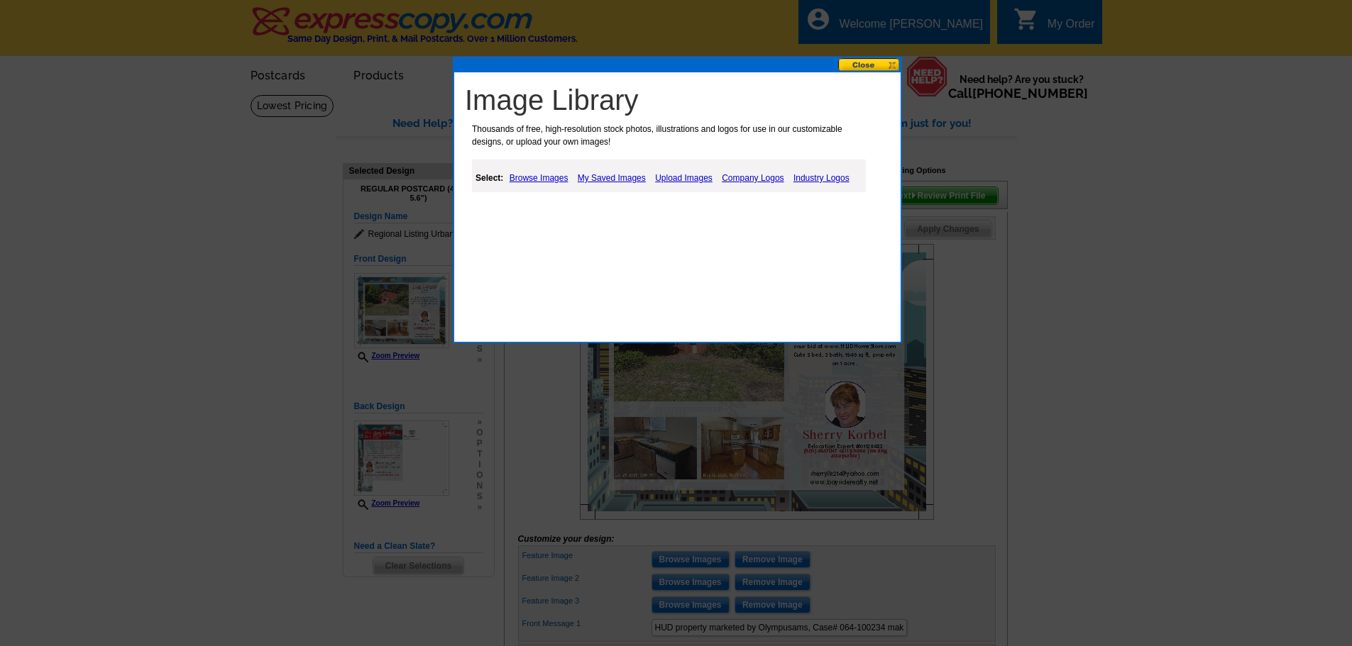
click at [614, 174] on link "My Saved Images" at bounding box center [611, 178] width 75 height 17
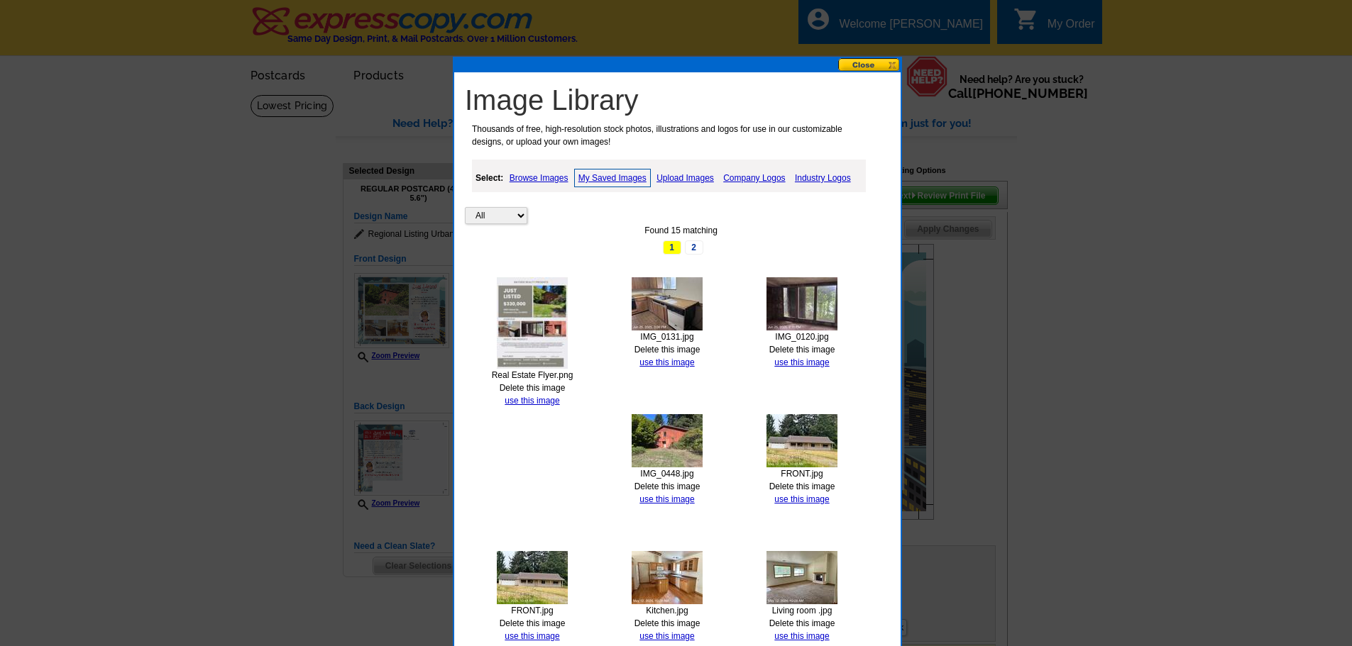
click at [778, 299] on img at bounding box center [801, 303] width 71 height 53
click at [805, 360] on link "use this image" at bounding box center [801, 363] width 55 height 10
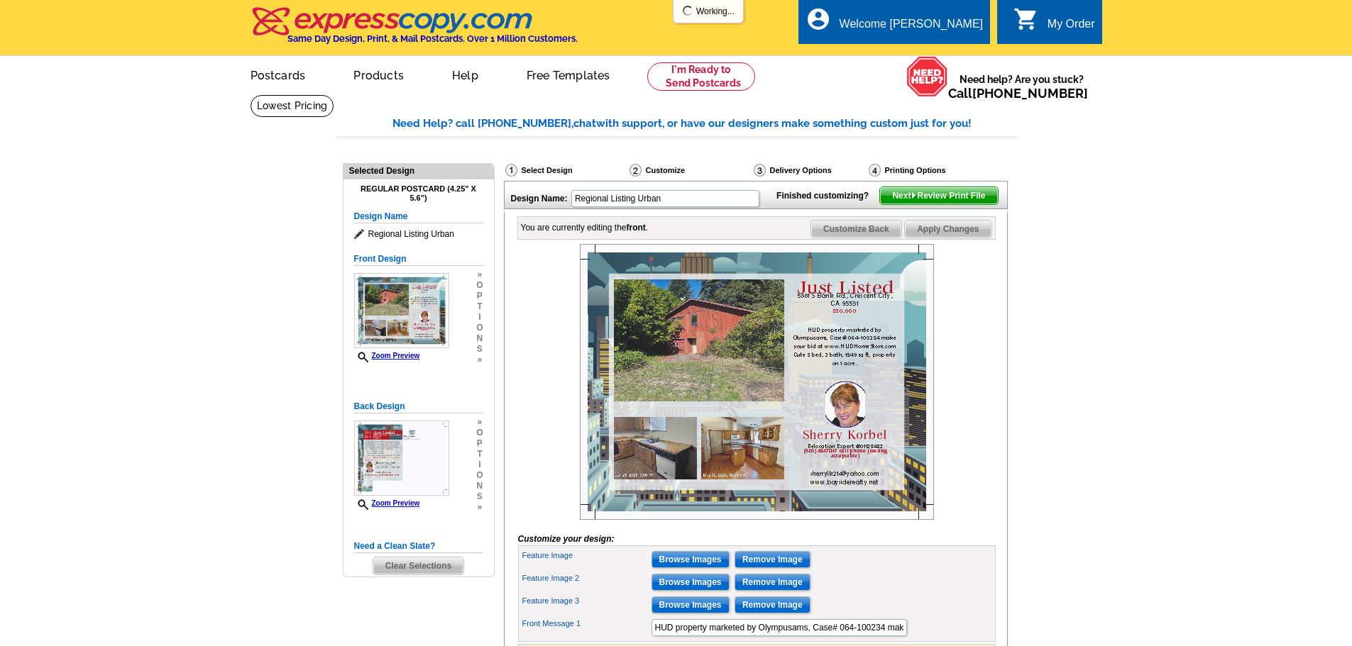
drag, startPoint x: 988, startPoint y: 382, endPoint x: 993, endPoint y: 444, distance: 62.6
click at [993, 444] on div at bounding box center [757, 382] width 478 height 276
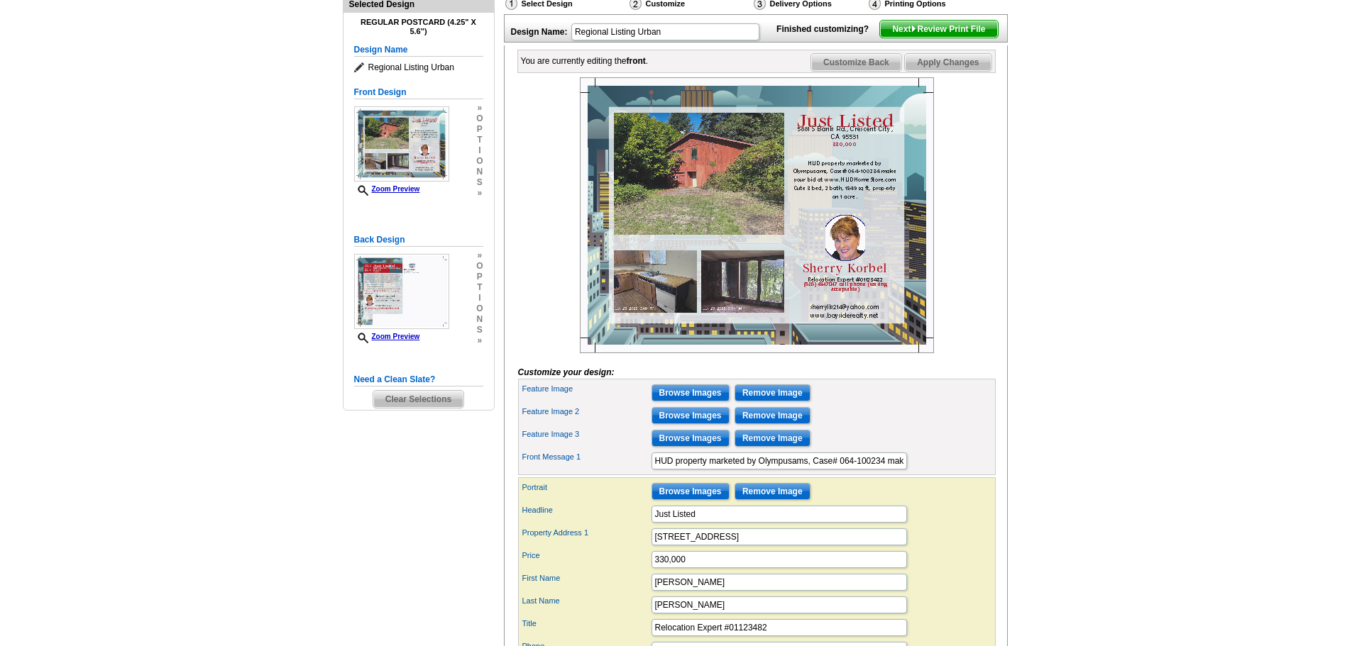
scroll to position [172, 0]
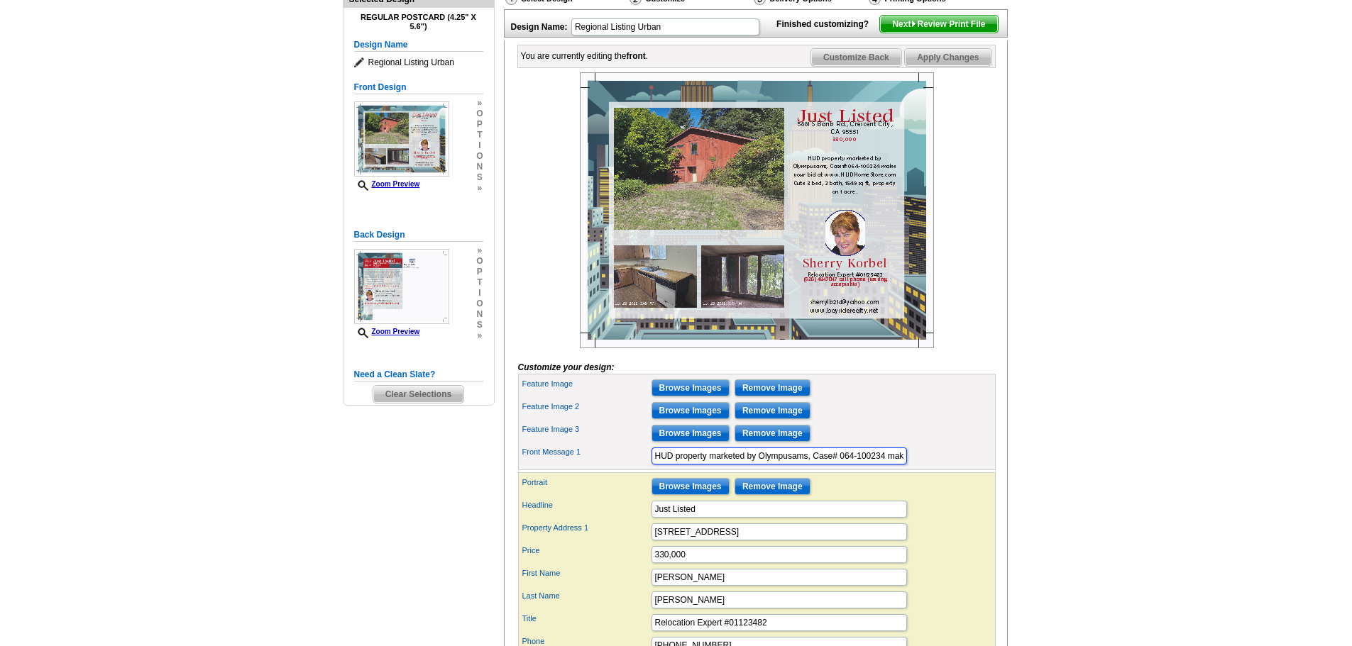
click at [886, 465] on input "HUD property marketed by Olympusams, Case# 064-100234 make your bid at www.HUDH…" at bounding box center [778, 456] width 255 height 17
click at [869, 518] on input "Just Listed" at bounding box center [778, 509] width 255 height 17
click at [888, 465] on input "HUD property marketed by Olympusams, Case# 042-849118 make your bid at www.HUDH…" at bounding box center [778, 456] width 255 height 17
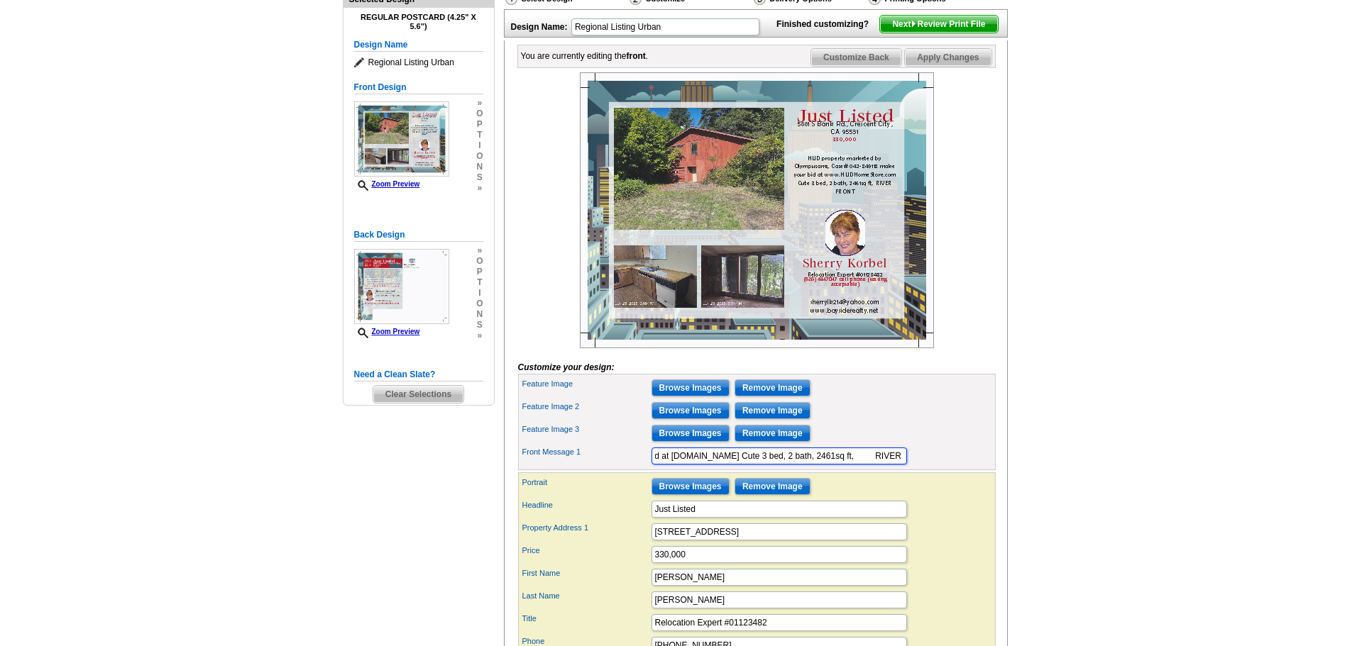
scroll to position [0, 284]
type input "HUD property marketed by Olympusams, Case# 042-849118 make your bid at www.HUDH…"
click at [1173, 189] on main "Need Help? call [PHONE_NUMBER], chat with support, or have our designers make s…" at bounding box center [676, 406] width 1352 height 966
click at [1050, 258] on main "Need Help? call [PHONE_NUMBER], chat with support, or have our designers make s…" at bounding box center [676, 406] width 1352 height 966
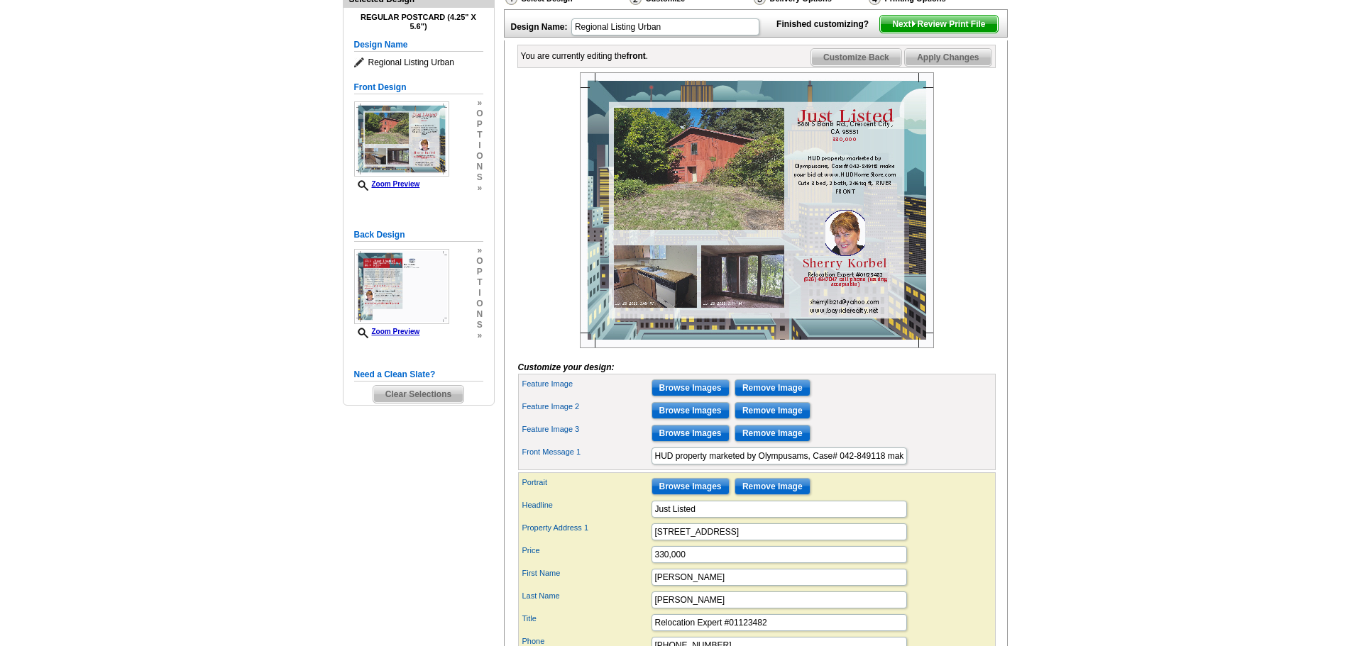
drag, startPoint x: 1050, startPoint y: 258, endPoint x: 1035, endPoint y: 236, distance: 26.0
click at [1035, 236] on main "Need Help? call [PHONE_NUMBER], chat with support, or have our designers make s…" at bounding box center [676, 406] width 1352 height 966
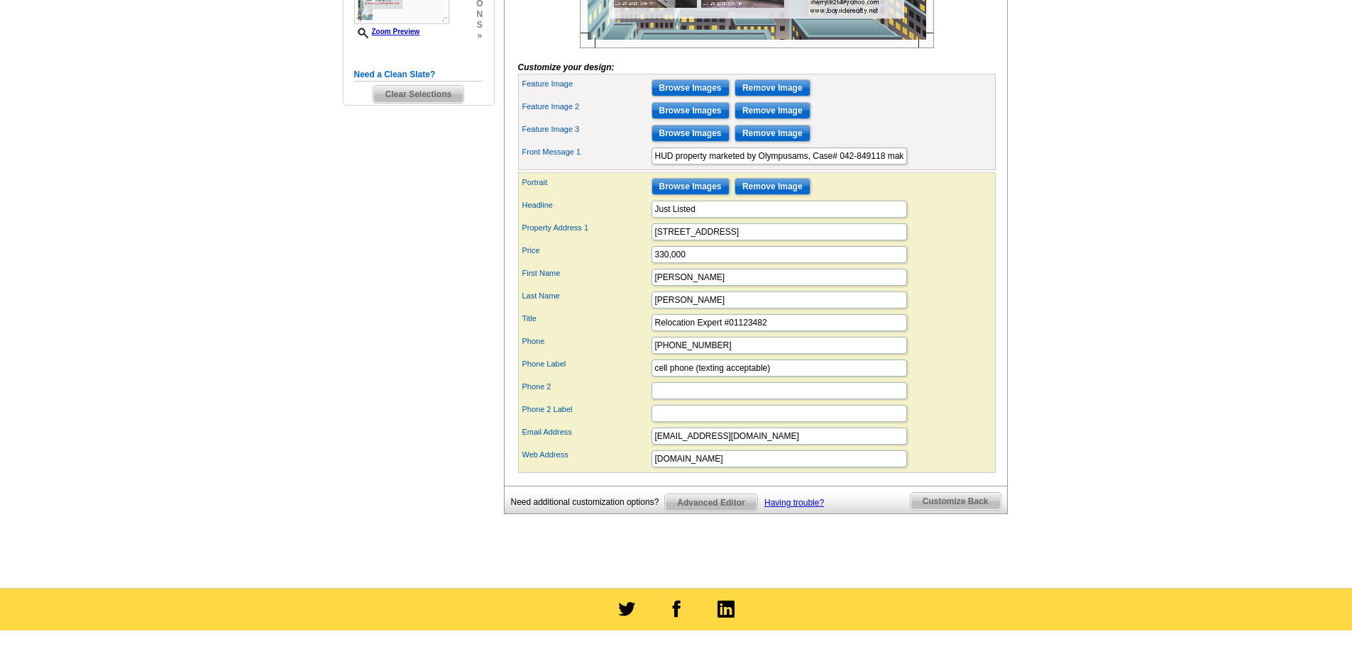
scroll to position [500, 0]
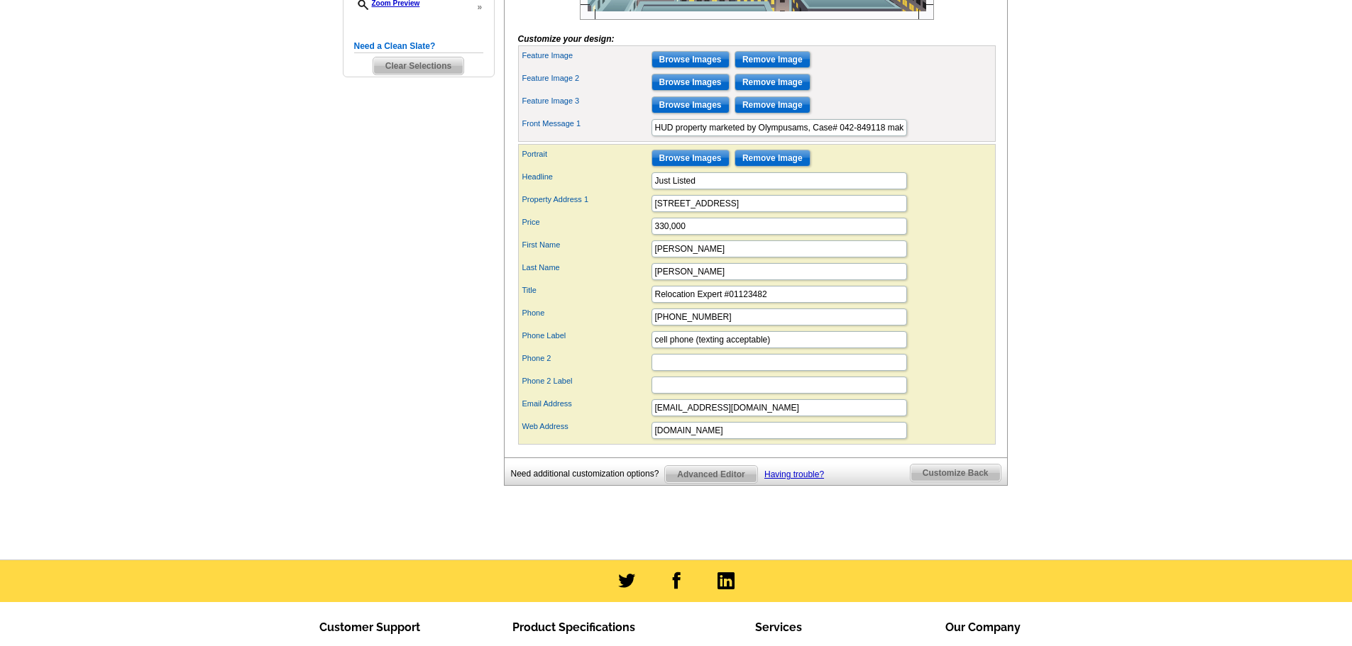
drag, startPoint x: 1145, startPoint y: 107, endPoint x: 1191, endPoint y: 132, distance: 52.4
click at [1191, 132] on main "Need Help? call [PHONE_NUMBER], chat with support, or have our designers make s…" at bounding box center [676, 77] width 1352 height 966
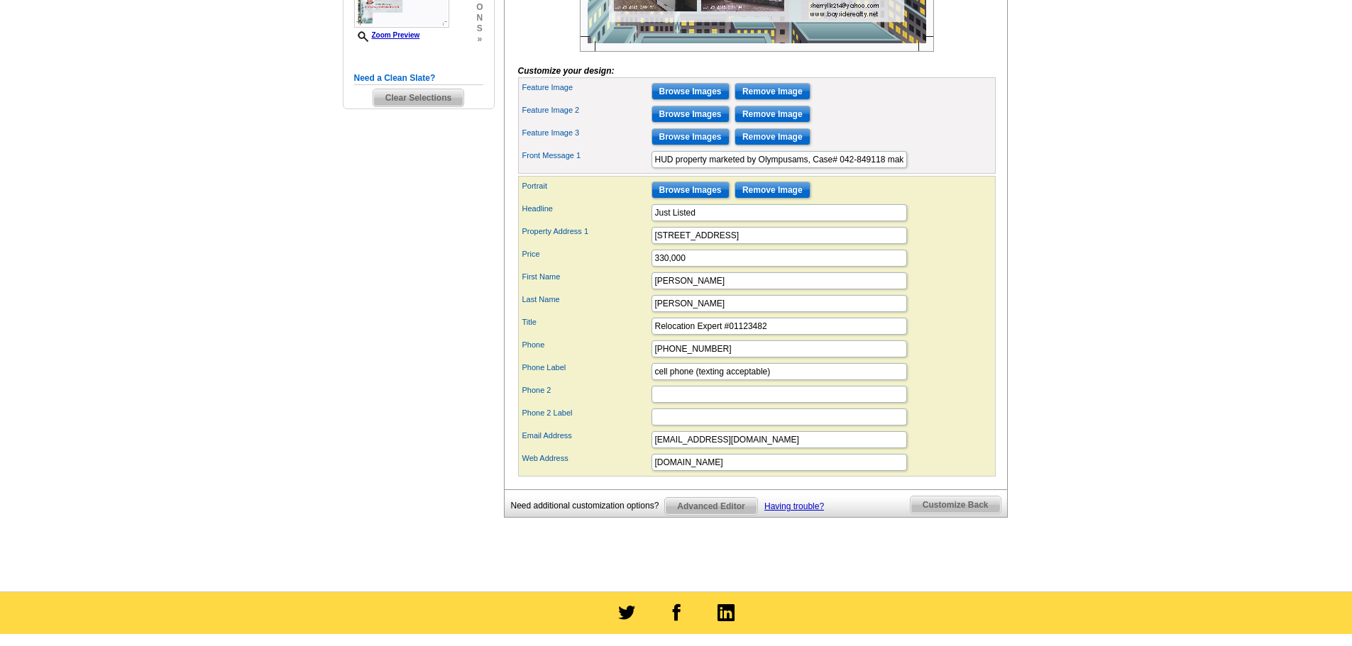
scroll to position [467, 0]
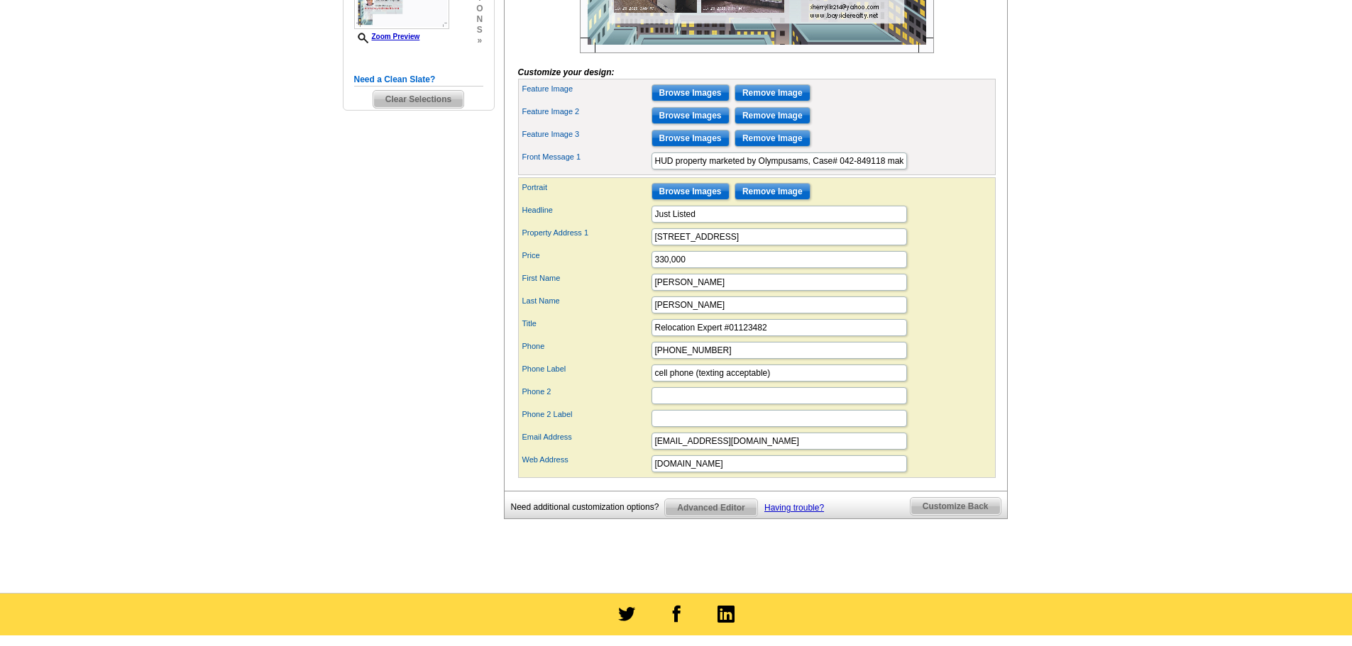
click at [957, 515] on span "Customize Back" at bounding box center [955, 506] width 90 height 17
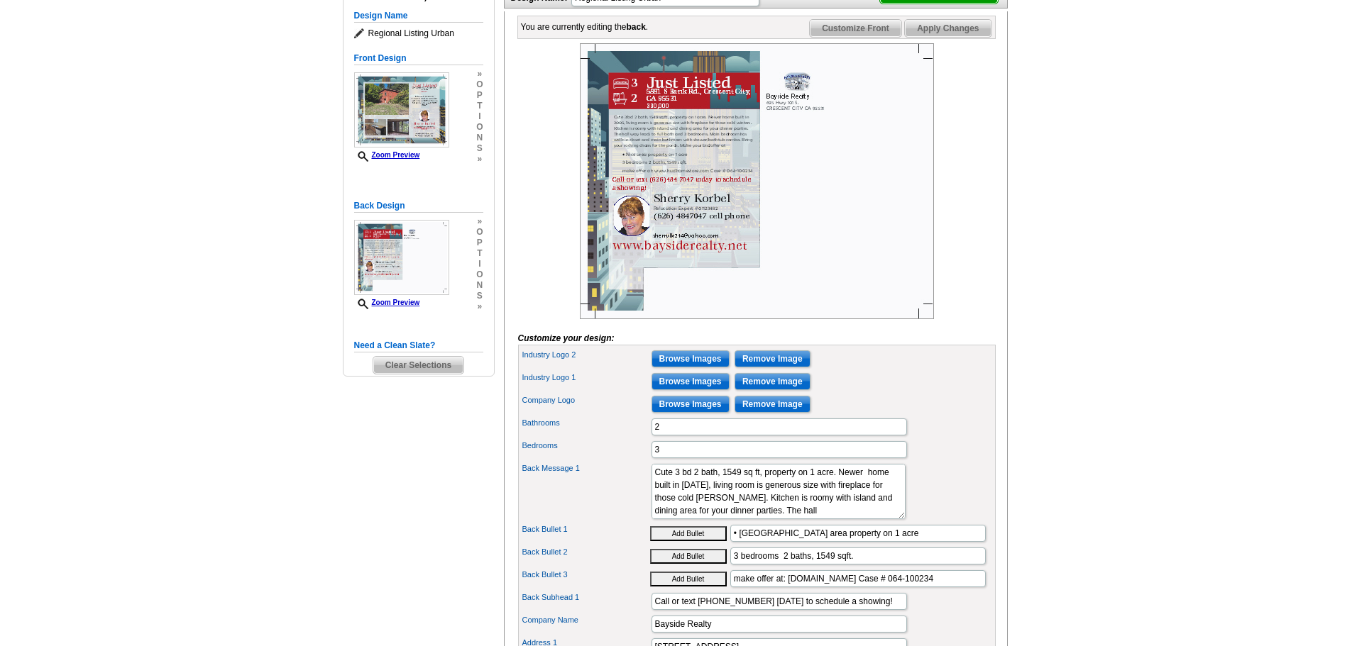
scroll to position [197, 0]
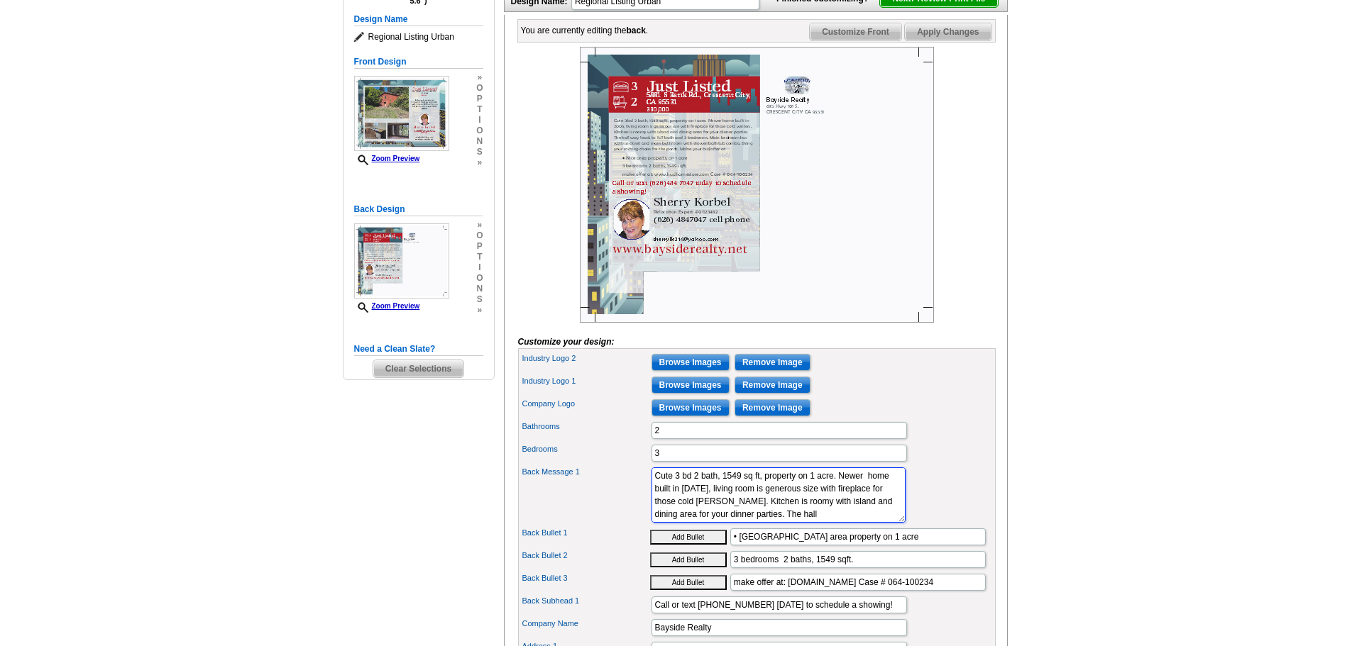
click at [852, 523] on textarea "Cute 3 bd 2 bath, 1549 sq ft, property on 1 acre. Newer home built in 2005, liv…" at bounding box center [778, 495] width 254 height 55
drag, startPoint x: 852, startPoint y: 541, endPoint x: 642, endPoint y: 492, distance: 215.8
click at [642, 492] on div "Back Message 1 Cute 3 bd 2 bath, 1549 sq ft, property on 1 acre. Newer home bui…" at bounding box center [757, 495] width 472 height 61
drag, startPoint x: 854, startPoint y: 534, endPoint x: 634, endPoint y: 501, distance: 222.4
click at [634, 501] on div "Back Message 1 Cute 3 bd 2 bath, 1549 sq ft, property on 1 acre. Newer home bui…" at bounding box center [757, 495] width 472 height 61
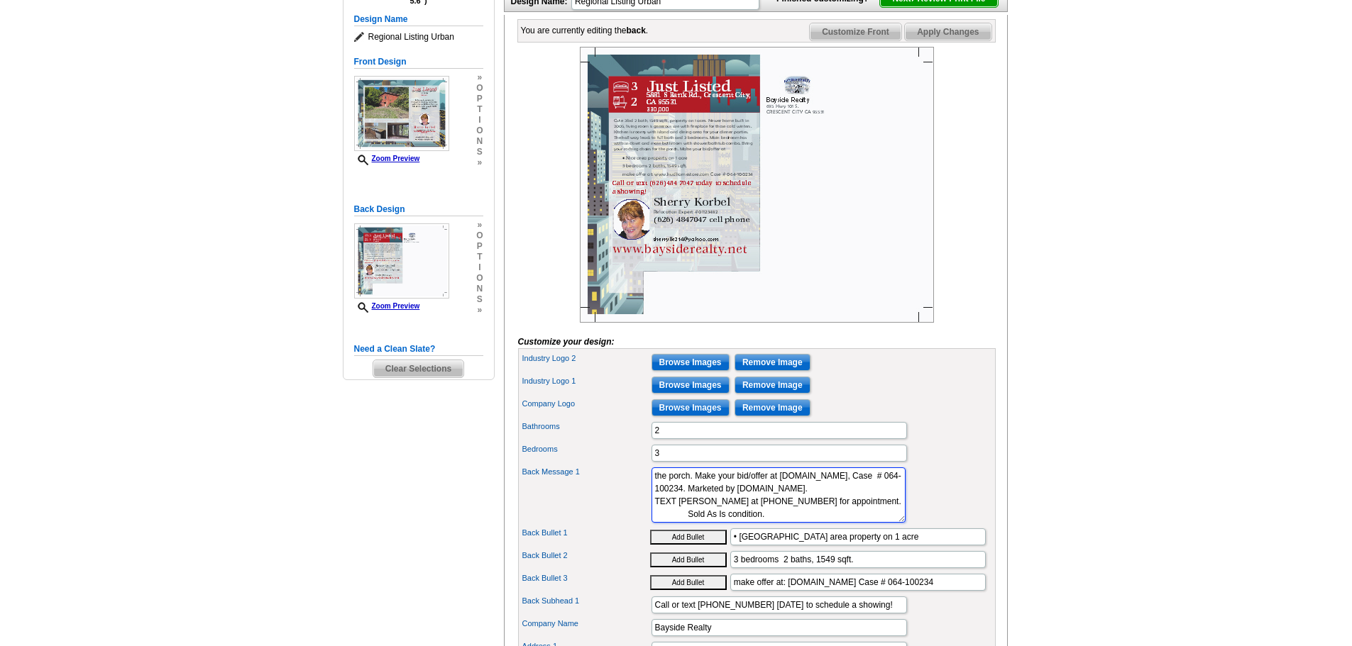
scroll to position [0, 0]
drag, startPoint x: 849, startPoint y: 542, endPoint x: 643, endPoint y: 496, distance: 210.9
click at [643, 496] on div "Back Message 1 Cute 3 bd 2 bath, 1549 sq ft, property on 1 acre. Newer home bui…" at bounding box center [757, 495] width 472 height 61
type textarea "Sold As Is condition."
click at [679, 511] on textarea "Cute 3 bd 2 bath, 1549 sq ft, property on 1 acre. Newer home built in 2005, liv…" at bounding box center [778, 495] width 254 height 55
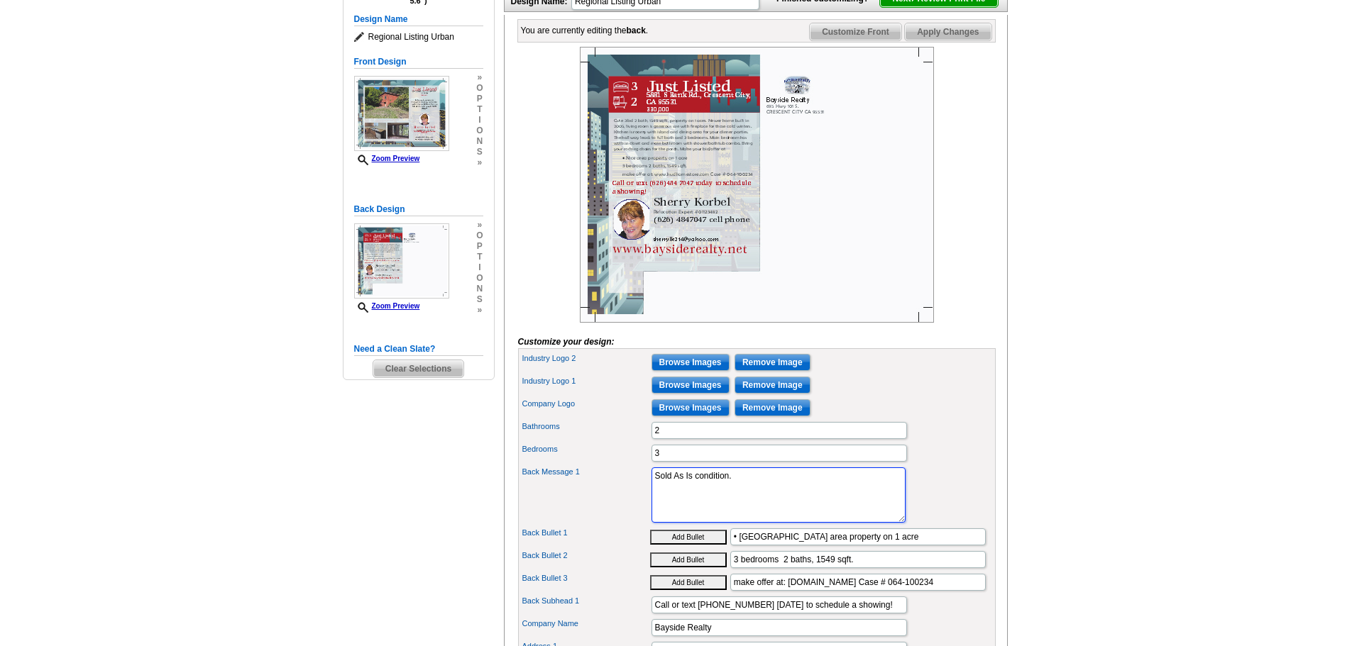
drag, startPoint x: 679, startPoint y: 511, endPoint x: 729, endPoint y: 523, distance: 51.8
click at [729, 523] on textarea "Cute 3 bd 2 bath, 1549 sq ft, property on 1 acre. Newer home built in 2005, liv…" at bounding box center [778, 495] width 254 height 55
drag, startPoint x: 779, startPoint y: 514, endPoint x: 686, endPoint y: 517, distance: 93.0
click at [686, 517] on textarea "Cute 3 bd 2 bath, 1549 sq ft, property on 1 acre. Newer home built in 2005, liv…" at bounding box center [778, 495] width 254 height 55
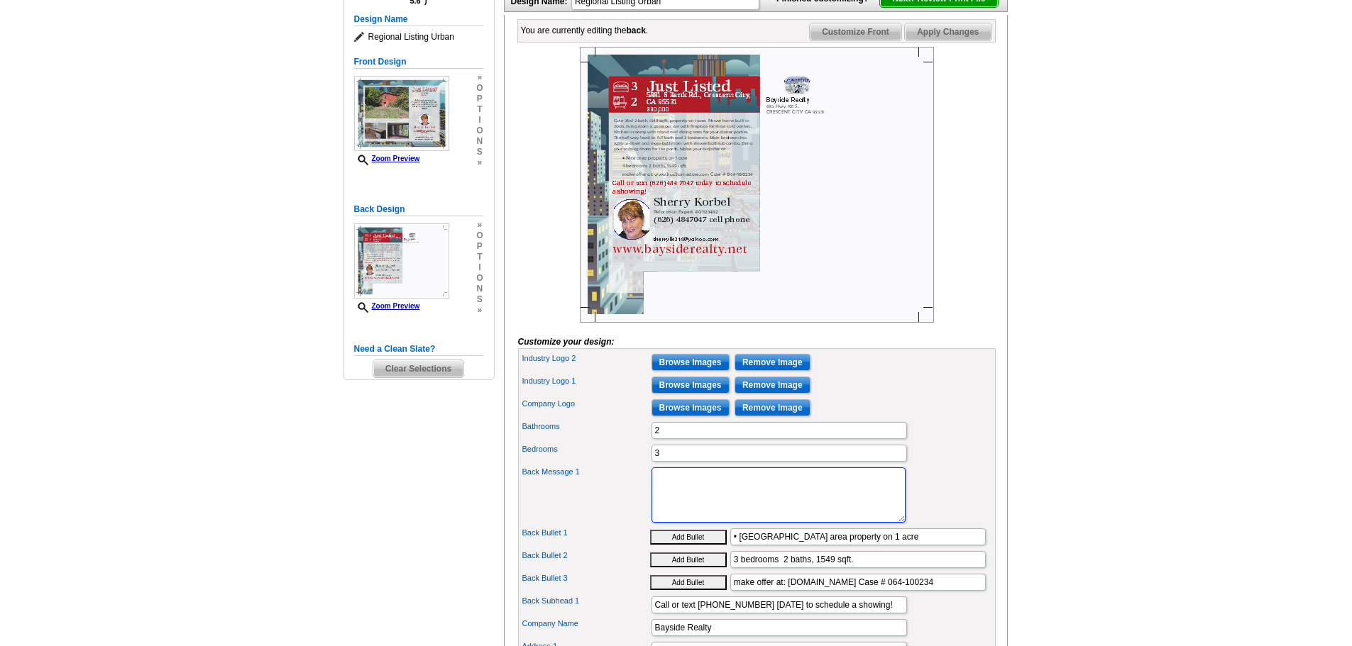
paste textarea "Case #042-849118 HUD homes are SOLD AS IS! Looking for a project to remodel or …"
type textarea "Case #042-849118 HUD homes are SOLD AS IS! Looking for a project to remodel or …"
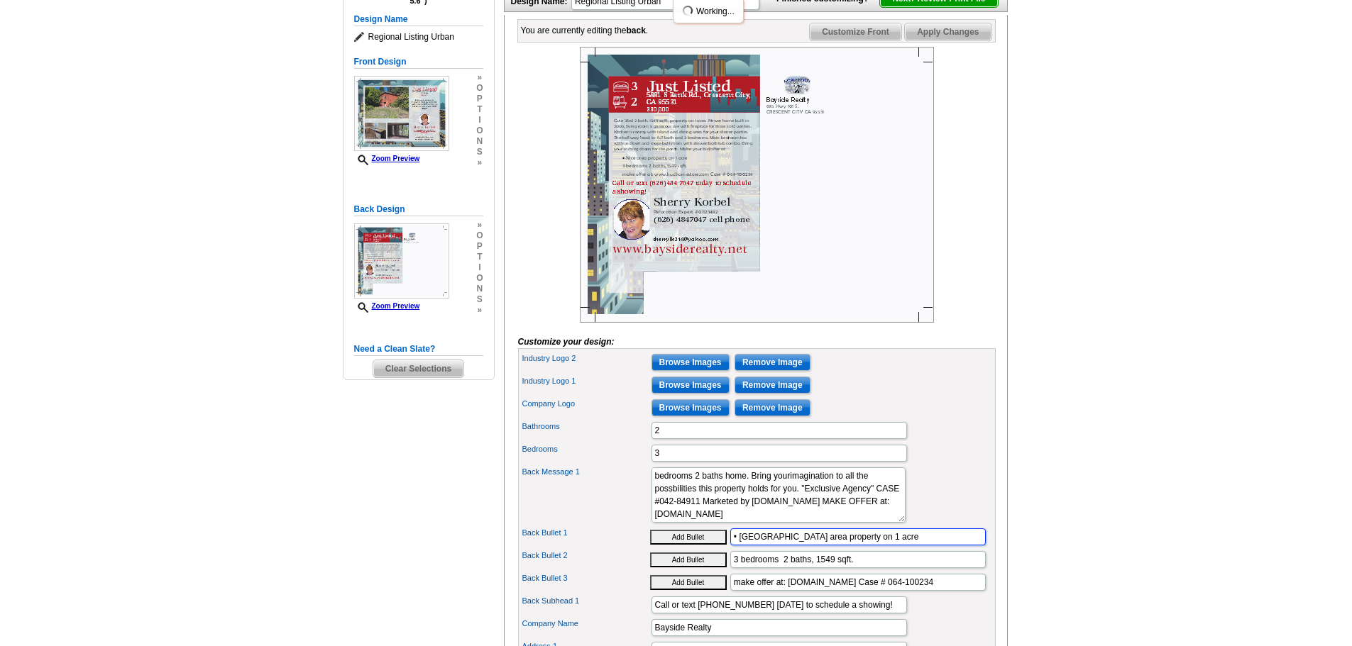
drag, startPoint x: 861, startPoint y: 557, endPoint x: 734, endPoint y: 563, distance: 126.4
click at [734, 546] on input "• Nice area property on 1 acre" at bounding box center [857, 537] width 255 height 17
type input "RIVER FRONT"
click at [865, 568] on input "3 bedrooms 2 baths, 1549 sqft." at bounding box center [857, 559] width 255 height 17
click at [835, 568] on input "3 bedrooms 2 baths, 1549 sqft." at bounding box center [857, 559] width 255 height 17
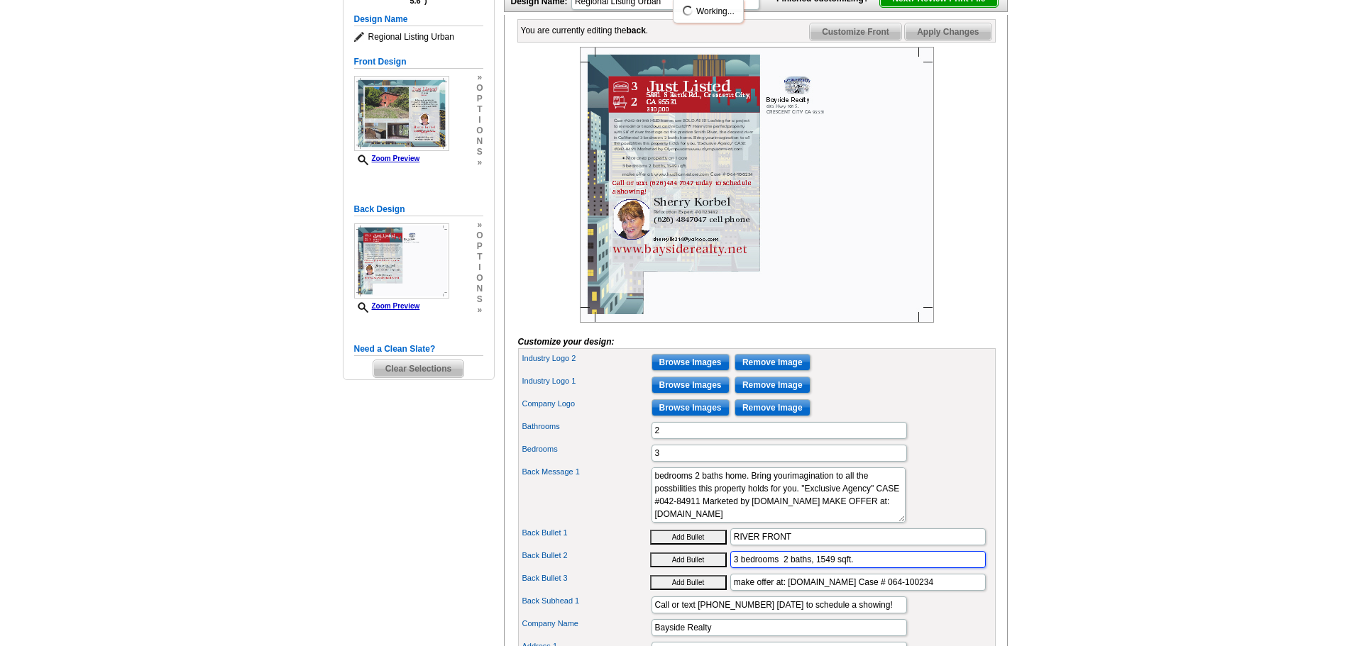
click at [837, 568] on input "3 bedrooms 2 baths, 1549 sqft." at bounding box center [857, 559] width 255 height 17
type input "3 bedrooms 2 baths, 2461sqft."
click at [959, 591] on input "make offer at: www.hudhomestore.com Case # 064-100234" at bounding box center [857, 582] width 255 height 17
click at [921, 591] on input "make offer at: www.hudhomestore.com Case # 064-100234" at bounding box center [857, 582] width 255 height 17
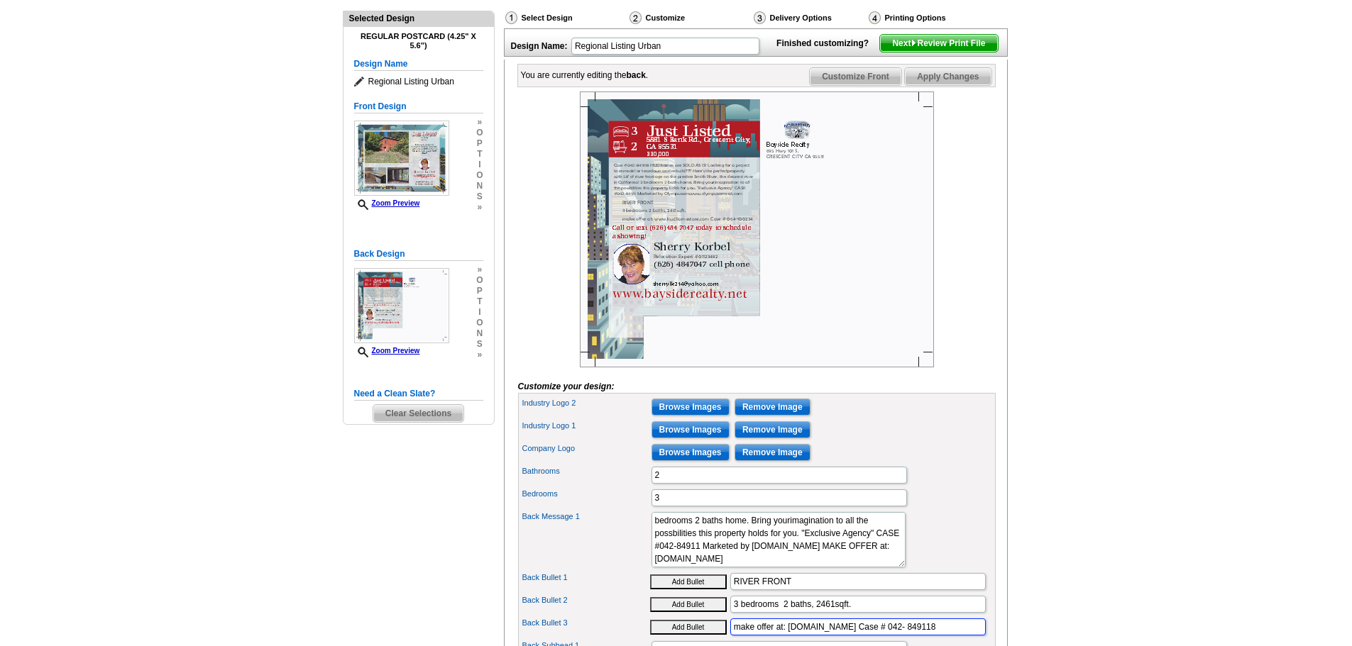
scroll to position [53, 0]
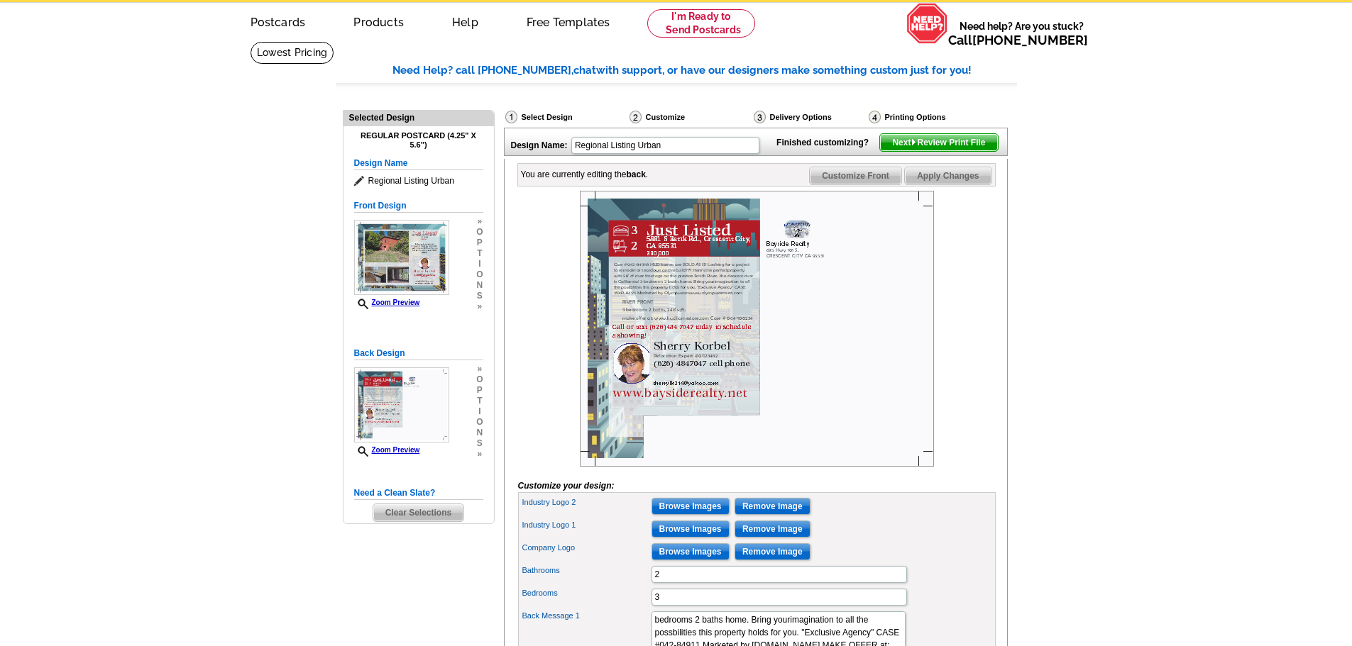
type input "make offer at: www.hudhomestore.com Case # 042- 849118"
click at [985, 151] on span "Next Review Print File" at bounding box center [938, 142] width 117 height 17
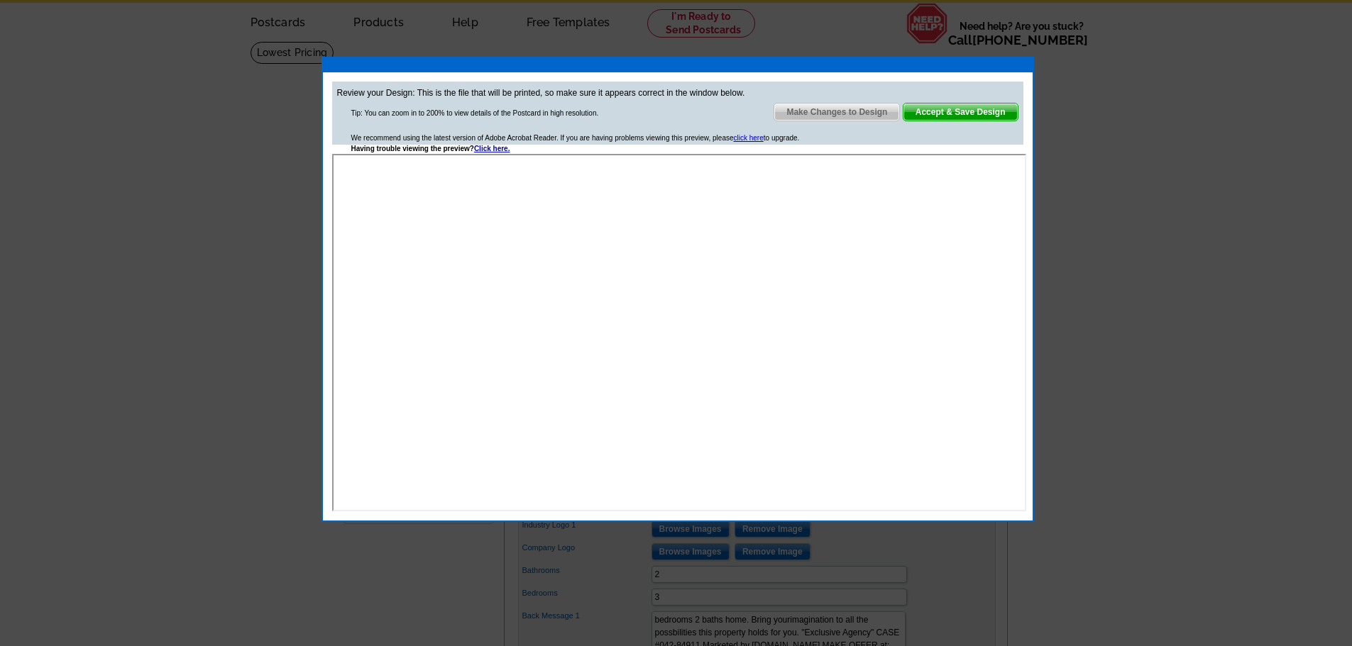
click at [837, 110] on span "Make Changes to Design" at bounding box center [836, 112] width 125 height 17
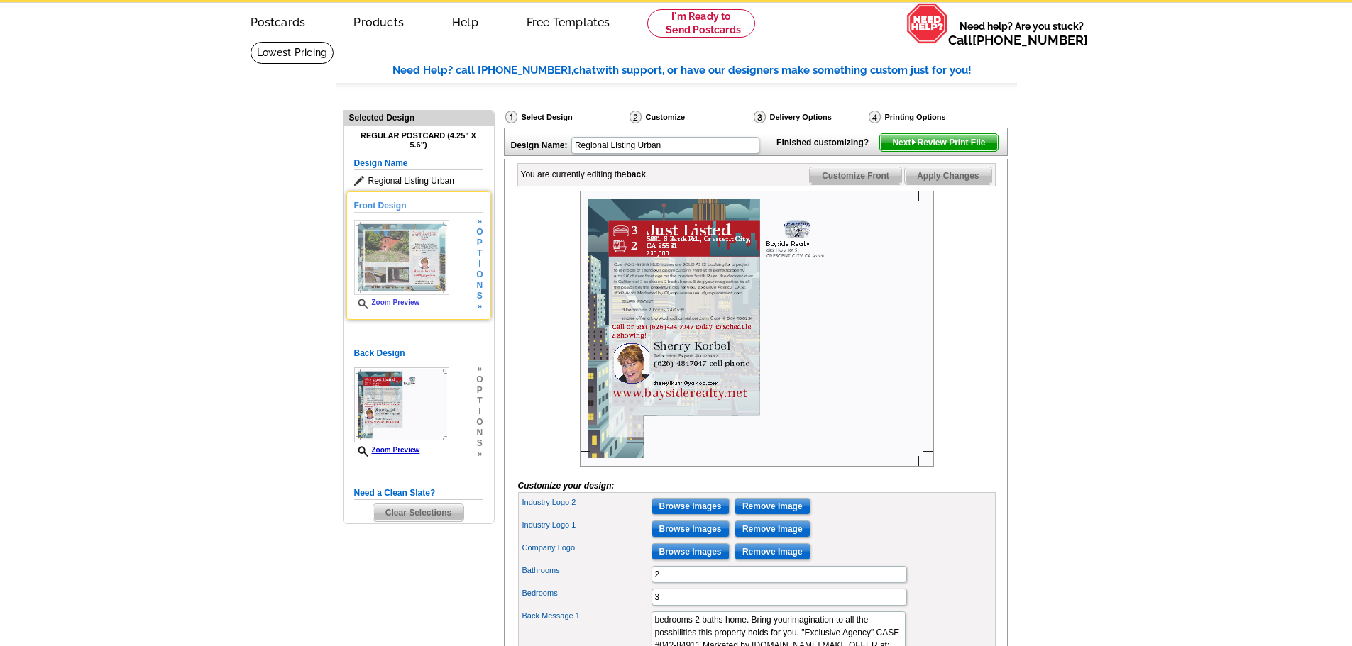
click at [392, 265] on img at bounding box center [401, 257] width 95 height 75
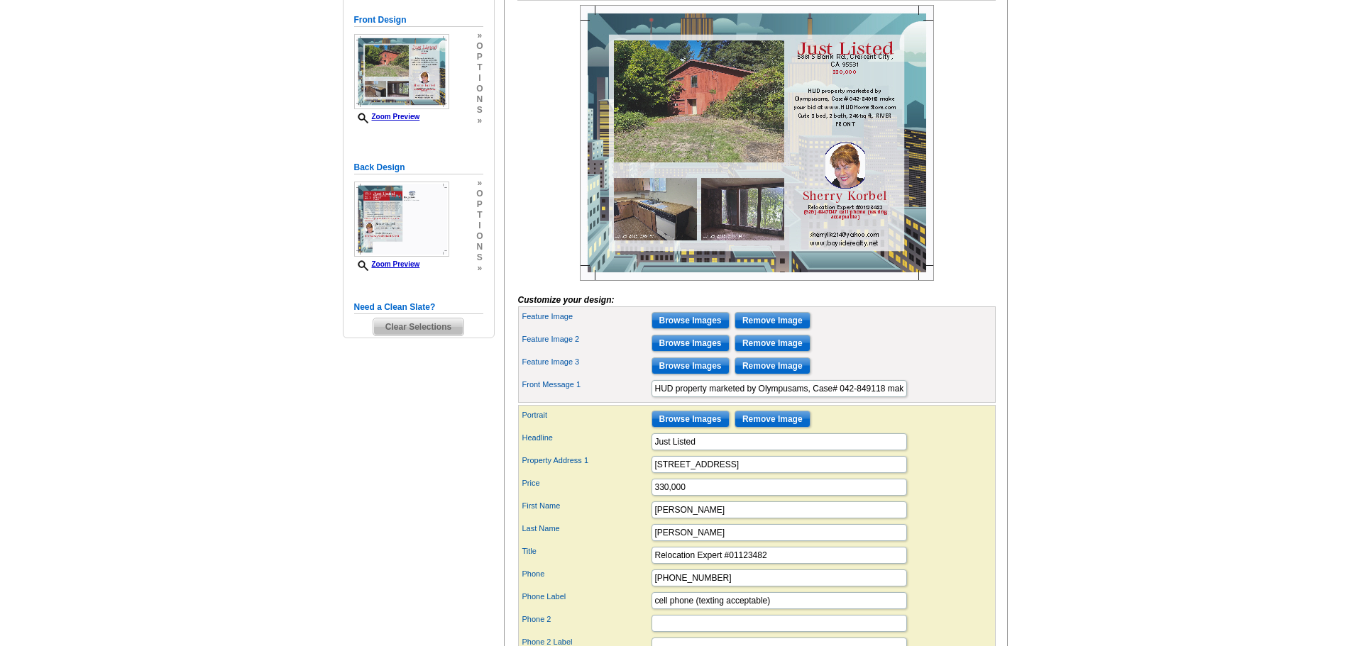
scroll to position [244, 0]
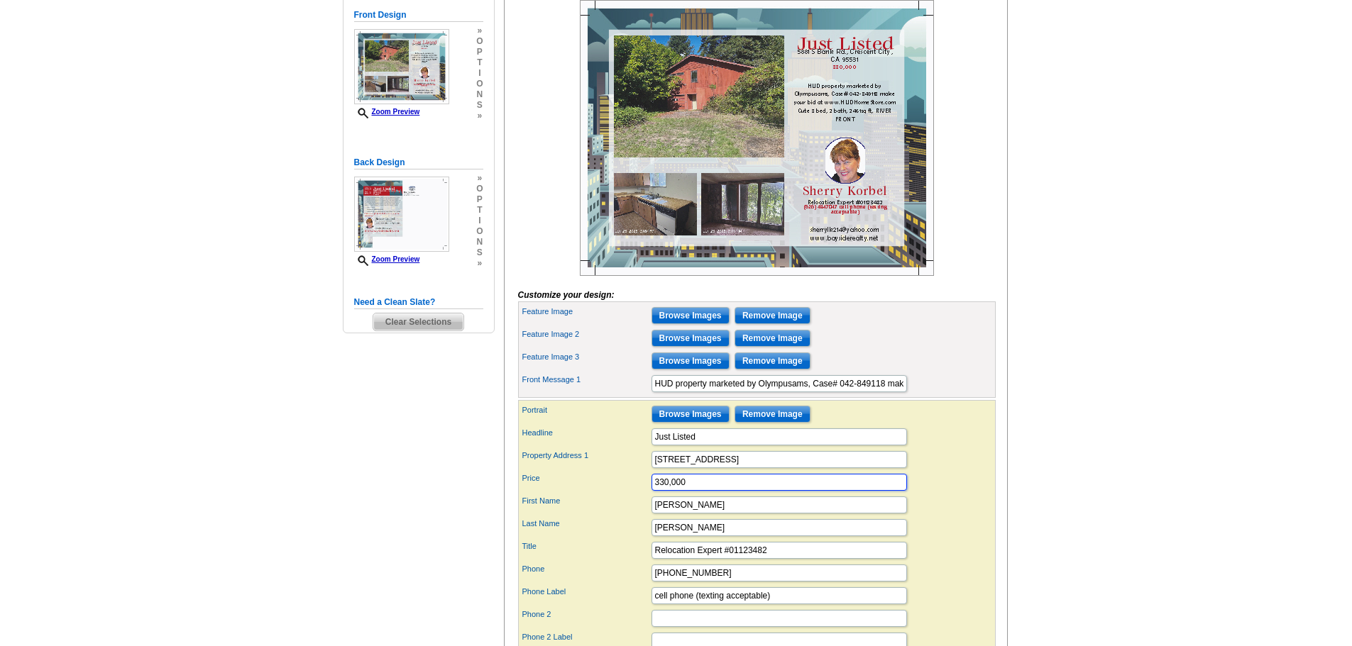
click at [658, 491] on input "330,000" at bounding box center [778, 482] width 255 height 17
click at [654, 491] on input "330,000" at bounding box center [778, 482] width 255 height 17
click at [694, 491] on input "$330,000" at bounding box center [778, 482] width 255 height 17
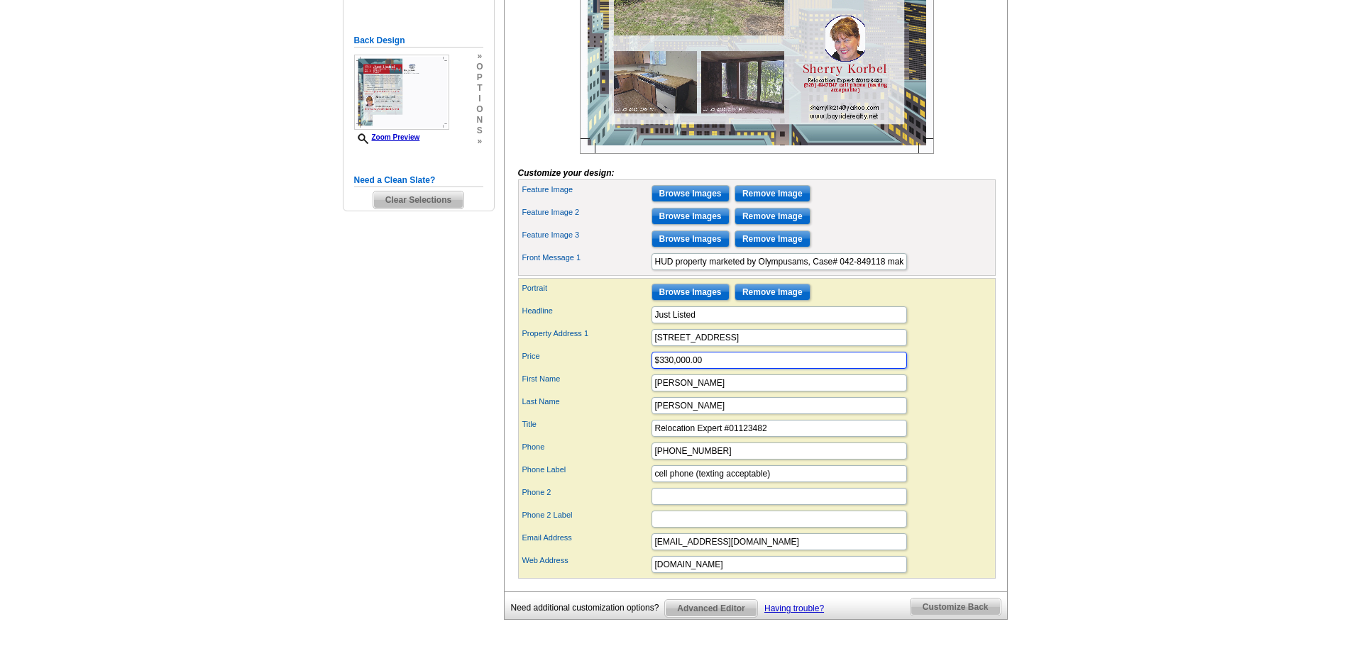
scroll to position [368, 0]
type input "$330,000.00"
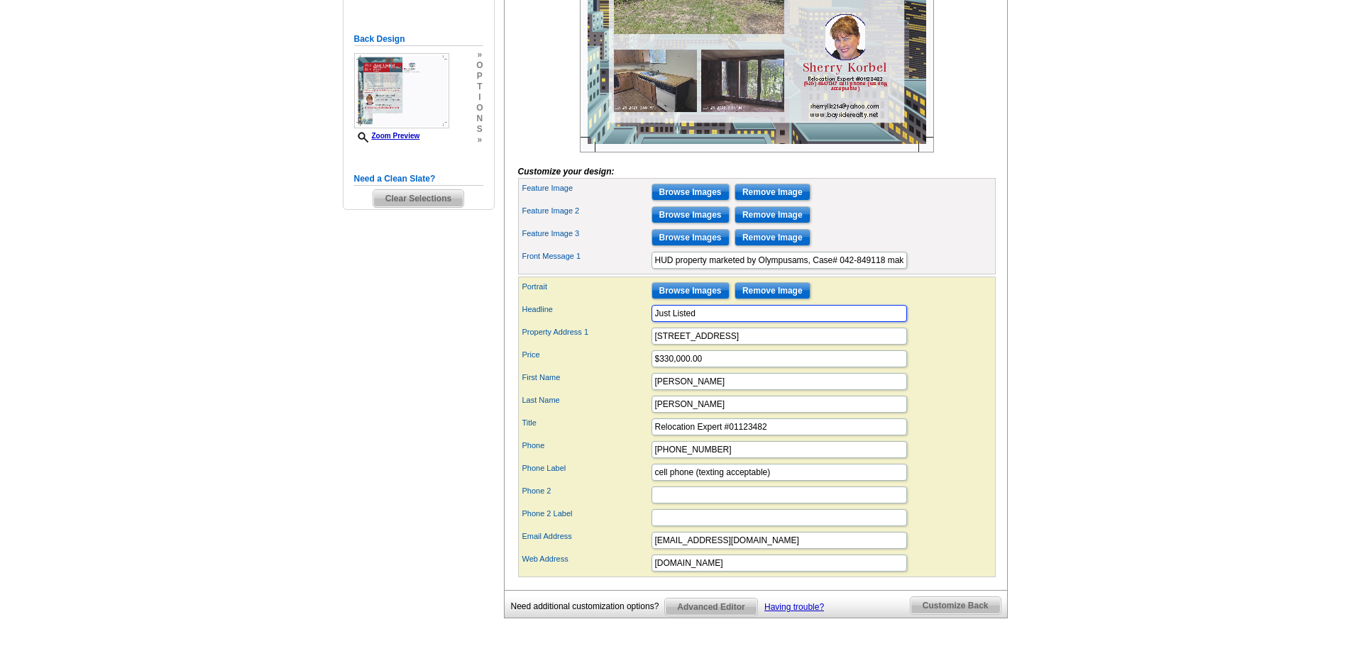
click at [866, 322] on input "Just Listed" at bounding box center [778, 313] width 255 height 17
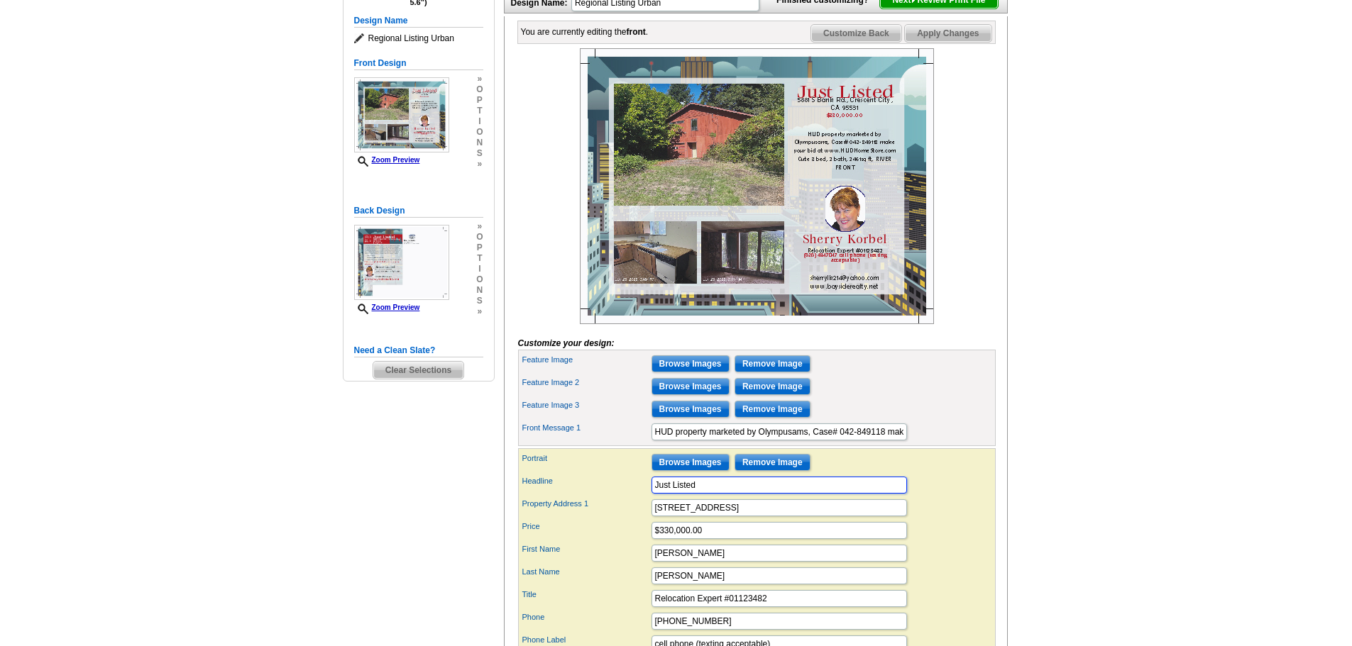
scroll to position [194, 0]
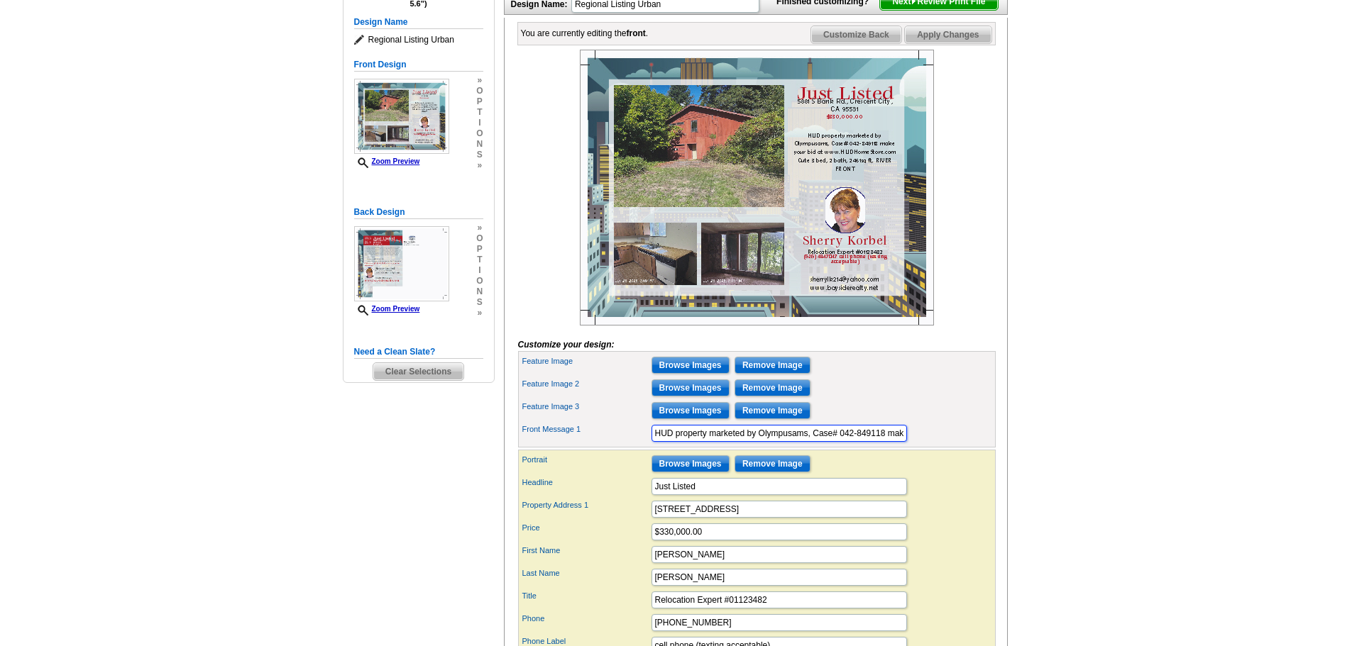
click at [899, 442] on input "HUD property marketed by Olympusams, Case# 042-849118 make your bid at www.HUDH…" at bounding box center [778, 433] width 255 height 17
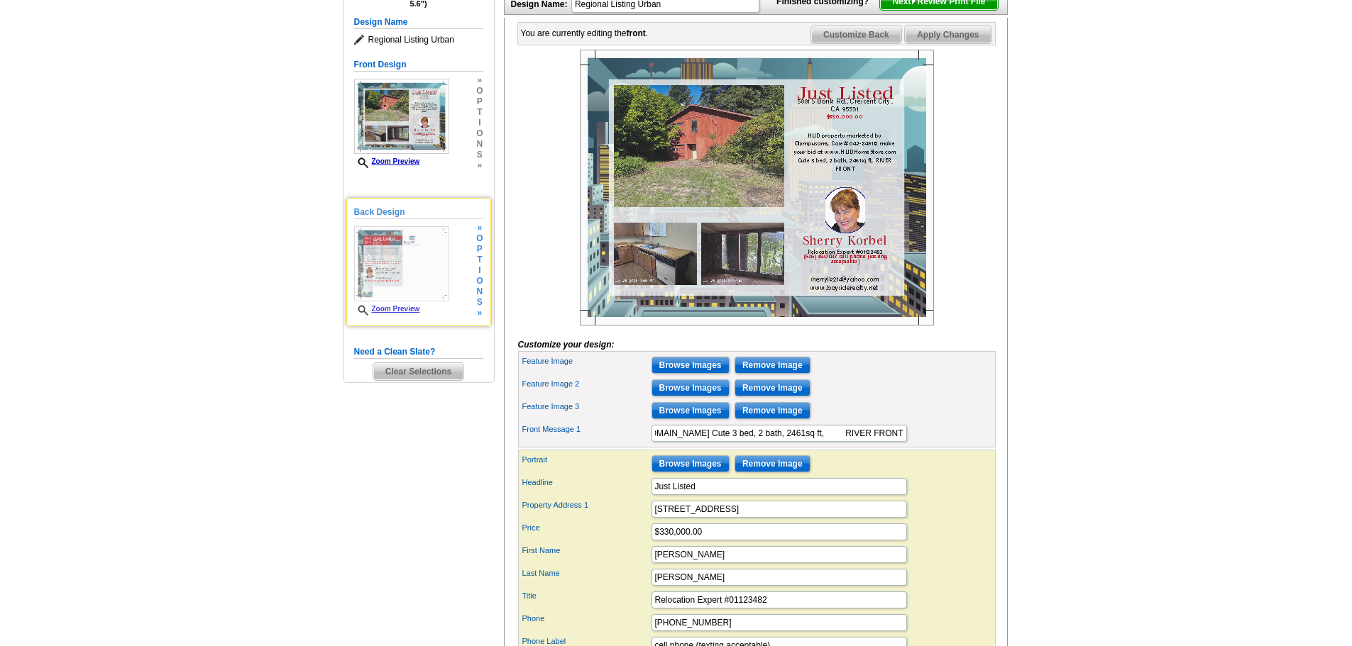
click at [411, 270] on img at bounding box center [401, 263] width 95 height 75
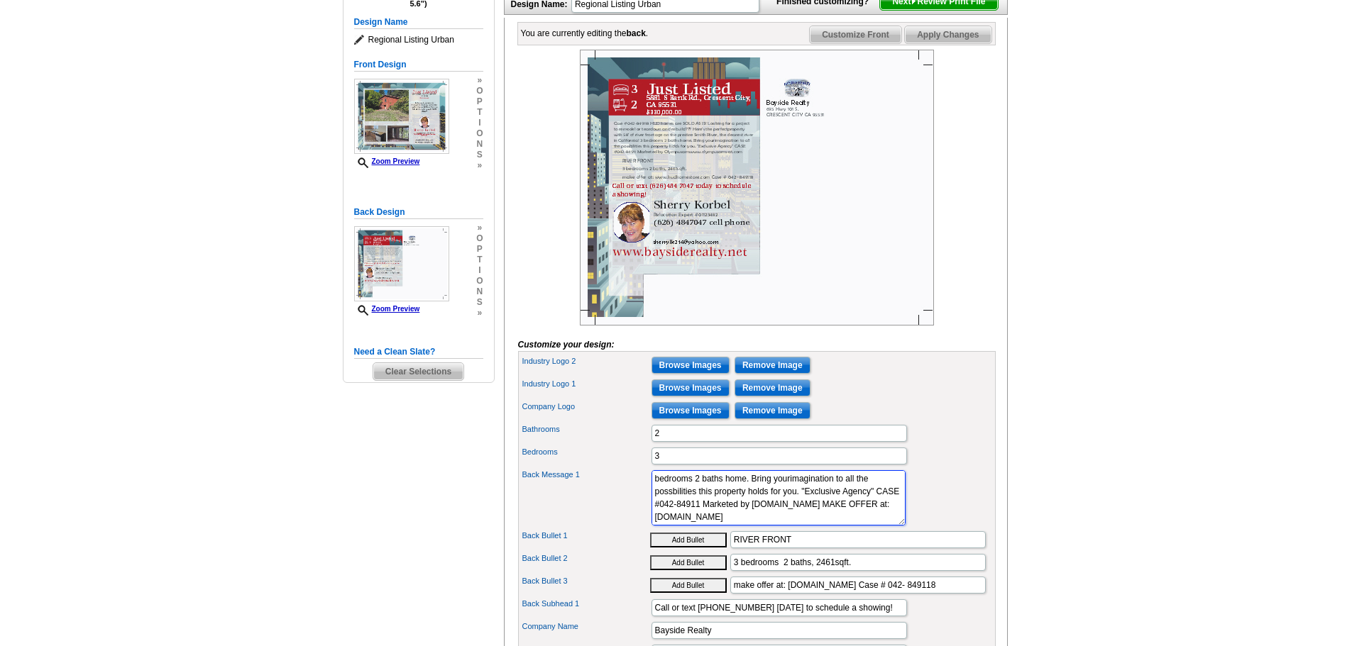
click at [812, 526] on textarea "Cute 3 bd 2 bath, 1549 sq ft, property on 1 acre. Newer home built in 2005, liv…" at bounding box center [778, 497] width 254 height 55
click at [679, 522] on textarea "Cute 3 bd 2 bath, 1549 sq ft, property on 1 acre. Newer home built in 2005, liv…" at bounding box center [778, 497] width 254 height 55
click at [721, 524] on textarea "Cute 3 bd 2 bath, 1549 sq ft, property on 1 acre. Newer home built in 2005, liv…" at bounding box center [778, 497] width 254 height 55
click at [681, 520] on textarea "Cute 3 bd 2 bath, 1549 sq ft, property on 1 acre. Newer home built in 2005, liv…" at bounding box center [778, 497] width 254 height 55
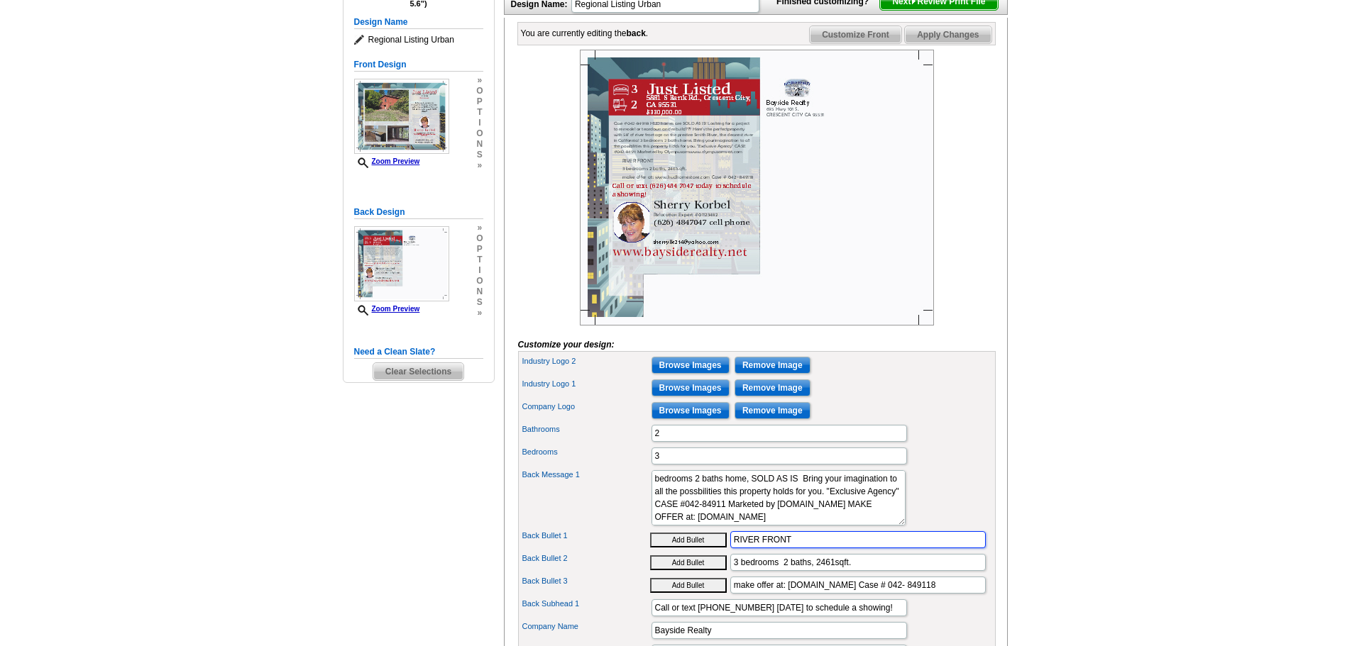
click at [900, 549] on input "RIVER FRONT" at bounding box center [857, 539] width 255 height 17
click at [861, 210] on img at bounding box center [757, 188] width 354 height 276
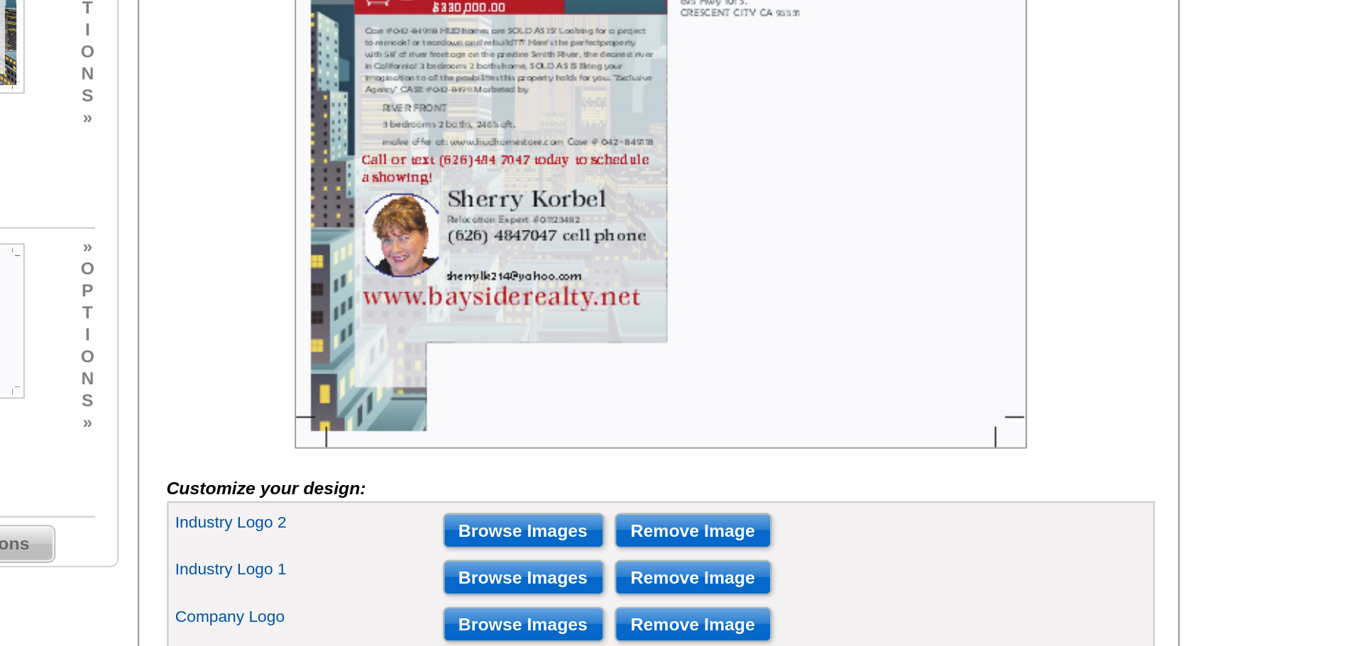
click at [836, 217] on img at bounding box center [757, 188] width 354 height 276
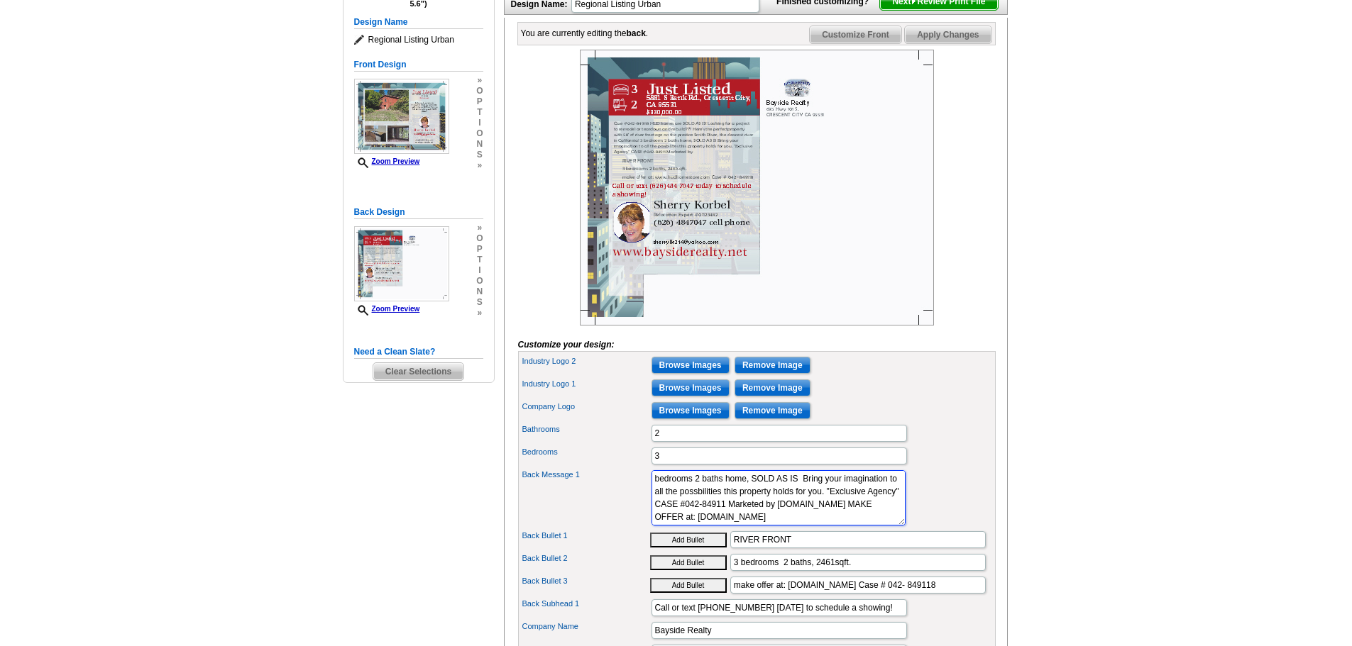
click at [728, 521] on textarea "Cute 3 bd 2 bath, 1549 sq ft, property on 1 acre. Newer home built in 2005, liv…" at bounding box center [778, 497] width 254 height 55
type textarea "Case #042-849118 HUD homes are SOLD AS IS! Looking for a project to remodel or …"
click at [865, 571] on input "3 bedrooms 2 baths, 2461sqft." at bounding box center [857, 562] width 255 height 17
type input "3 bedrooms 2 baths, 2461 sqft. SOLD AS IS"
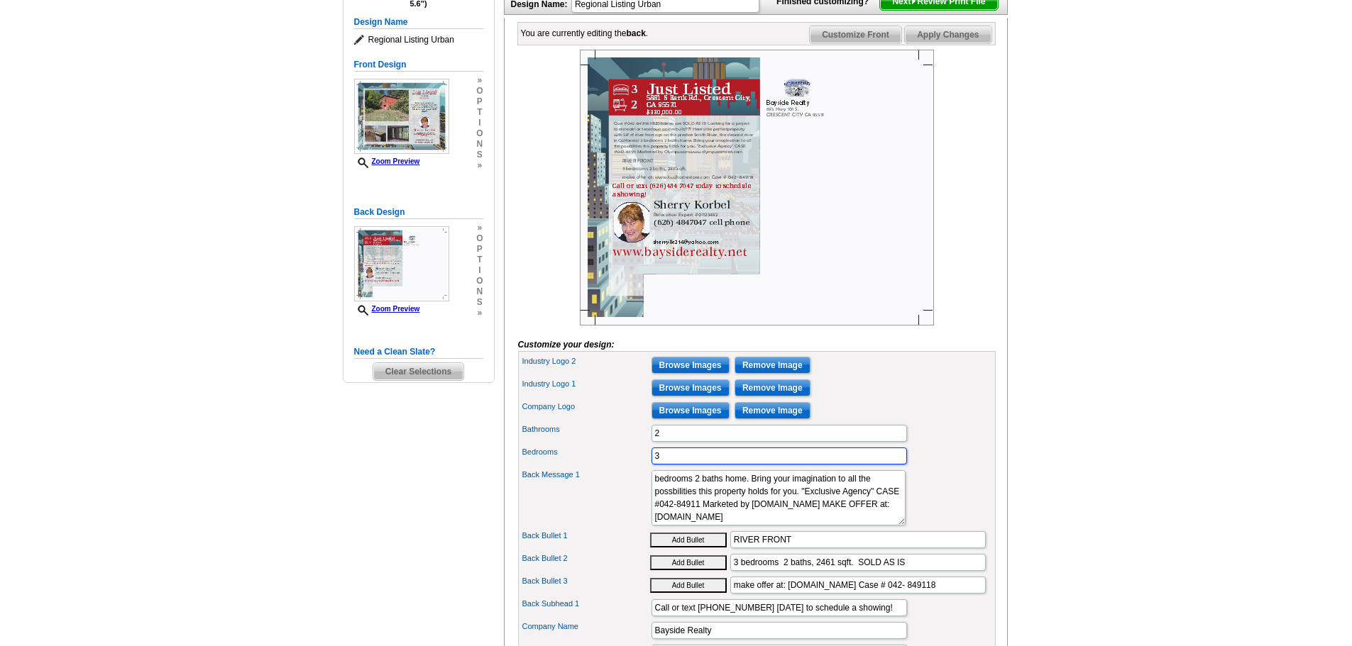
click at [865, 465] on input "3" at bounding box center [778, 456] width 255 height 17
click at [952, 10] on span "Next Review Print File" at bounding box center [938, 1] width 117 height 17
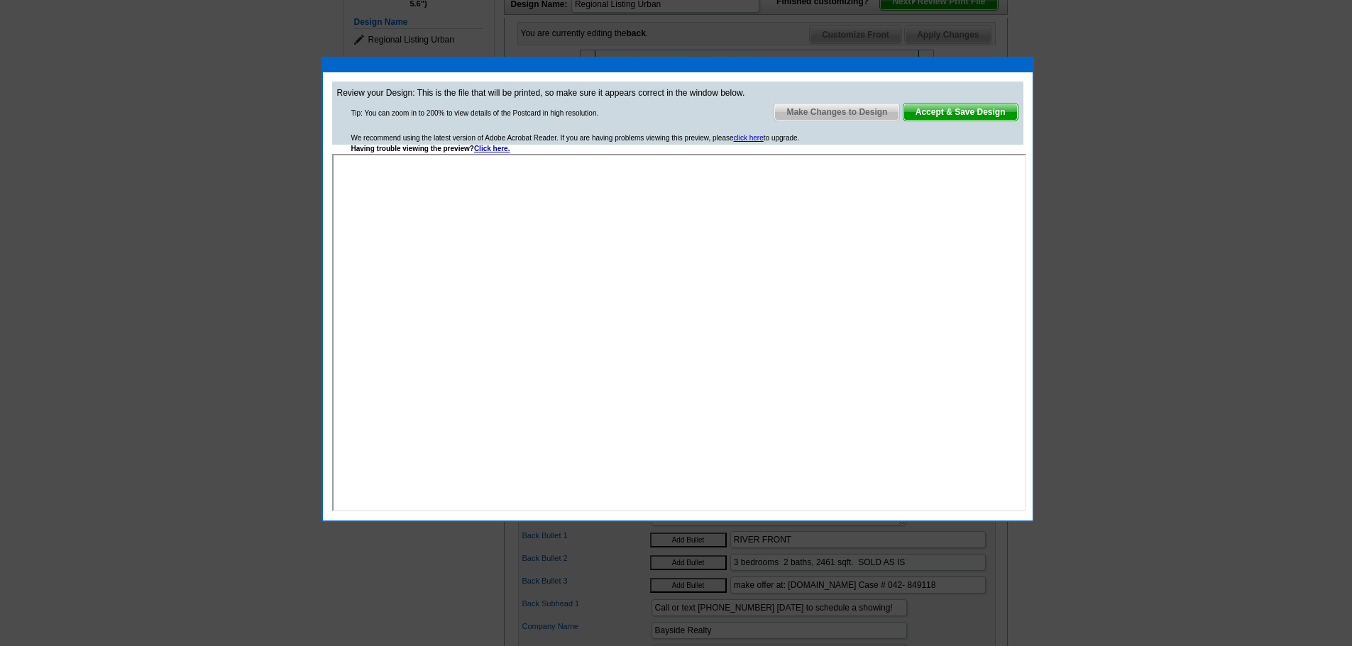
click at [867, 112] on span "Make Changes to Design" at bounding box center [836, 112] width 125 height 17
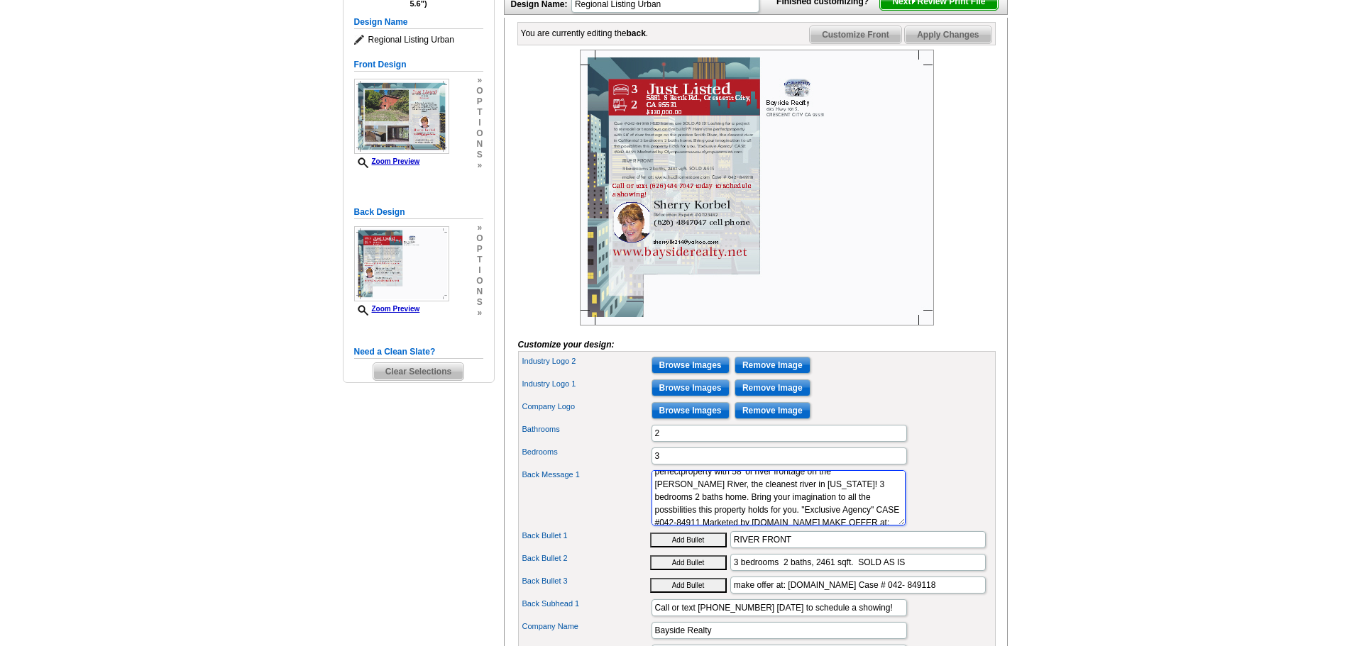
scroll to position [4, 0]
click at [784, 526] on textarea "Cute 3 bd 2 bath, 1549 sq ft, property on 1 acre. Newer home built in 2005, liv…" at bounding box center [778, 497] width 254 height 55
type textarea "Case #042-849118 HUD homes are SOLD AS IS! Looking for a project to remodel or …"
click at [954, 10] on span "Next Review Print File" at bounding box center [938, 1] width 117 height 17
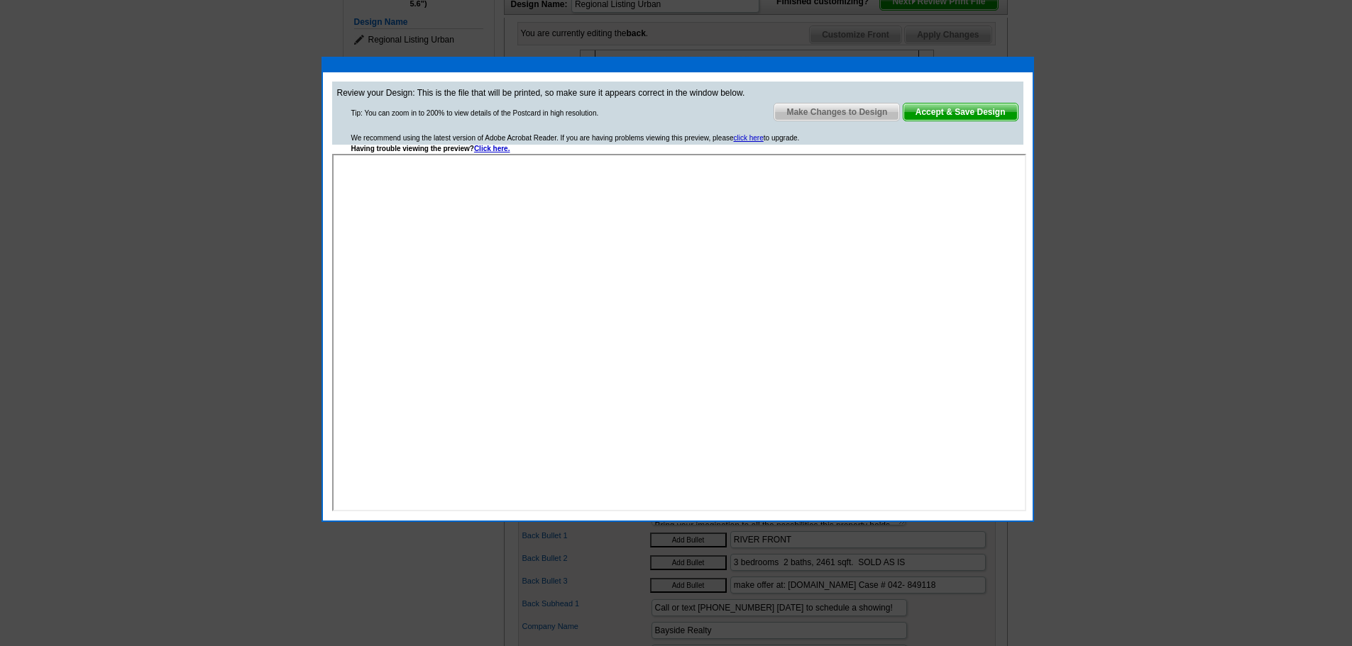
click at [959, 105] on span "Accept & Save Design" at bounding box center [960, 112] width 114 height 17
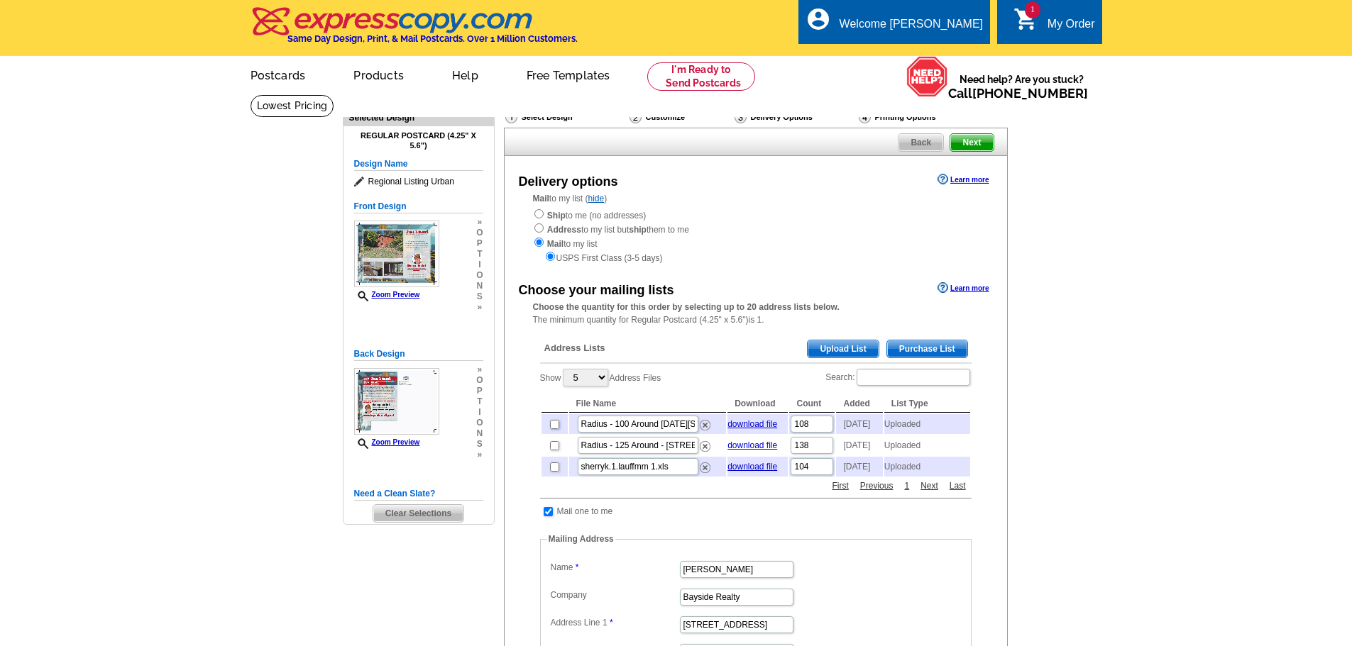
click at [555, 425] on input "checkbox" at bounding box center [554, 424] width 9 height 9
checkbox input "true"
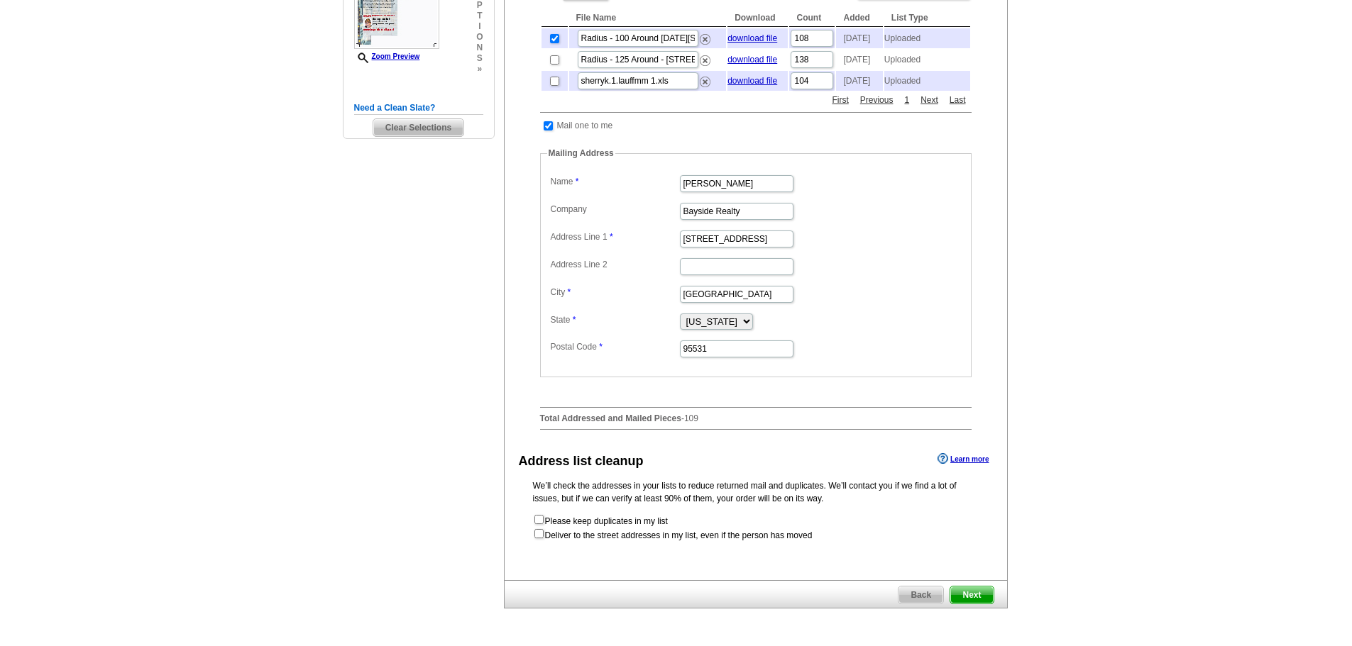
scroll to position [390, 0]
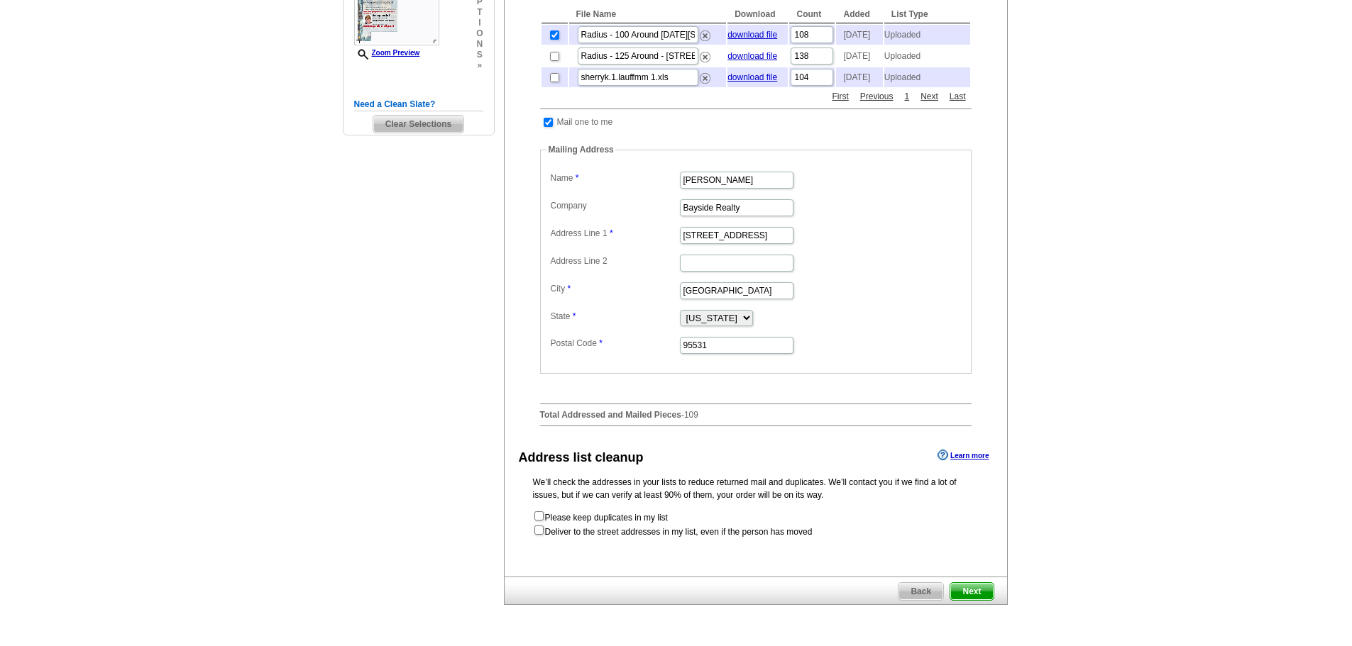
click at [970, 600] on span "Next" at bounding box center [971, 591] width 43 height 17
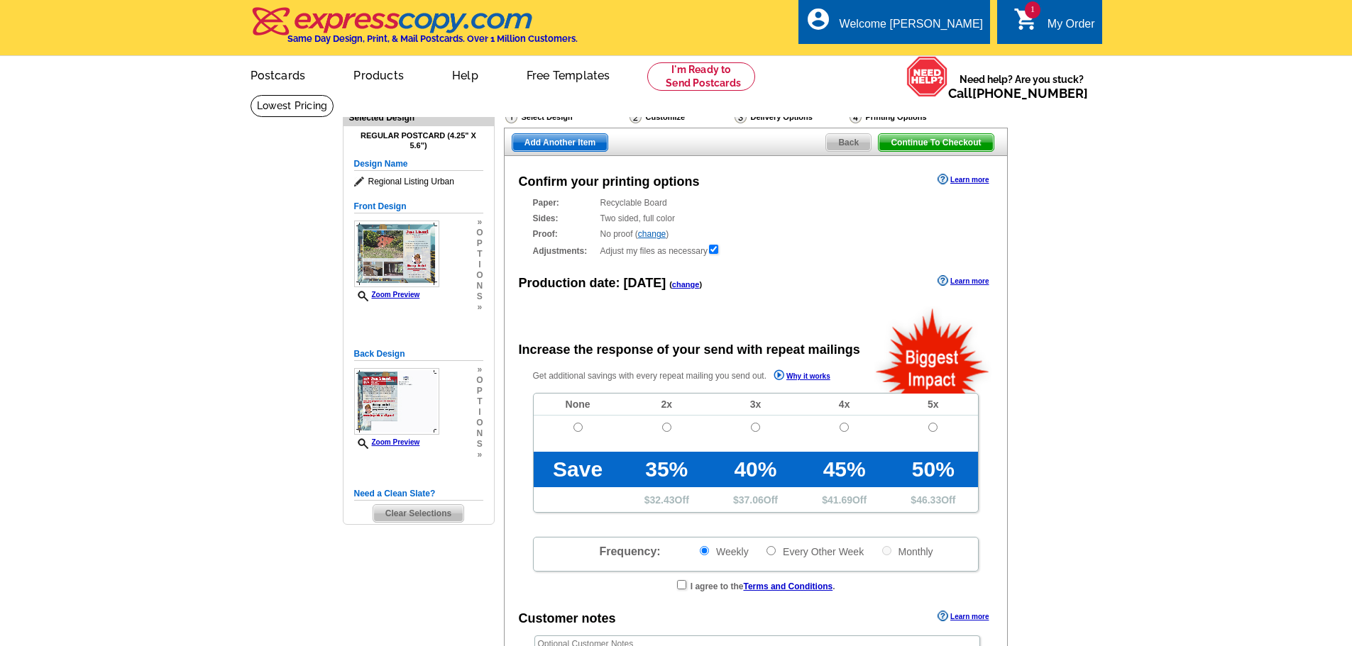
radio input "false"
click at [654, 233] on link "change" at bounding box center [652, 234] width 28 height 10
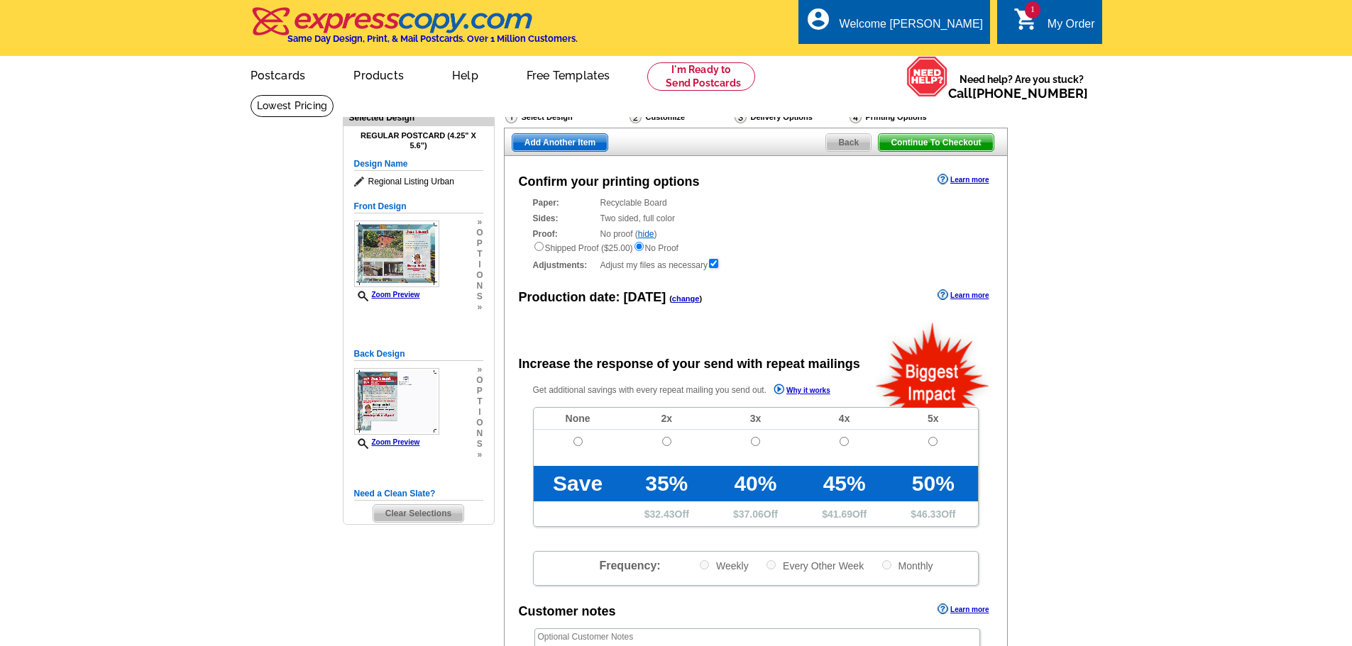
click at [647, 237] on link "hide" at bounding box center [646, 234] width 16 height 10
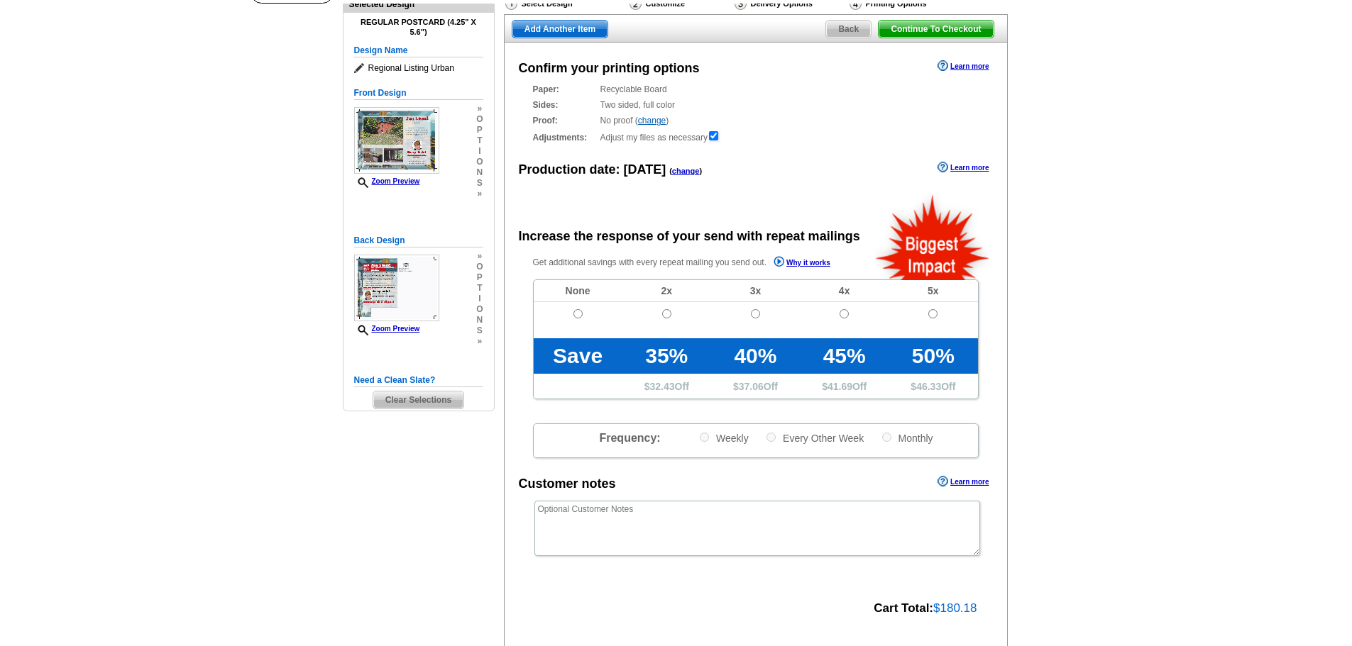
scroll to position [349, 0]
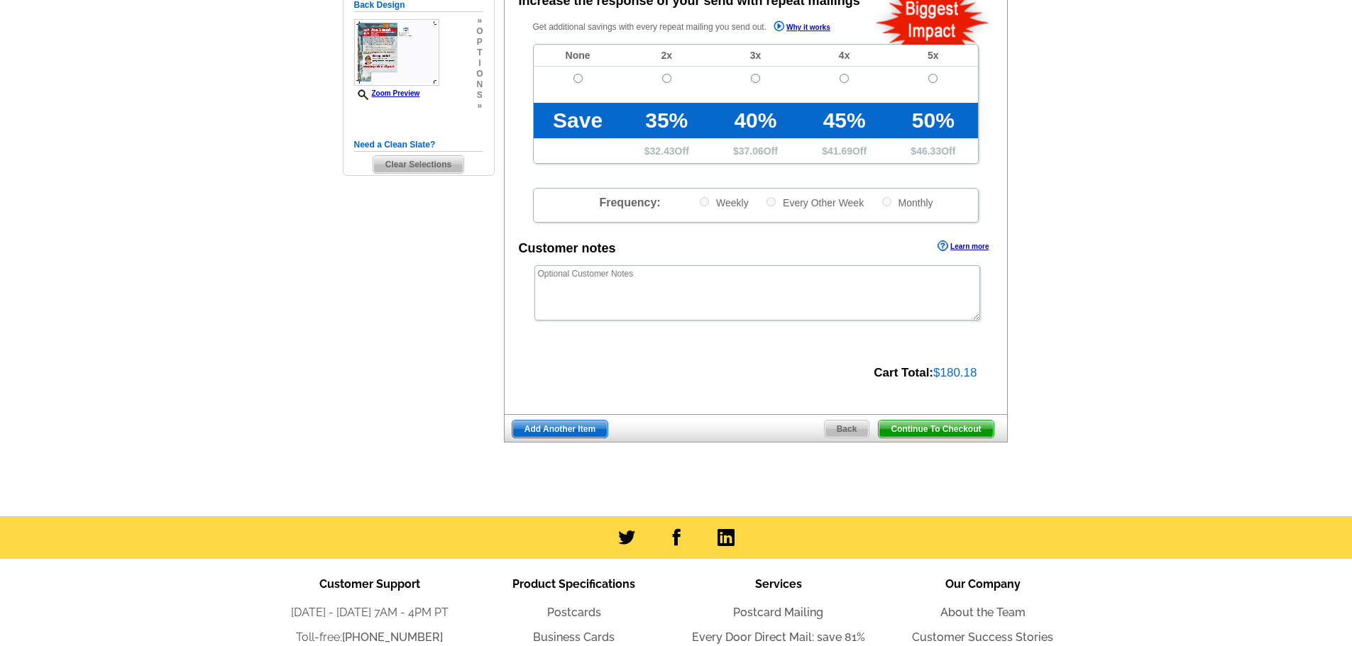
click at [950, 427] on span "Continue To Checkout" at bounding box center [935, 429] width 114 height 17
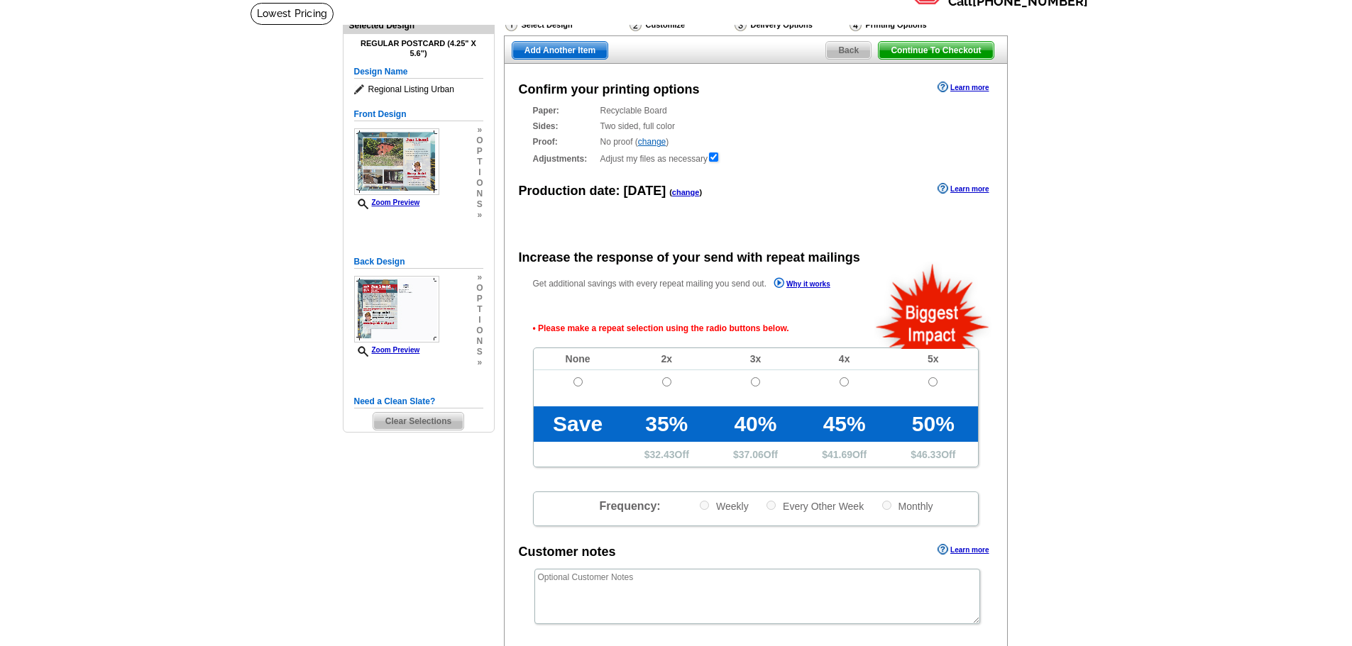
scroll to position [91, 0]
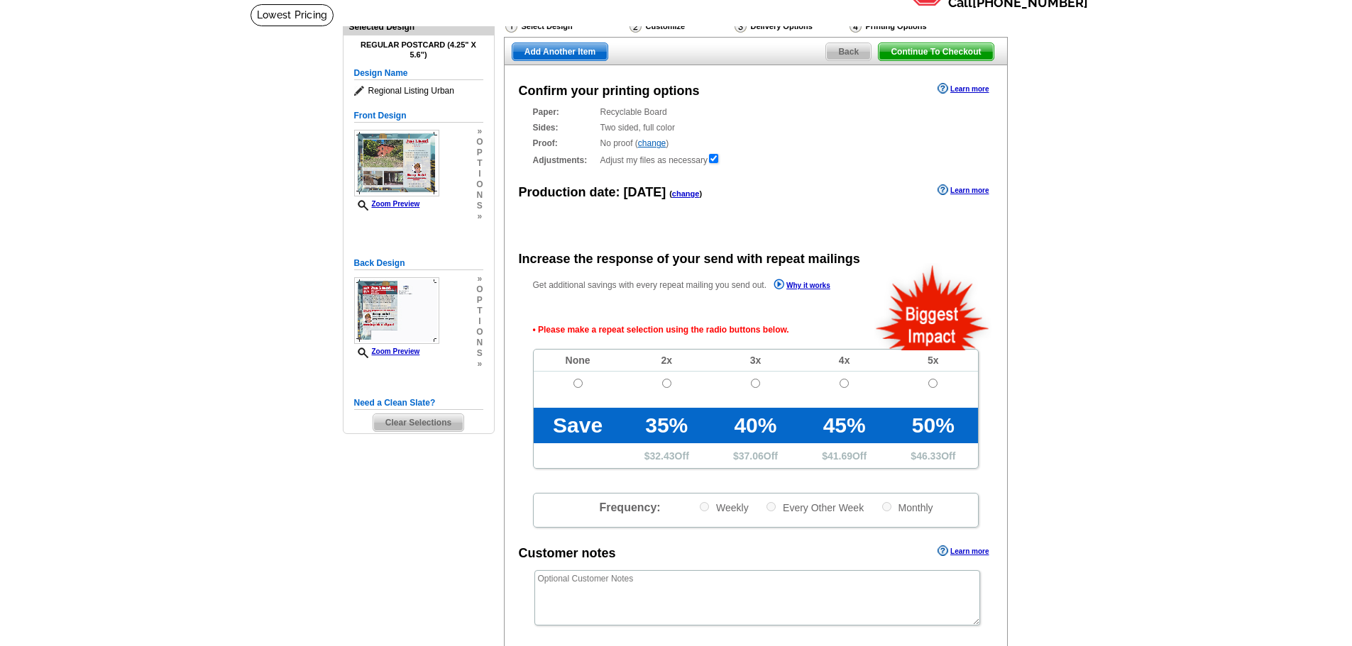
drag, startPoint x: 1351, startPoint y: 184, endPoint x: 1360, endPoint y: 228, distance: 45.0
click at [1351, 228] on html "Welcome back [PERSON_NAME] My Account Logout local_phone Same Day Design, Print…" at bounding box center [676, 517] width 1352 height 1216
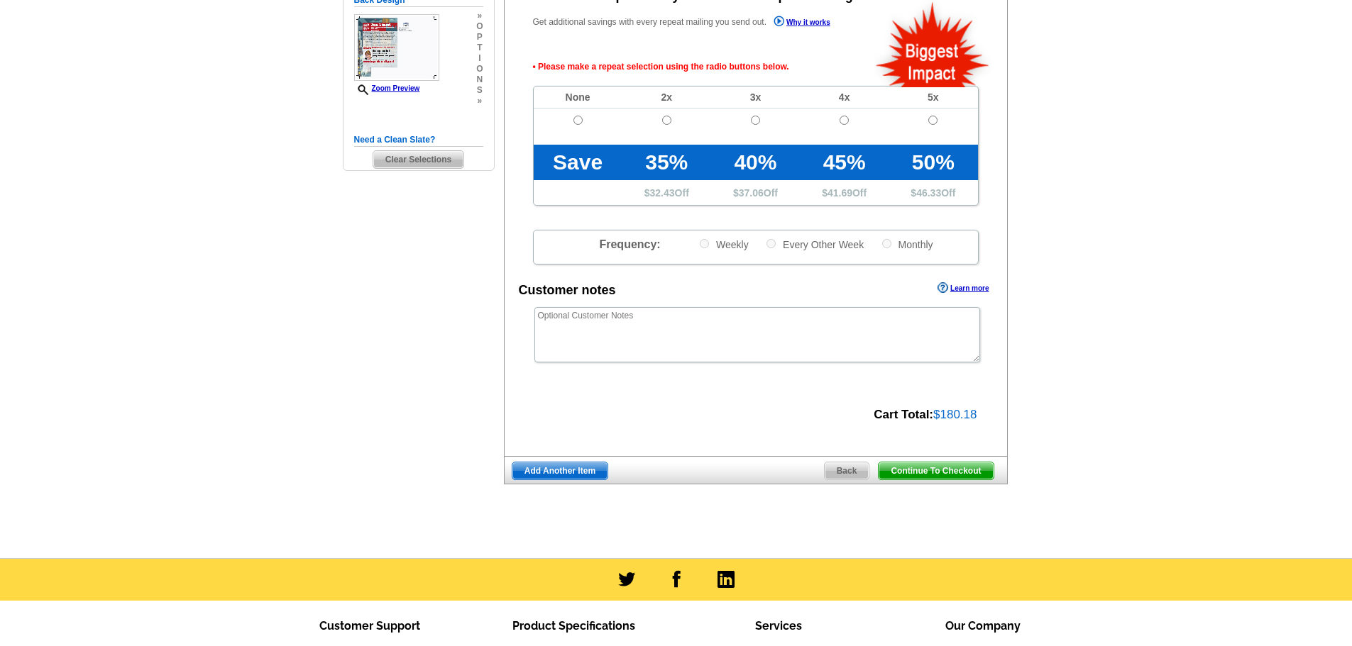
scroll to position [356, 0]
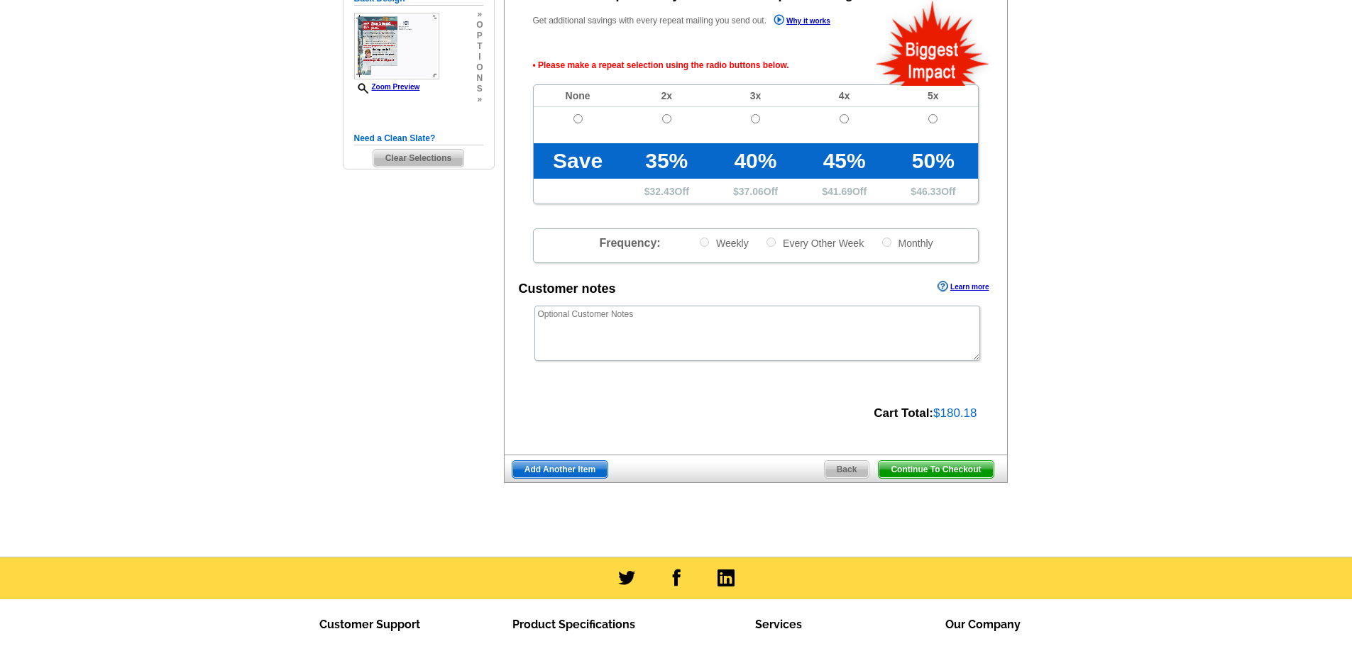
click at [945, 470] on span "Continue To Checkout" at bounding box center [935, 469] width 114 height 17
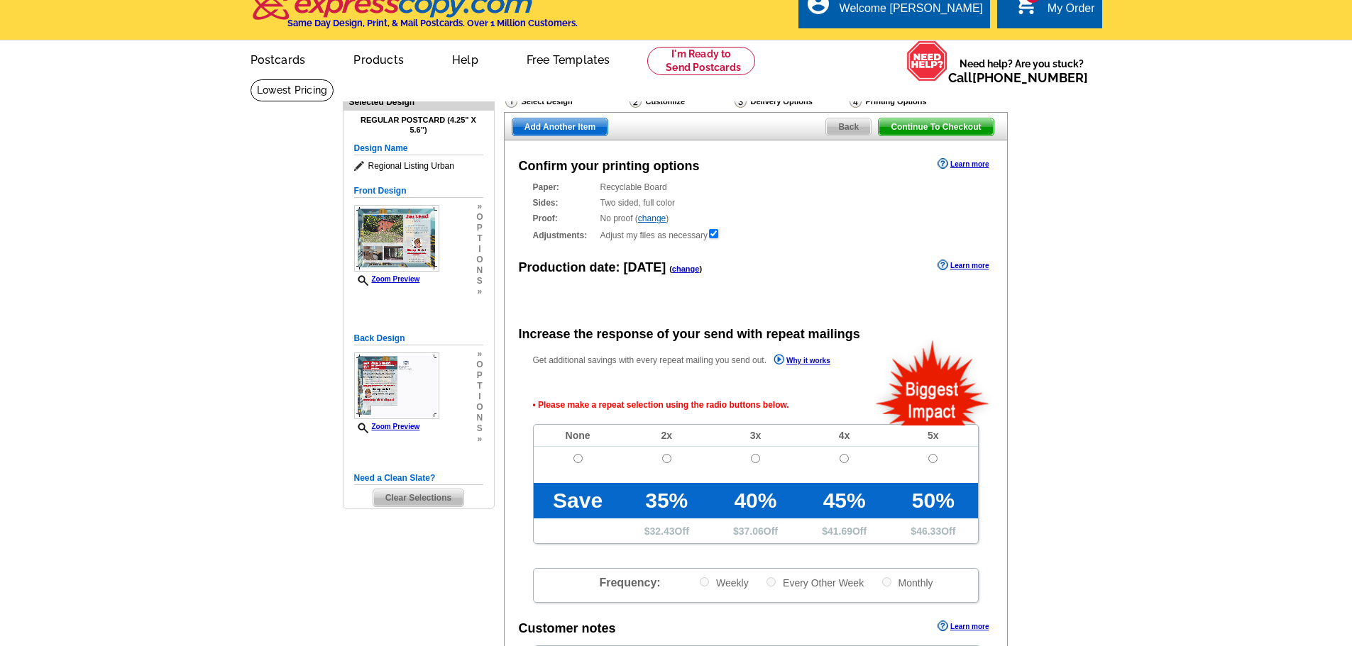
scroll to position [7, 0]
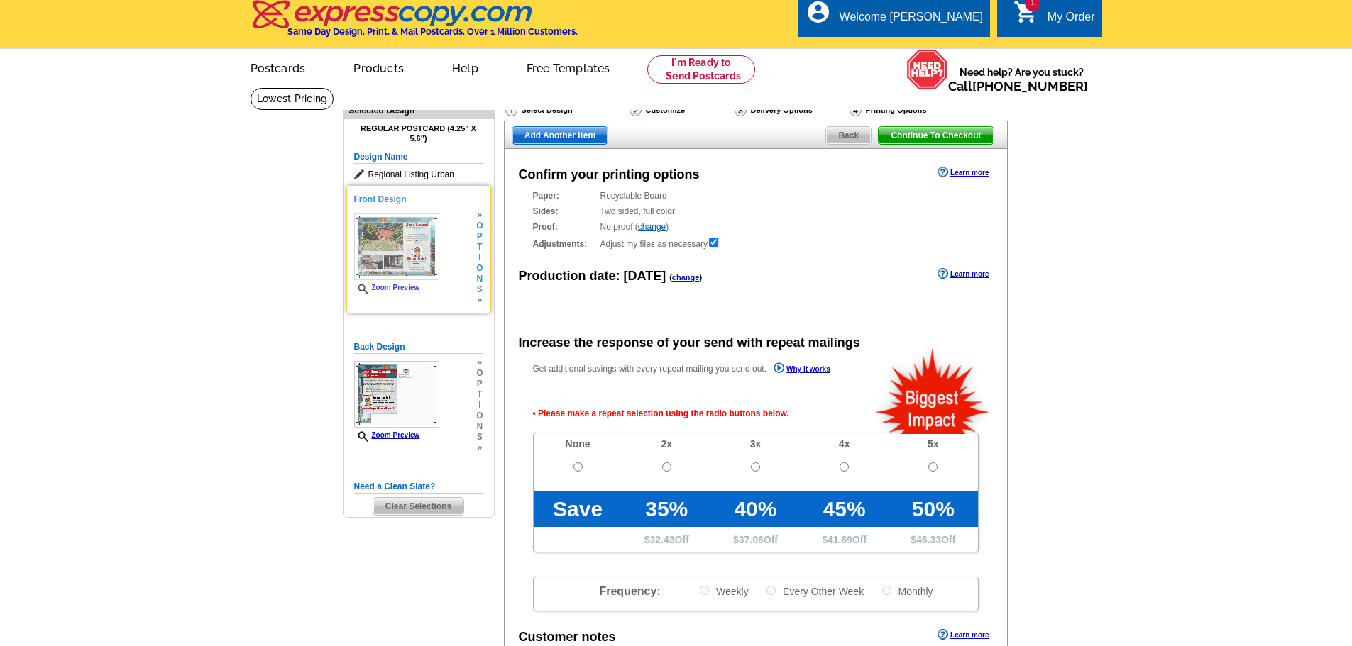
click at [436, 254] on img at bounding box center [396, 247] width 85 height 67
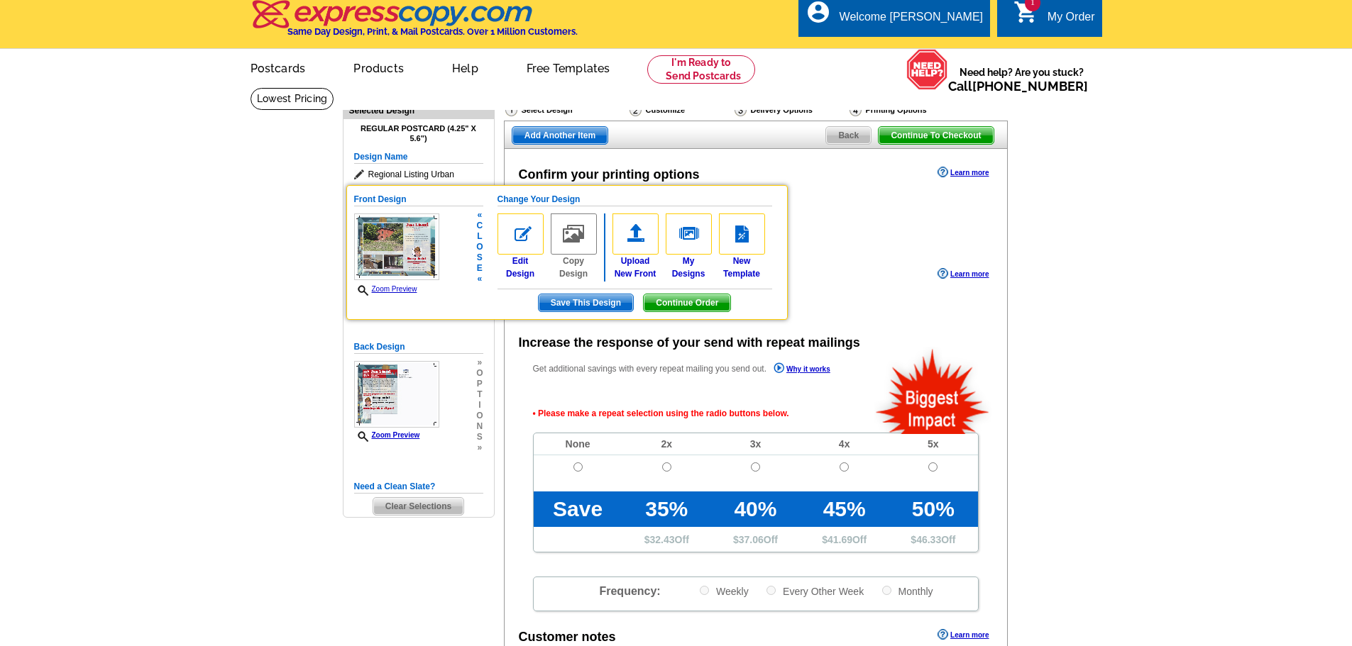
click at [411, 243] on img at bounding box center [396, 247] width 85 height 67
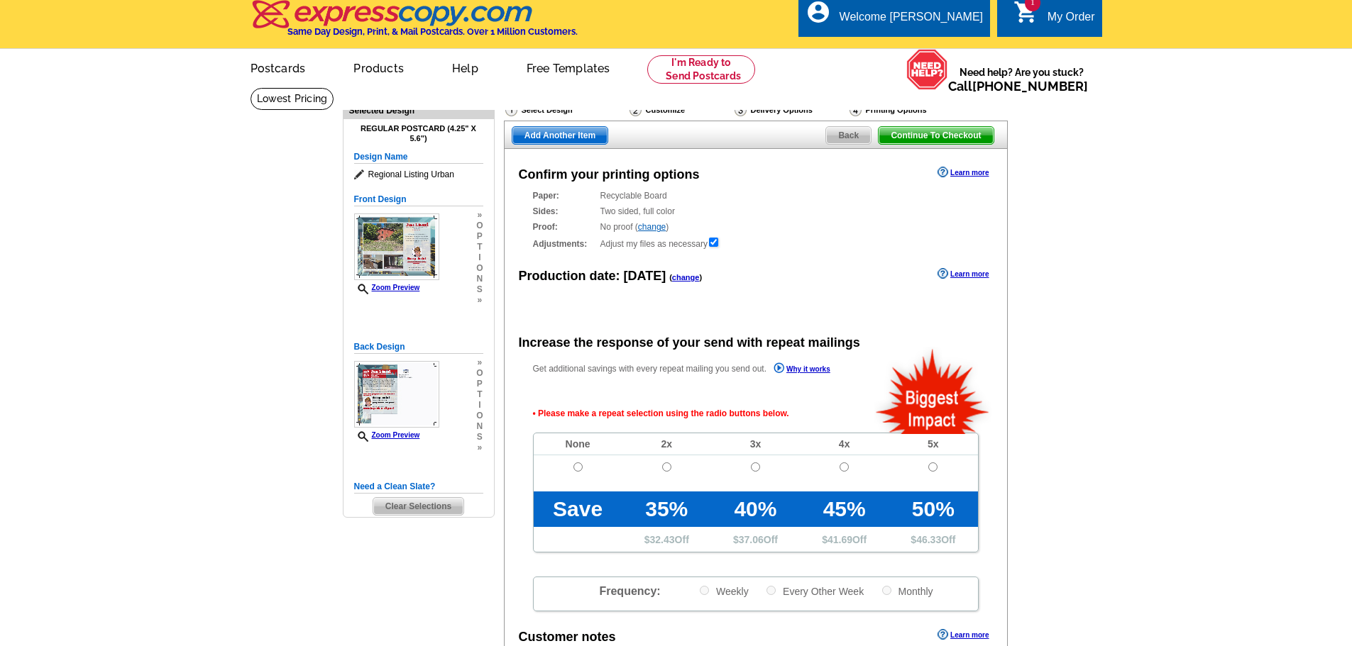
click at [852, 131] on span "Back" at bounding box center [848, 135] width 45 height 17
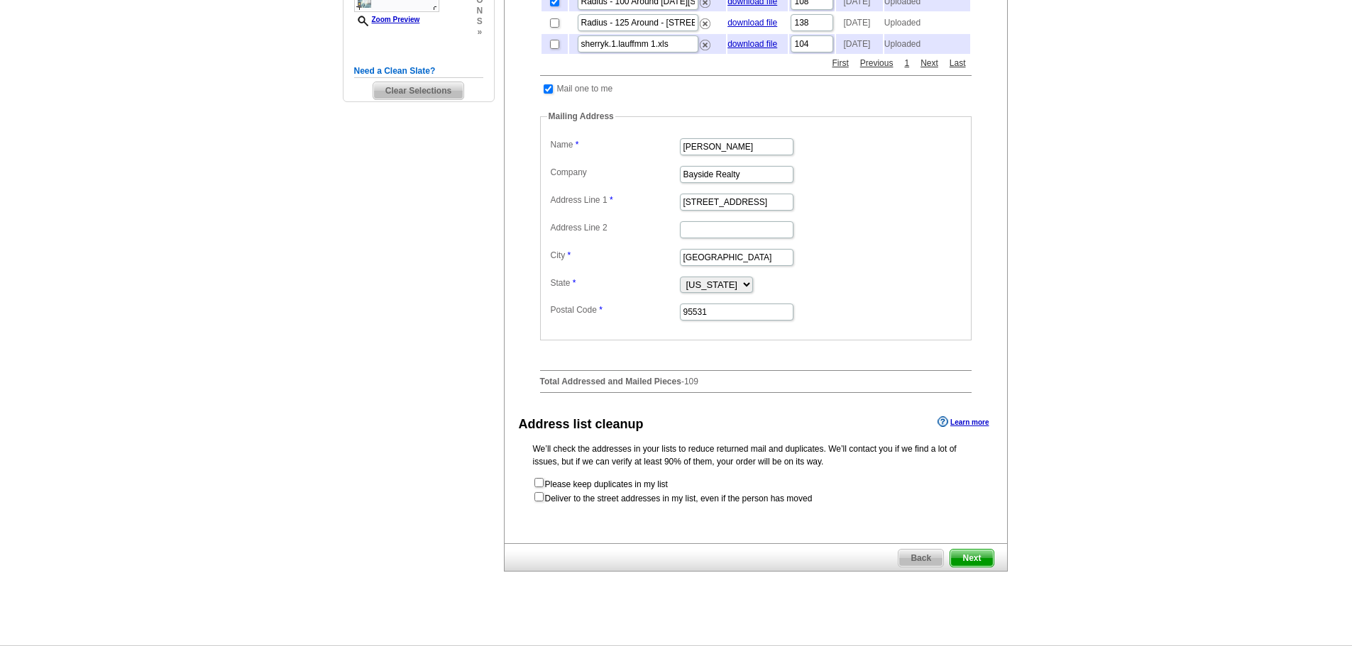
scroll to position [369, 0]
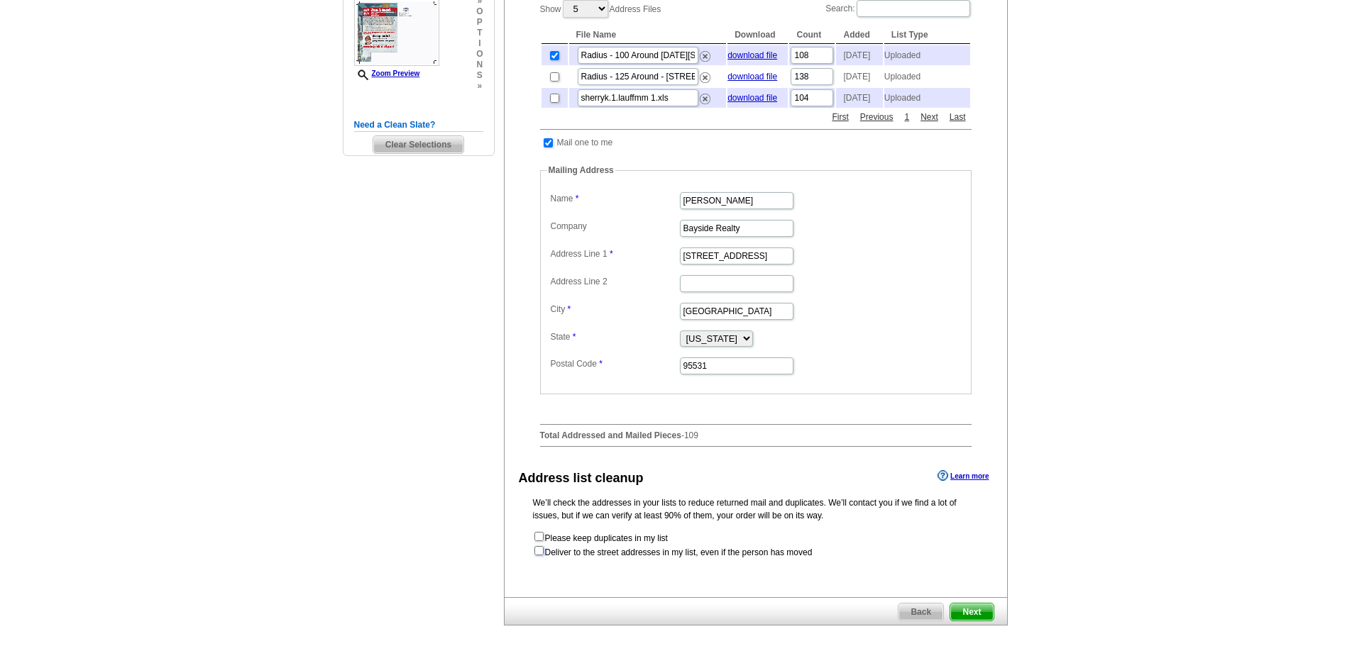
click at [536, 556] on input "checkbox" at bounding box center [538, 550] width 9 height 9
checkbox input "true"
radio input "true"
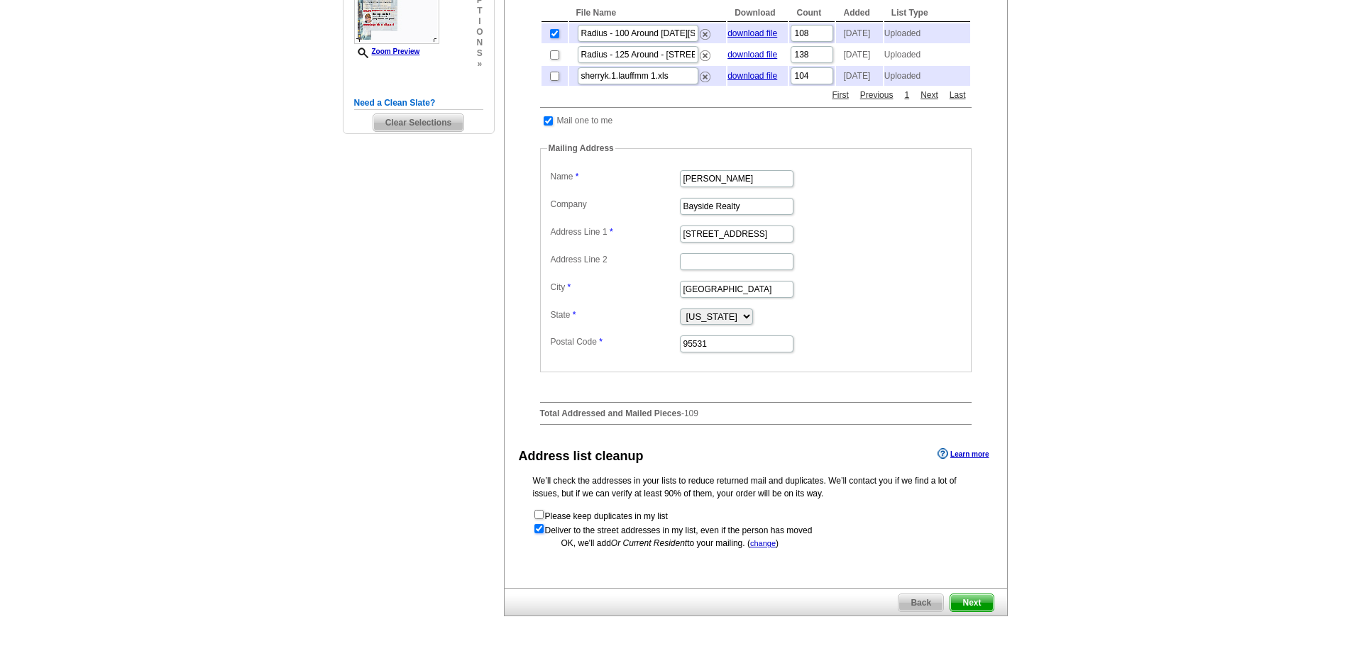
scroll to position [395, 0]
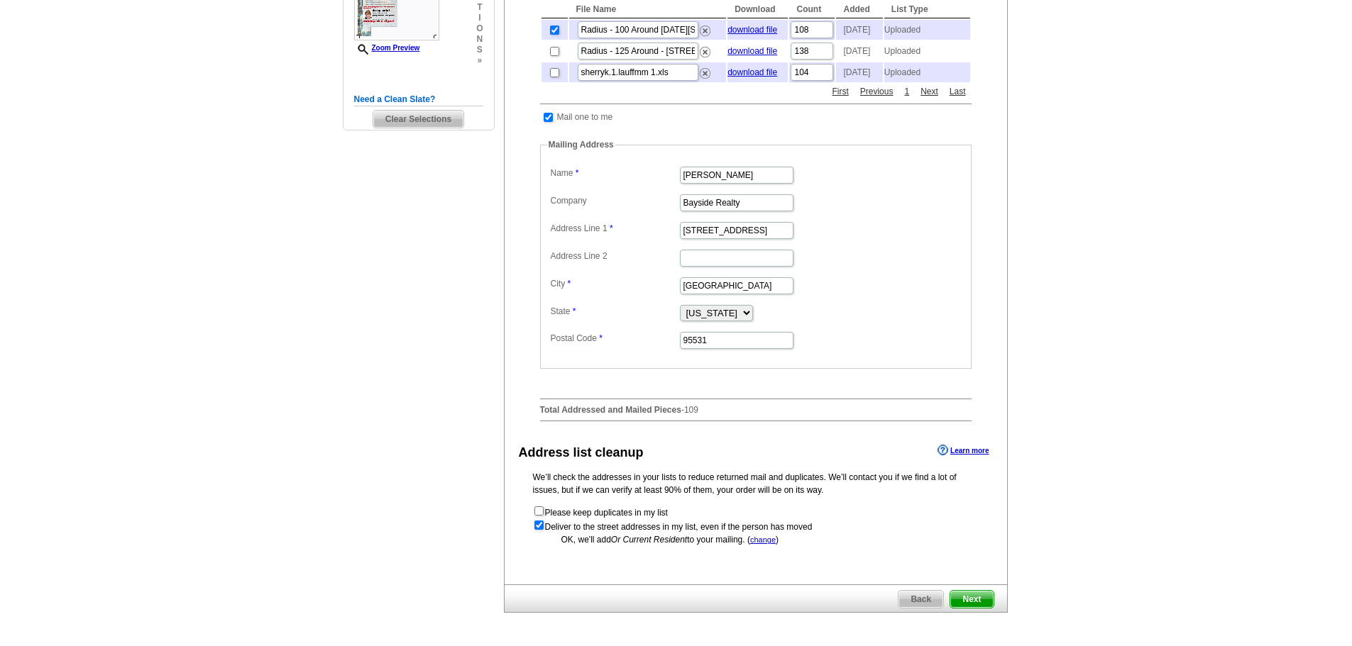
click at [924, 608] on span "Back" at bounding box center [920, 599] width 45 height 17
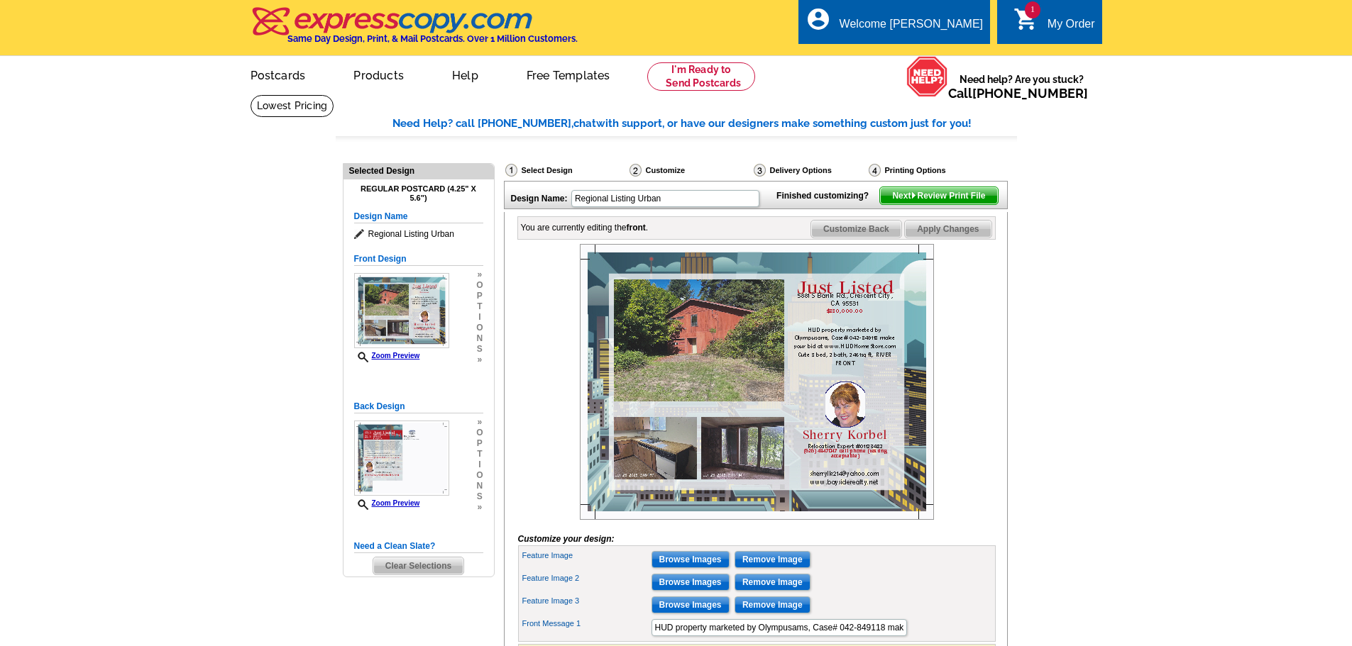
click at [940, 204] on span "Next Review Print File" at bounding box center [938, 195] width 117 height 17
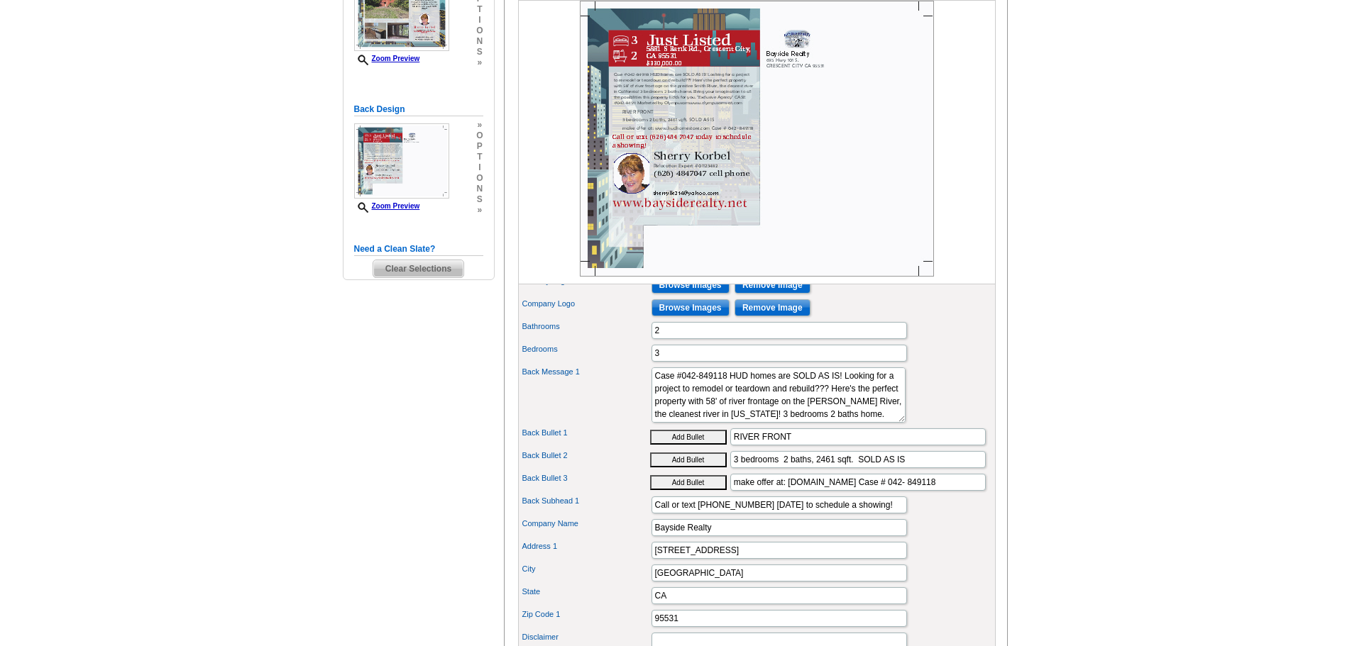
scroll to position [309, 0]
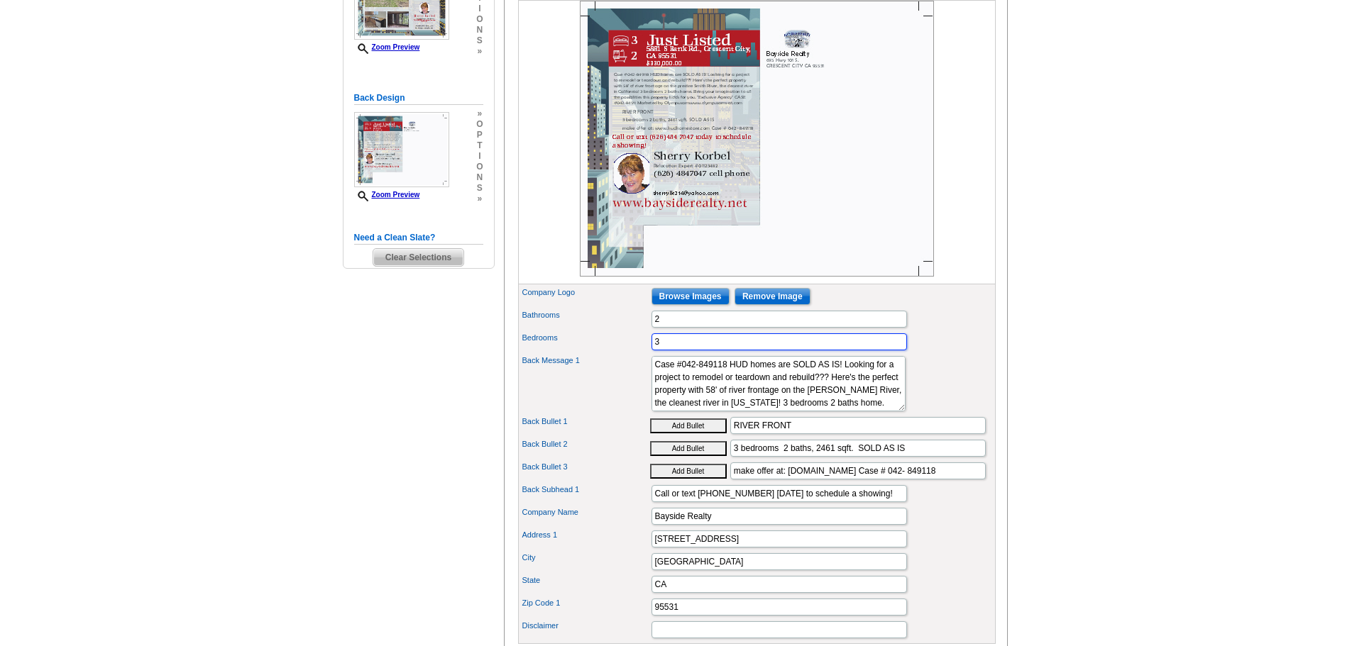
click at [864, 351] on input "3" at bounding box center [778, 342] width 255 height 17
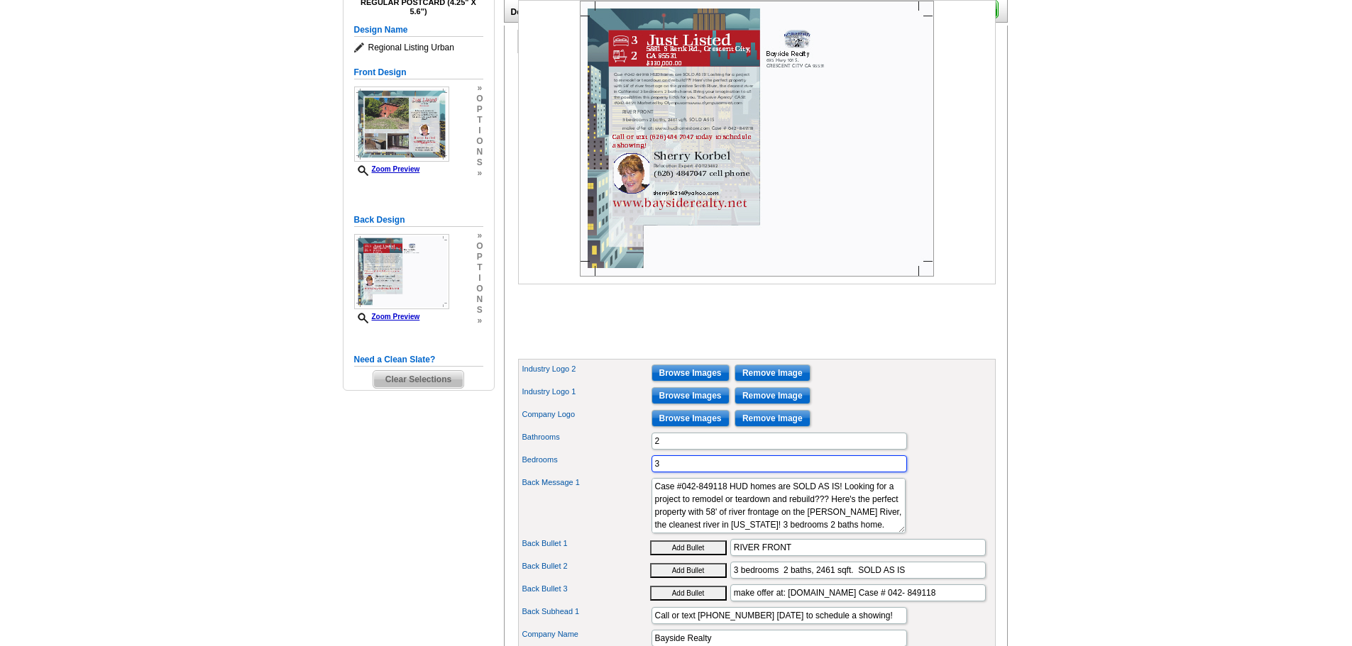
scroll to position [0, 0]
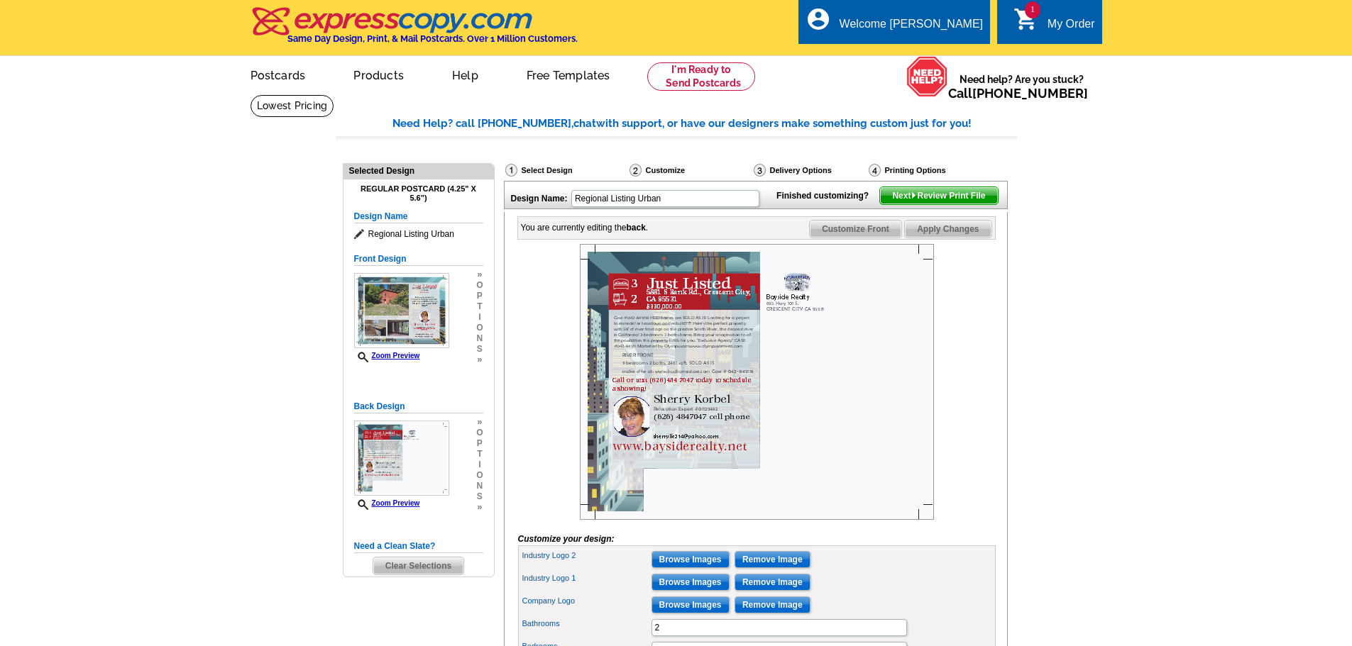
click at [940, 204] on span "Next Review Print File" at bounding box center [938, 195] width 117 height 17
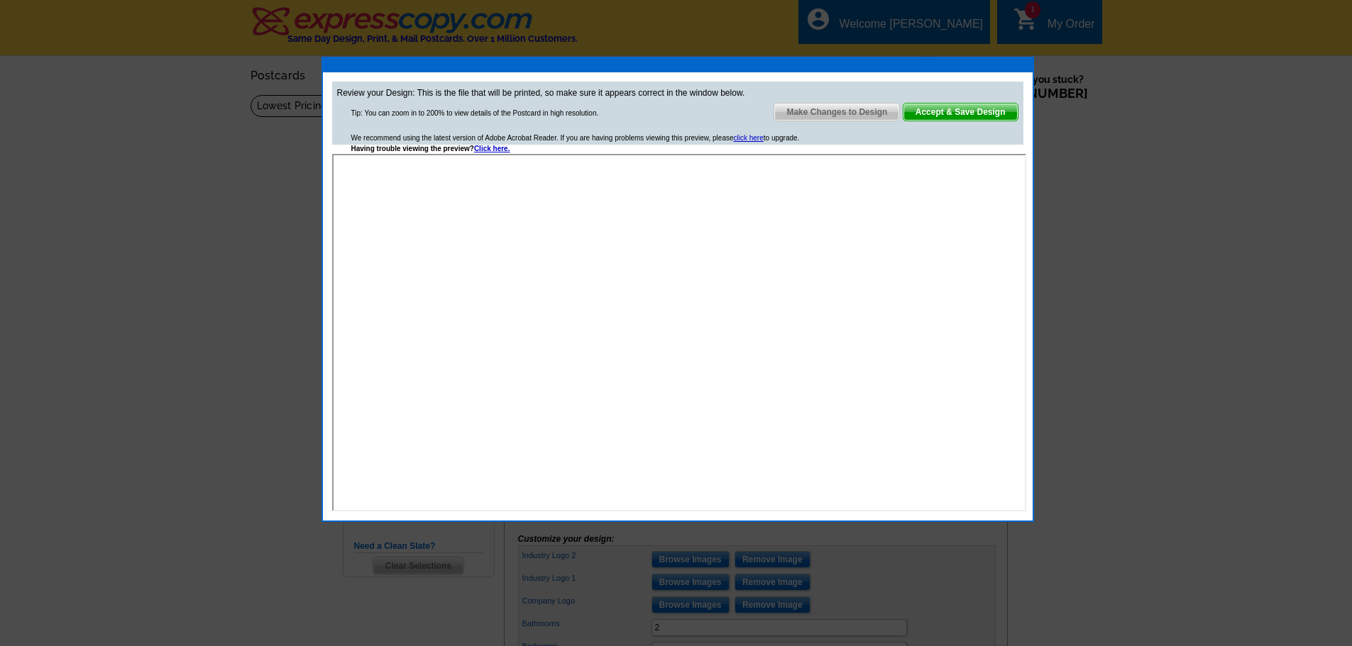
click at [959, 108] on span "Accept & Save Design" at bounding box center [960, 112] width 114 height 17
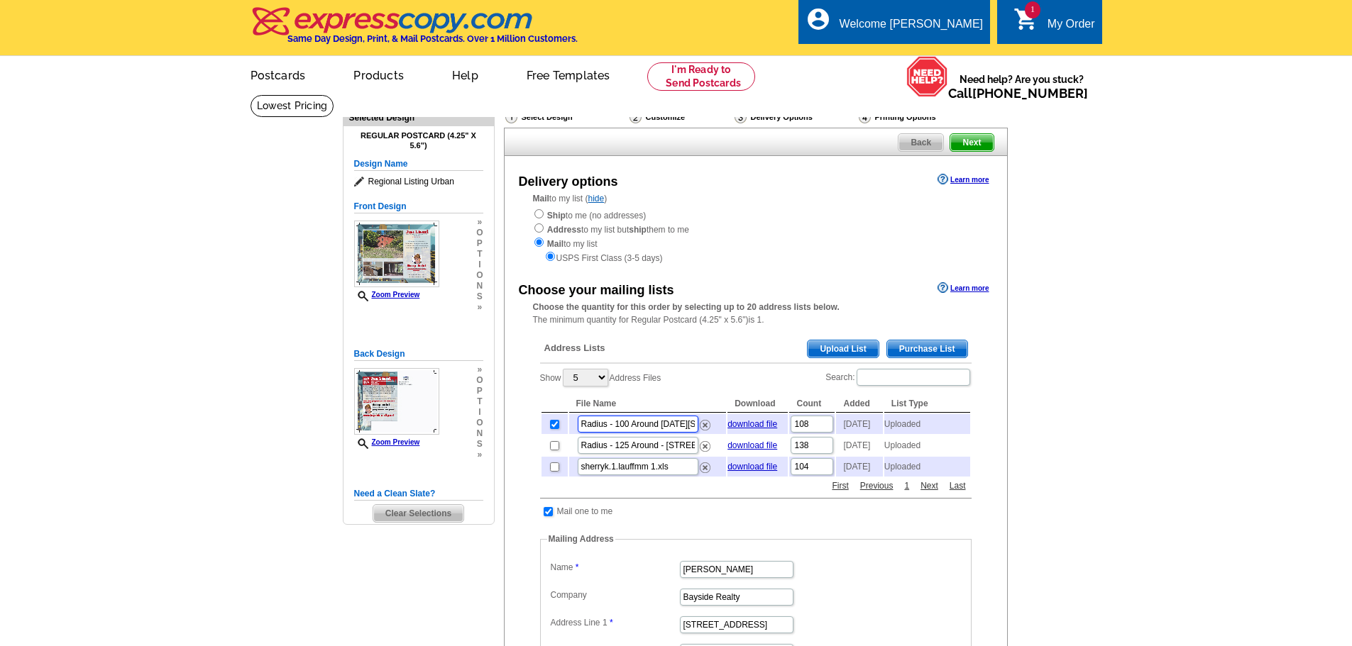
scroll to position [0, 50]
drag, startPoint x: 661, startPoint y: 422, endPoint x: 710, endPoint y: 453, distance: 57.7
click at [710, 453] on tbody "Radius - 100 Around [DATE][STREET_ADDRESS]xlsx download file 108 [DATE] Uploade…" at bounding box center [755, 445] width 429 height 62
click at [709, 358] on div "Address Lists Purchase List Upload List" at bounding box center [755, 350] width 431 height 28
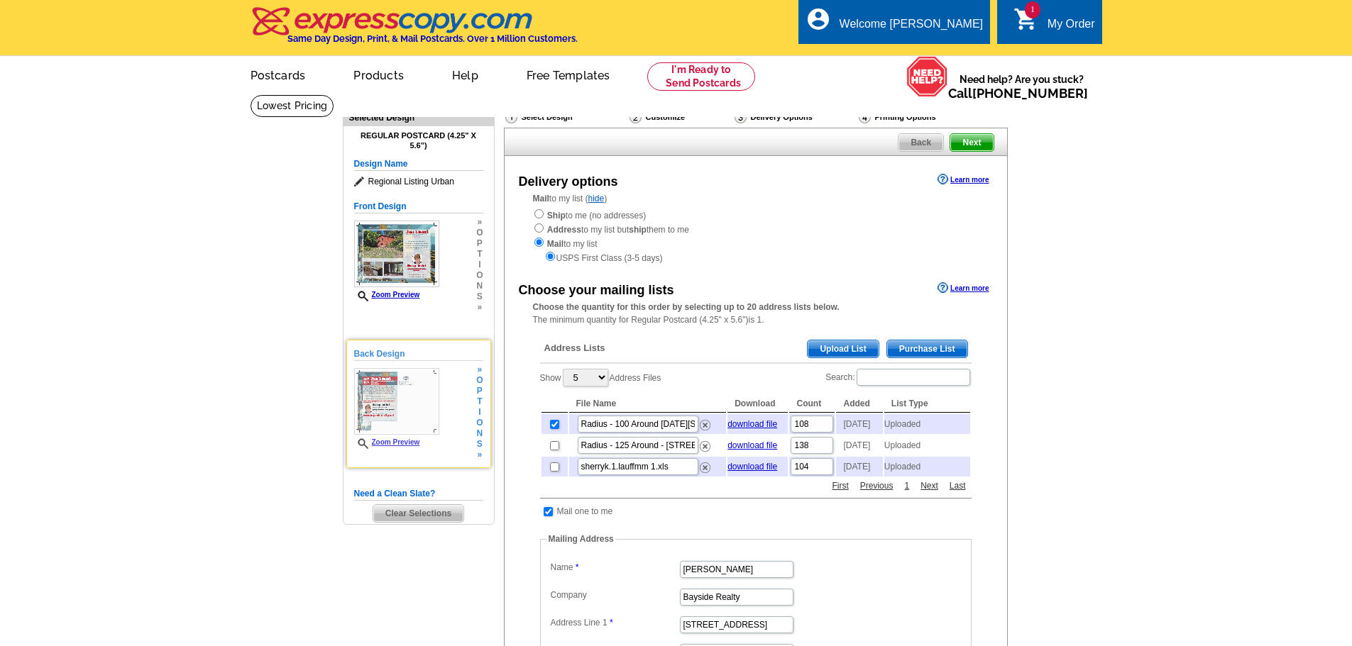
click at [455, 346] on div "Back Design Zoom Preview » o p t i o n s » Change Your Design Edit Design Copy …" at bounding box center [418, 404] width 145 height 128
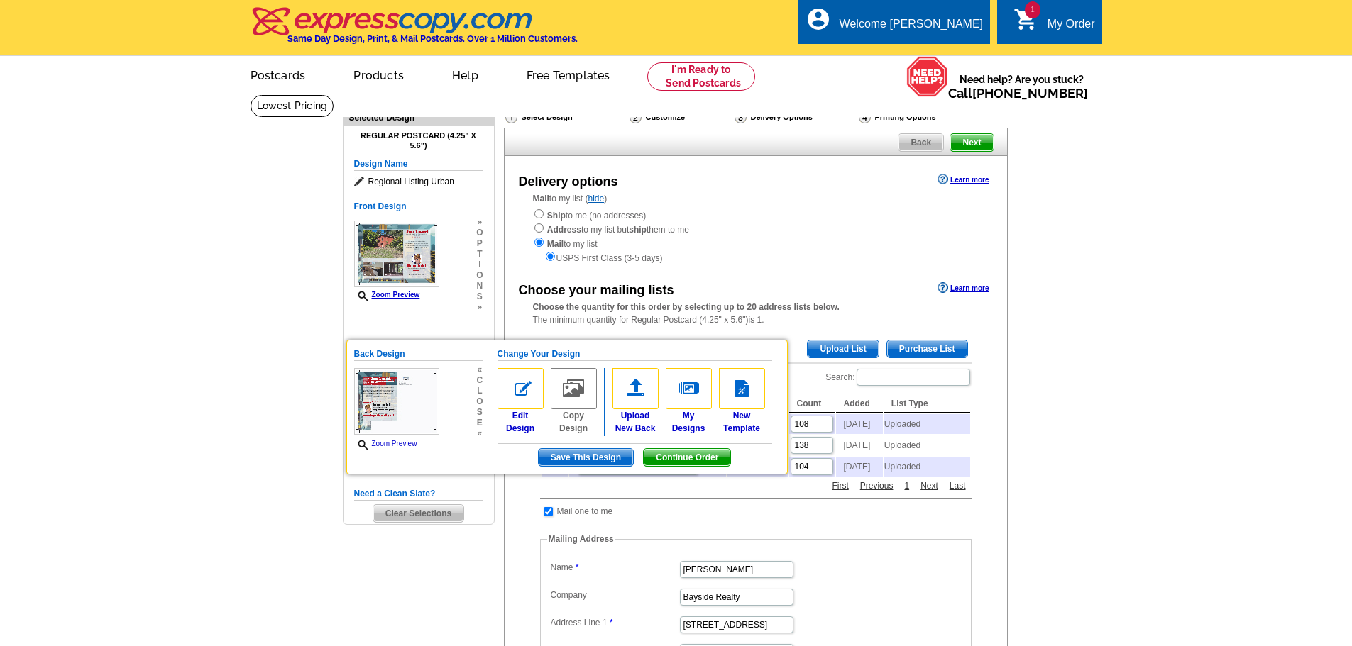
click at [1072, 204] on main "Need Help? call [PHONE_NUMBER], chat with support, or have our designers make s…" at bounding box center [676, 587] width 1352 height 987
